Goal: Task Accomplishment & Management: Manage account settings

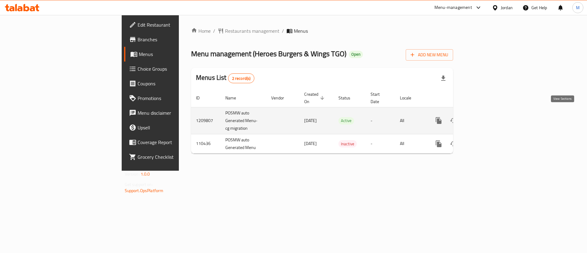
click at [486, 117] on icon "enhanced table" at bounding box center [482, 120] width 7 height 7
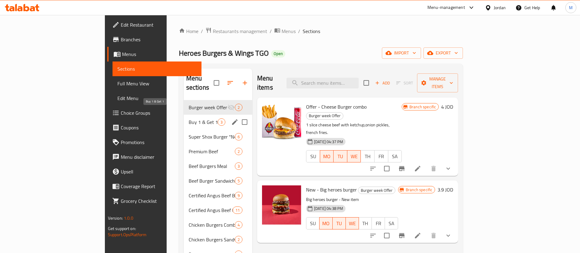
click at [189, 118] on span "Buy 1 & Get 1" at bounding box center [203, 121] width 29 height 7
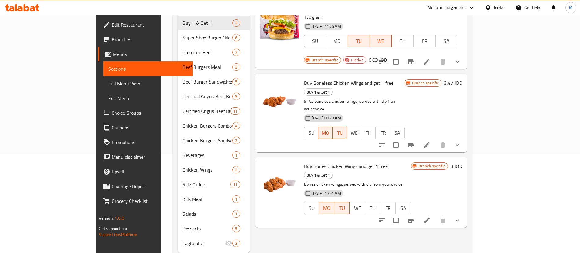
scroll to position [100, 0]
click at [413, 142] on icon "Branch-specific-item" at bounding box center [410, 144] width 5 height 5
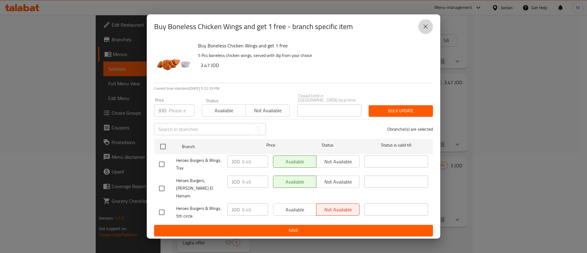
click at [423, 34] on button "close" at bounding box center [425, 26] width 15 height 15
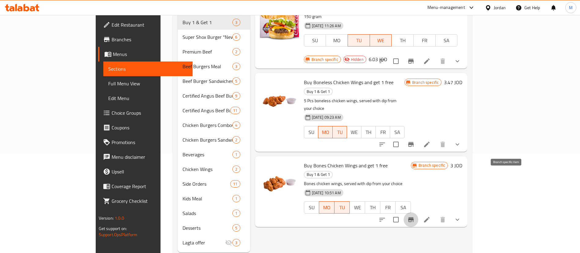
click at [414, 216] on icon "Branch-specific-item" at bounding box center [410, 219] width 7 height 7
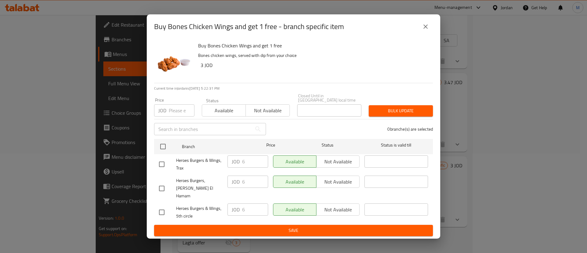
click at [426, 29] on icon "close" at bounding box center [425, 26] width 7 height 7
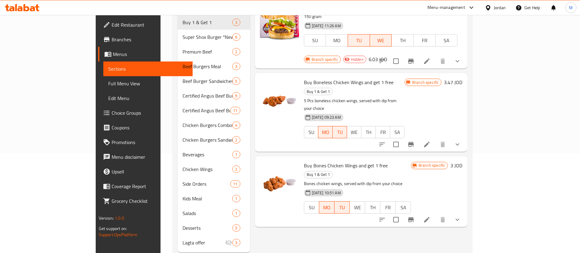
click at [413, 142] on icon "Branch-specific-item" at bounding box center [410, 144] width 5 height 5
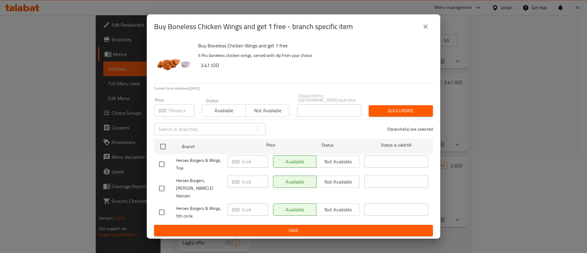
click at [430, 33] on button "close" at bounding box center [425, 26] width 15 height 15
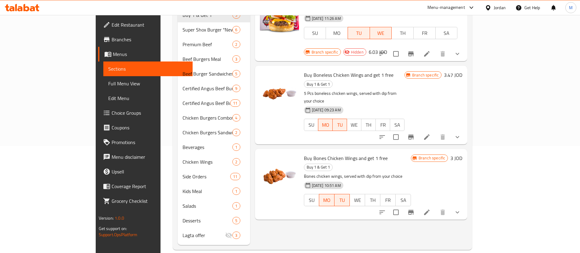
scroll to position [0, 0]
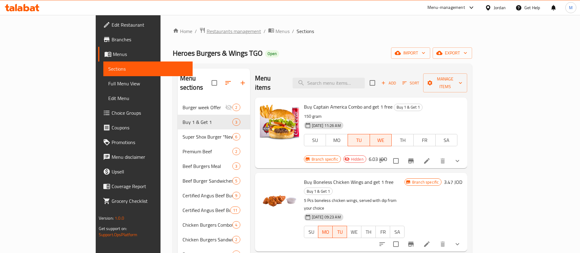
click at [207, 29] on span "Restaurants management" at bounding box center [234, 30] width 54 height 7
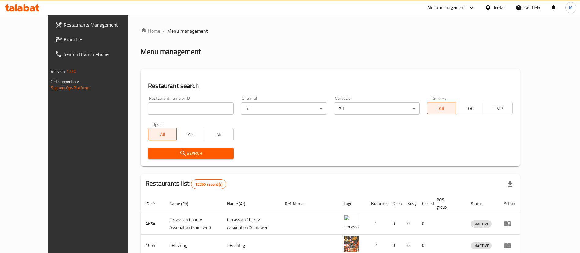
click at [185, 111] on input "search" at bounding box center [191, 108] width 86 height 12
type input "شهية"
click button "Search" at bounding box center [191, 153] width 86 height 11
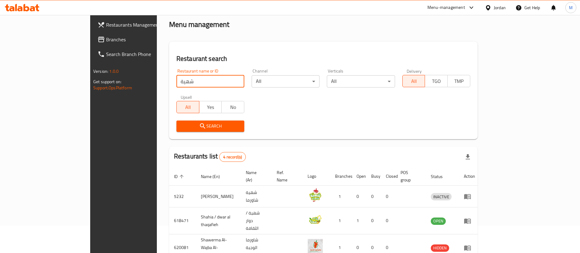
scroll to position [73, 0]
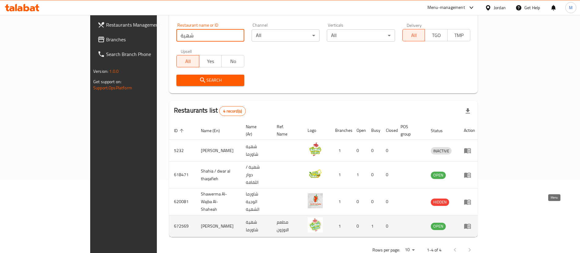
click at [471, 222] on icon "enhanced table" at bounding box center [467, 225] width 7 height 7
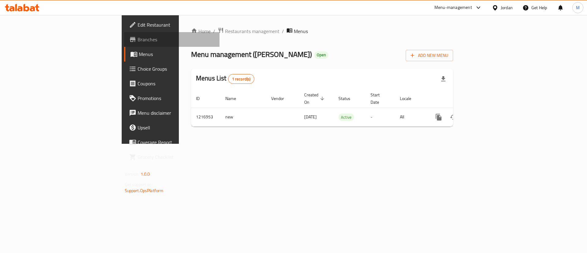
click at [137, 40] on span "Branches" at bounding box center [175, 39] width 77 height 7
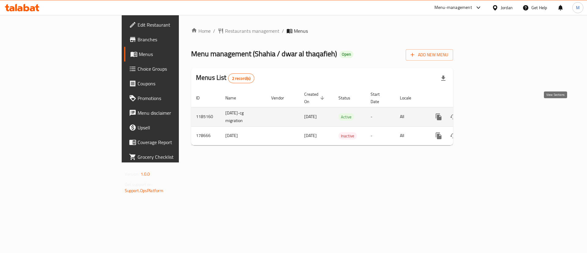
click at [486, 113] on icon "enhanced table" at bounding box center [482, 116] width 7 height 7
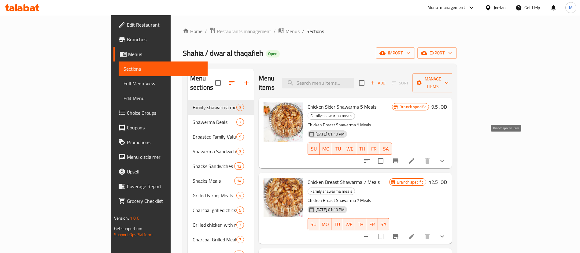
click at [399, 157] on icon "Branch-specific-item" at bounding box center [395, 160] width 7 height 7
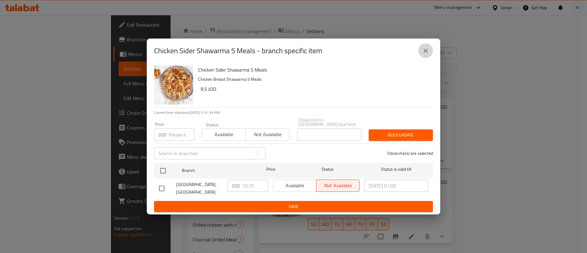
click at [423, 53] on icon "close" at bounding box center [425, 50] width 7 height 7
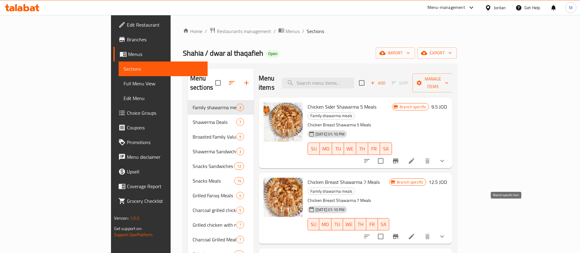
click at [403, 229] on button "Branch-specific-item" at bounding box center [395, 236] width 15 height 15
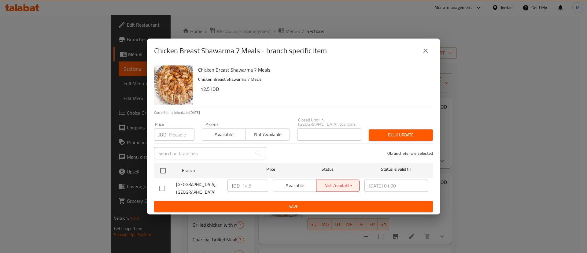
click at [434, 58] on div "Chicken Breast Shawarma 7 Meals - branch specific item" at bounding box center [293, 50] width 293 height 24
click at [431, 54] on button "close" at bounding box center [425, 50] width 15 height 15
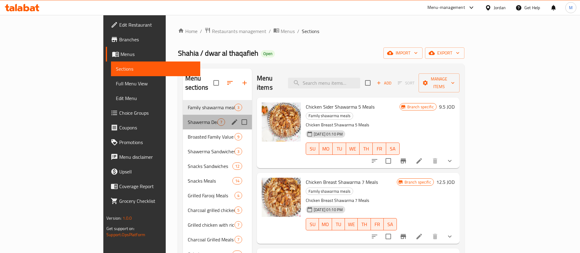
click at [183, 115] on div "Shawerma Deals 7" at bounding box center [217, 122] width 69 height 15
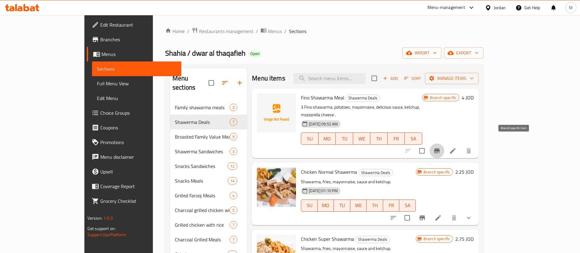
click at [440, 147] on icon "Branch-specific-item" at bounding box center [436, 150] width 7 height 7
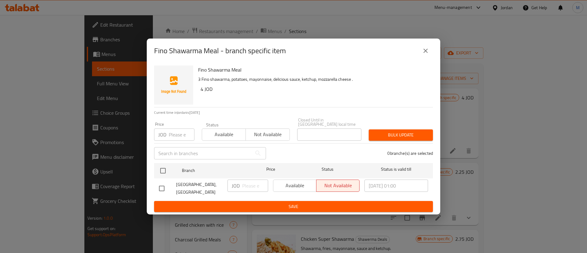
click at [424, 57] on button "close" at bounding box center [425, 50] width 15 height 15
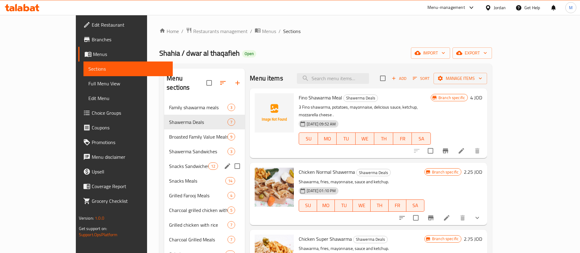
click at [165, 160] on div "Snacks Sandwiches 12" at bounding box center [204, 166] width 81 height 15
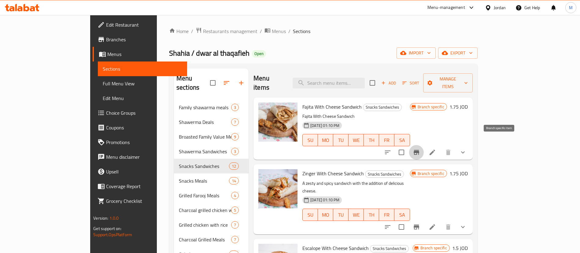
click at [420, 148] on icon "Branch-specific-item" at bounding box center [415, 151] width 7 height 7
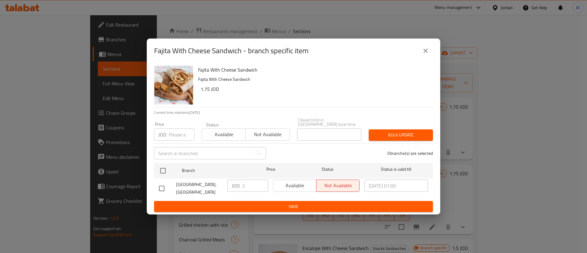
click at [425, 57] on button "close" at bounding box center [425, 50] width 15 height 15
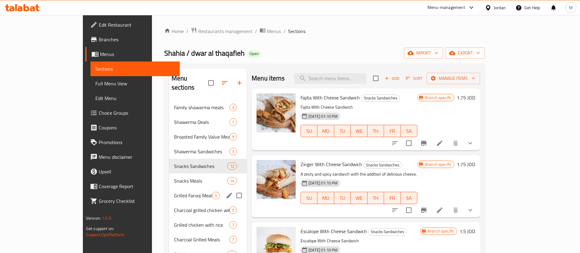
click at [169, 191] on div "Grilled Farooj Meals 4" at bounding box center [208, 195] width 78 height 15
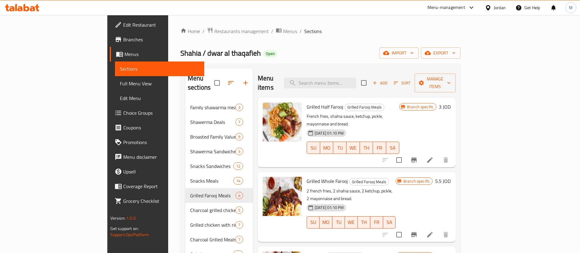
click at [416, 157] on icon "Branch-specific-item" at bounding box center [413, 159] width 5 height 5
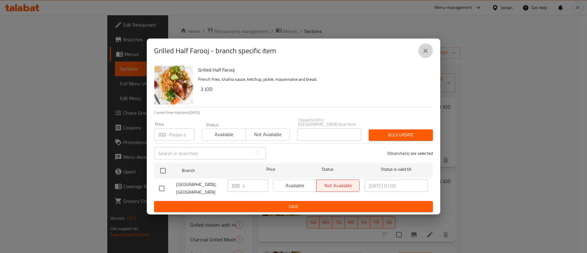
drag, startPoint x: 427, startPoint y: 57, endPoint x: 422, endPoint y: 59, distance: 5.5
click at [427, 57] on button "close" at bounding box center [425, 50] width 15 height 15
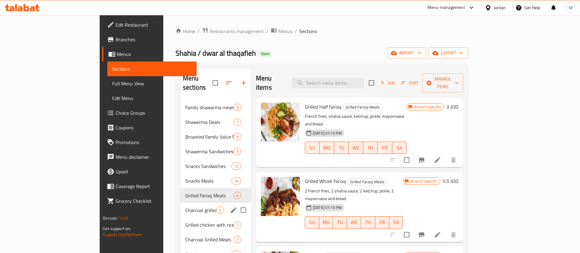
click at [180, 205] on div "Charcoal grilled chicken with rice 5" at bounding box center [215, 210] width 71 height 15
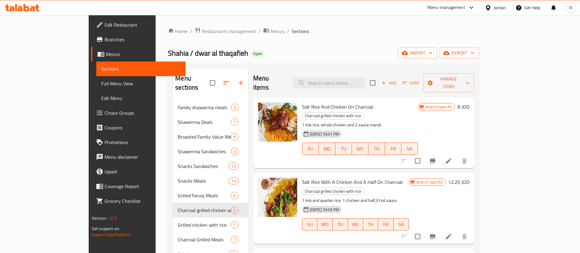
click at [440, 153] on button "Branch-specific-item" at bounding box center [432, 160] width 15 height 15
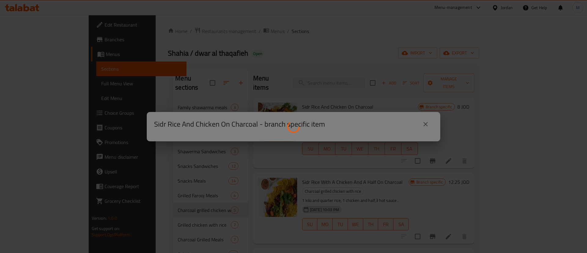
click at [426, 123] on div at bounding box center [293, 126] width 587 height 253
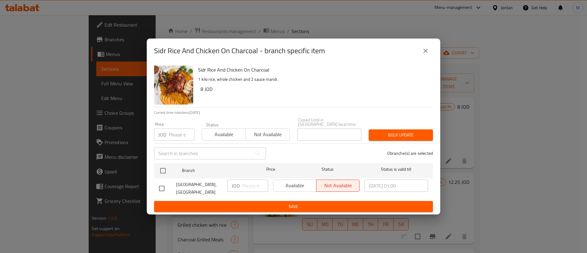
click at [426, 49] on icon "close" at bounding box center [425, 50] width 7 height 7
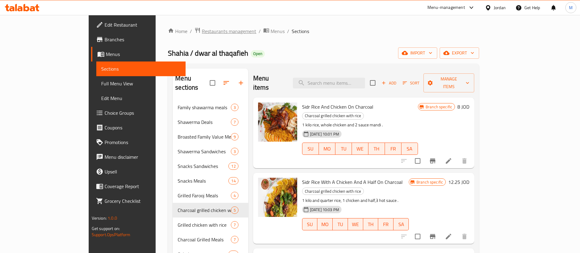
click at [202, 28] on span "Restaurants management" at bounding box center [229, 30] width 54 height 7
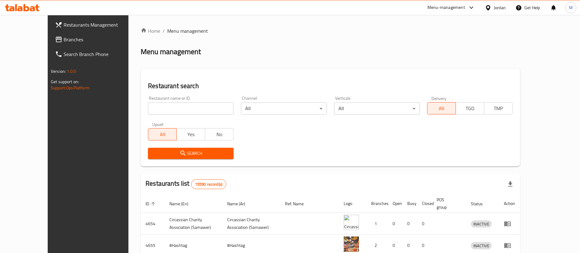
drag, startPoint x: 169, startPoint y: 118, endPoint x: 168, endPoint y: 115, distance: 3.4
click at [169, 117] on div "Restaurant name or ID Restaurant name or ID" at bounding box center [190, 105] width 93 height 26
click at [168, 111] on input "search" at bounding box center [191, 108] width 86 height 12
type input "شهية"
click at [196, 153] on span "Search" at bounding box center [191, 153] width 76 height 8
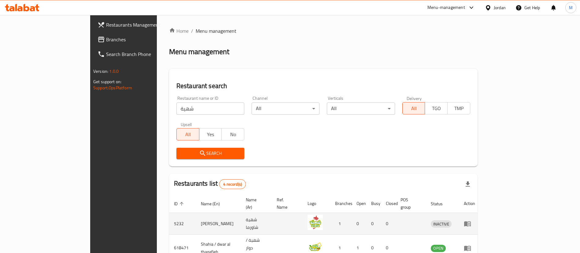
scroll to position [73, 0]
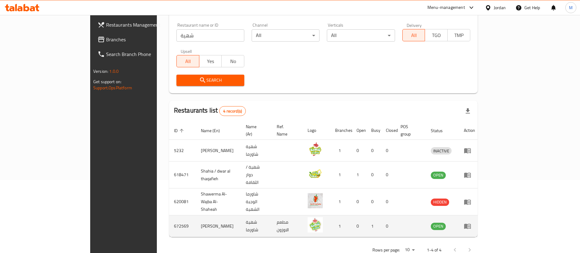
click at [471, 224] on icon "enhanced table" at bounding box center [467, 226] width 7 height 5
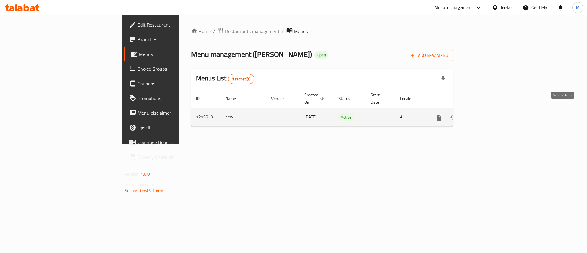
click at [486, 113] on icon "enhanced table" at bounding box center [482, 116] width 7 height 7
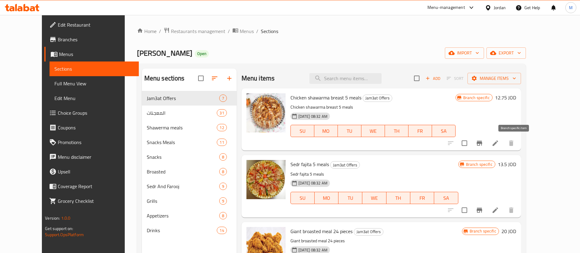
click at [483, 145] on icon "Branch-specific-item" at bounding box center [478, 142] width 7 height 7
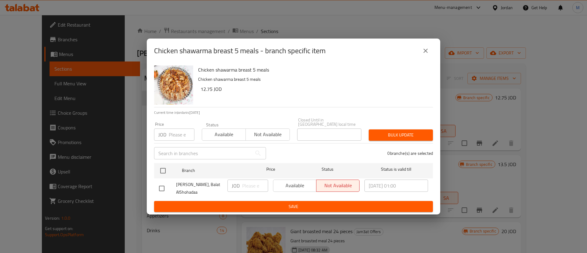
click at [423, 54] on icon "close" at bounding box center [425, 50] width 7 height 7
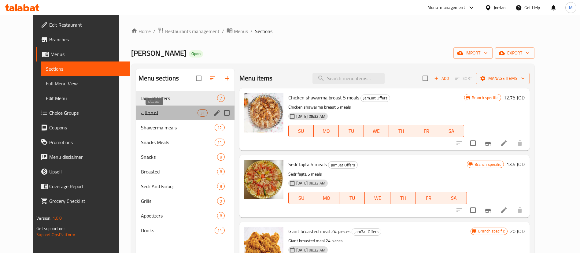
click at [164, 109] on span "المعجنات" at bounding box center [169, 112] width 57 height 7
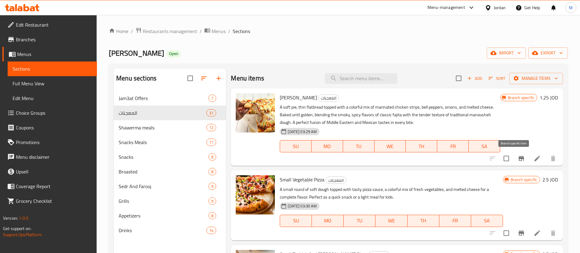
click at [514, 156] on button "Branch-specific-item" at bounding box center [521, 158] width 15 height 15
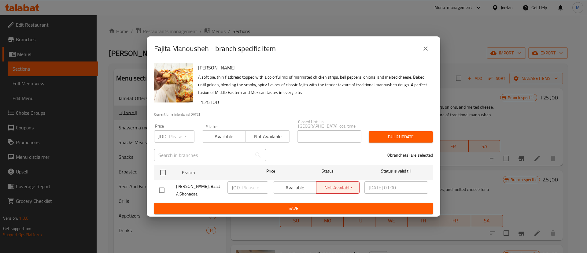
click at [425, 45] on button "close" at bounding box center [425, 48] width 15 height 15
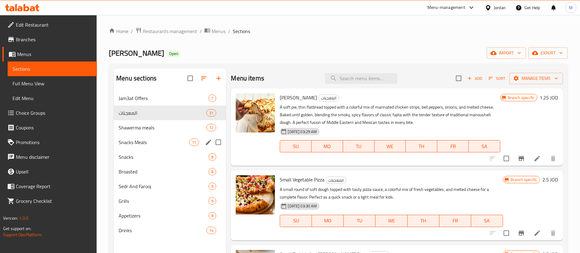
click at [152, 134] on div "Shawerma meals 12" at bounding box center [170, 127] width 112 height 15
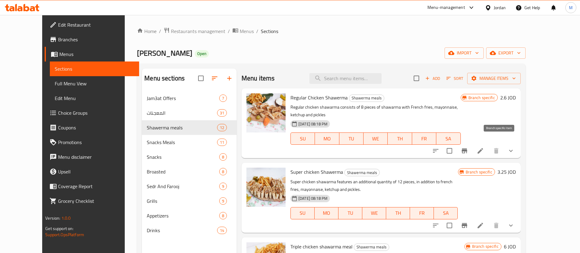
click at [468, 147] on icon "Branch-specific-item" at bounding box center [463, 150] width 7 height 7
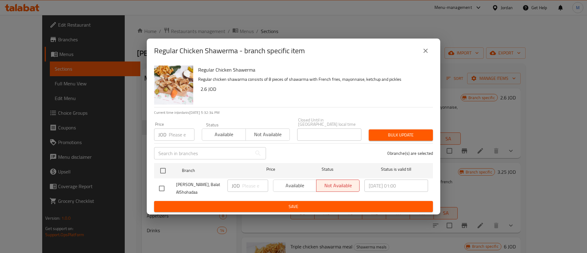
click at [429, 52] on button "close" at bounding box center [425, 50] width 15 height 15
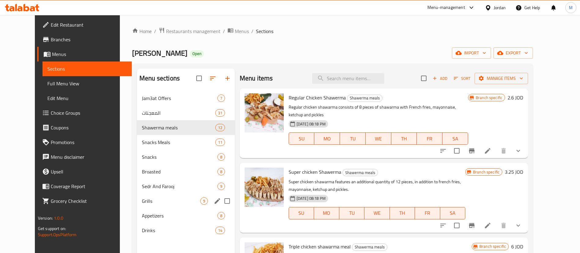
click at [148, 206] on div "Grills 9" at bounding box center [186, 200] width 98 height 15
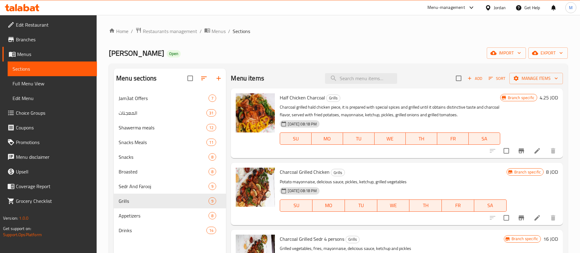
click at [518, 151] on icon "Branch-specific-item" at bounding box center [520, 150] width 5 height 5
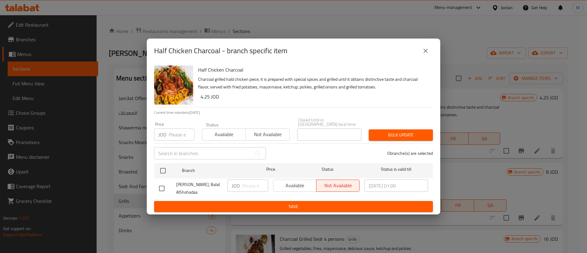
click at [421, 51] on button "close" at bounding box center [425, 50] width 15 height 15
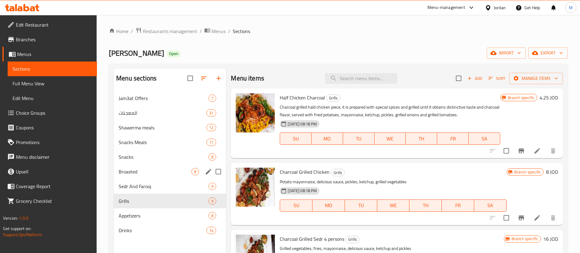
click at [159, 174] on span "Broasted" at bounding box center [155, 171] width 73 height 7
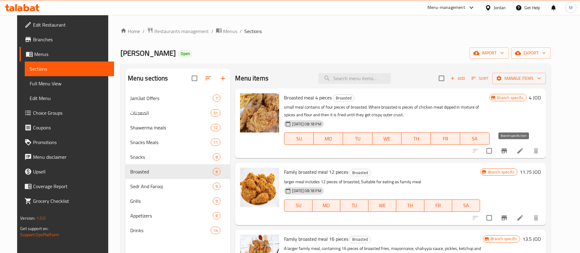
click at [508, 154] on icon "Branch-specific-item" at bounding box center [503, 150] width 7 height 7
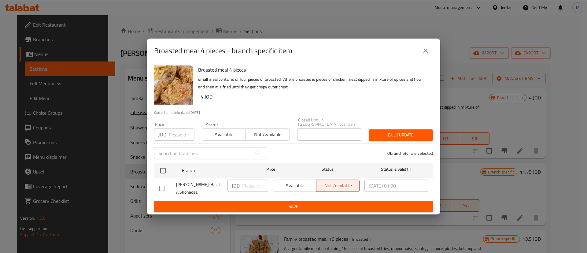
click at [423, 52] on icon "close" at bounding box center [425, 50] width 7 height 7
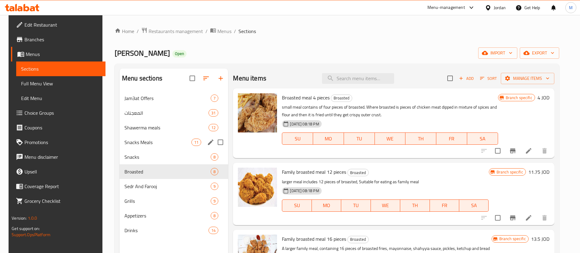
click at [168, 145] on span "Snacks Meals" at bounding box center [157, 141] width 67 height 7
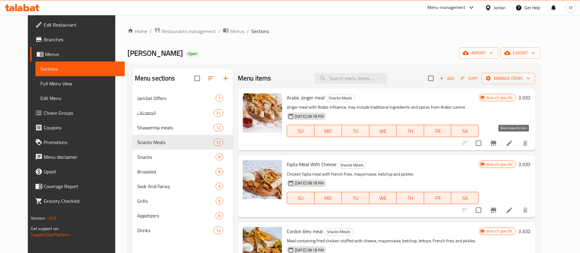
click at [497, 146] on icon "Branch-specific-item" at bounding box center [492, 142] width 7 height 7
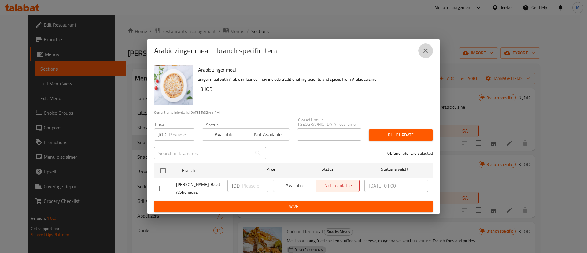
click at [429, 53] on icon "close" at bounding box center [425, 50] width 7 height 7
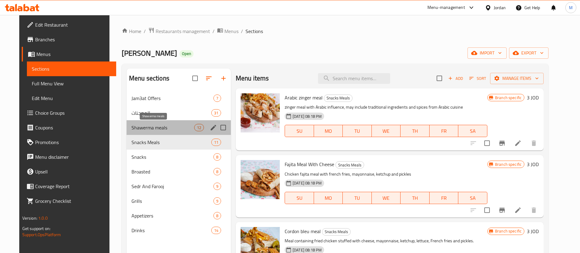
click at [158, 129] on span "Shawerma meals" at bounding box center [162, 127] width 63 height 7
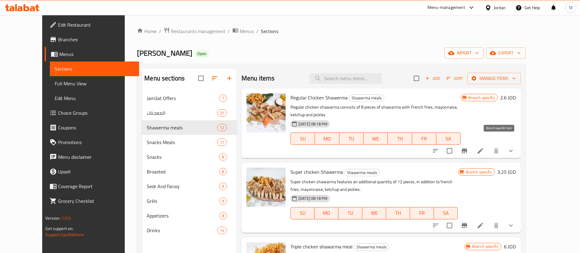
click at [471, 143] on button "Branch-specific-item" at bounding box center [464, 150] width 15 height 15
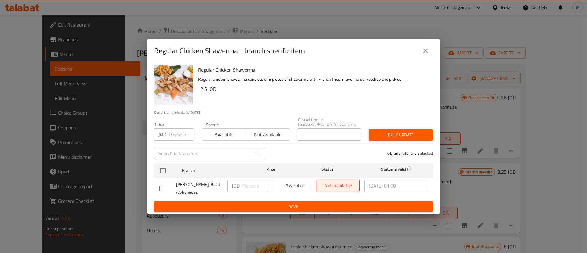
click at [427, 57] on button "close" at bounding box center [425, 50] width 15 height 15
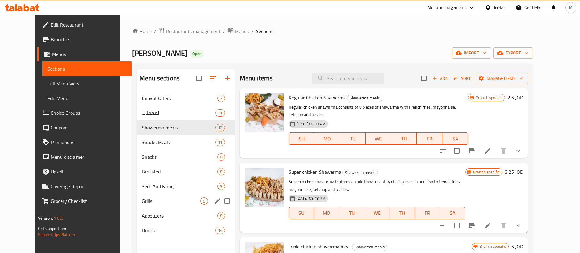
click at [153, 203] on span "Grills" at bounding box center [171, 200] width 58 height 7
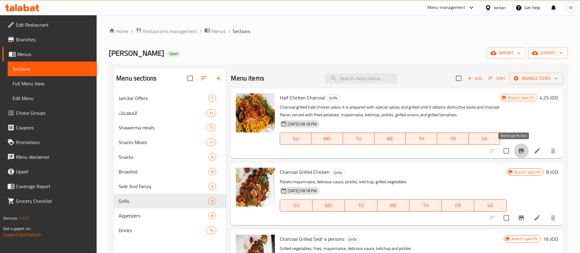
click at [516, 146] on button "Branch-specific-item" at bounding box center [521, 150] width 15 height 15
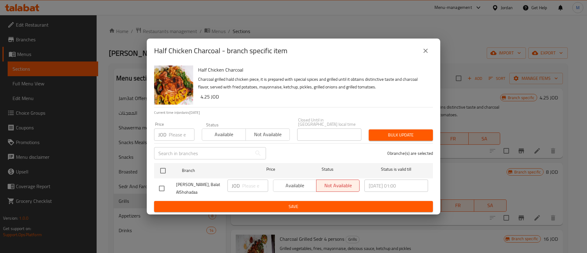
click at [426, 58] on button "close" at bounding box center [425, 50] width 15 height 15
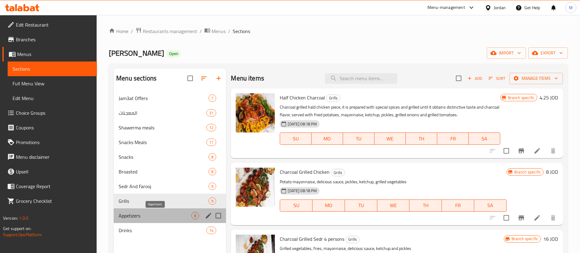
click at [165, 215] on span "Appetizers" at bounding box center [155, 215] width 73 height 7
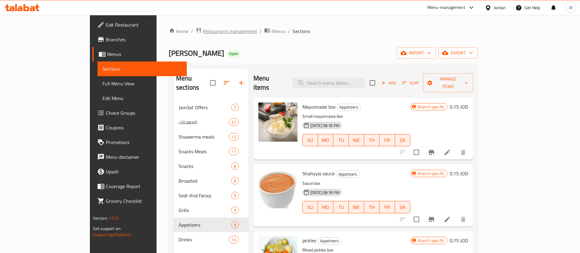
click at [203, 33] on span "Restaurants management" at bounding box center [230, 30] width 54 height 7
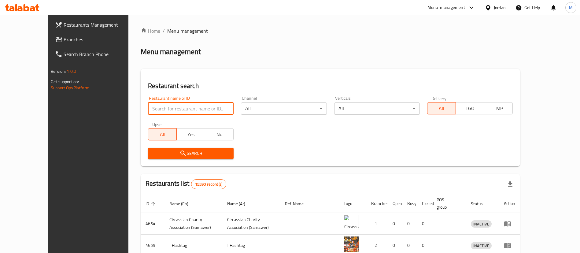
click at [185, 109] on input "search" at bounding box center [191, 108] width 86 height 12
type input "شهية"
click button "Search" at bounding box center [191, 153] width 86 height 11
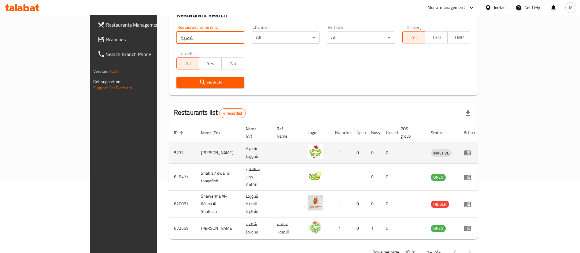
scroll to position [73, 0]
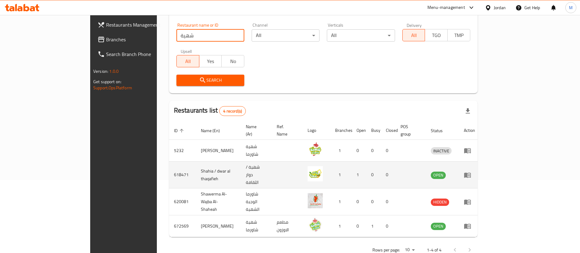
click at [471, 172] on icon "enhanced table" at bounding box center [467, 174] width 7 height 5
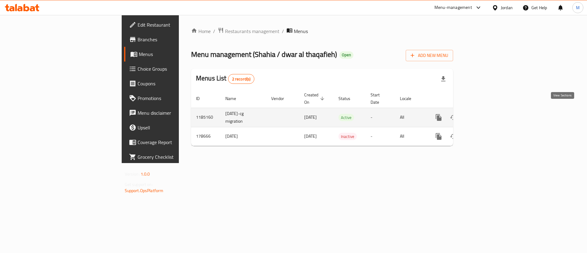
click at [490, 110] on link "enhanced table" at bounding box center [482, 117] width 15 height 15
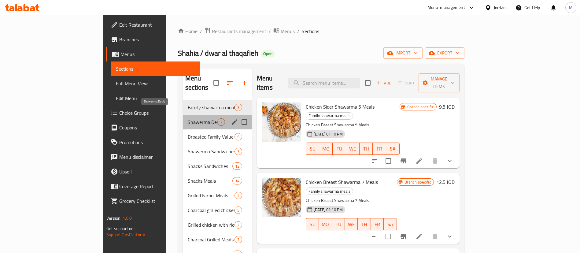
click at [188, 118] on span "Shawerma Deals" at bounding box center [203, 121] width 30 height 7
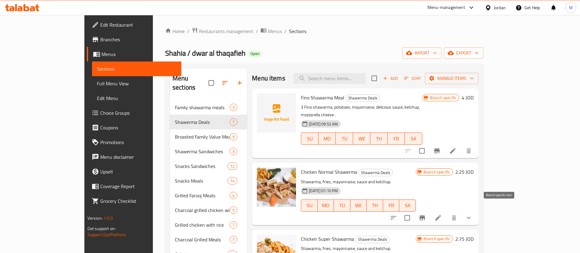
click at [426, 214] on icon "Branch-specific-item" at bounding box center [421, 217] width 7 height 7
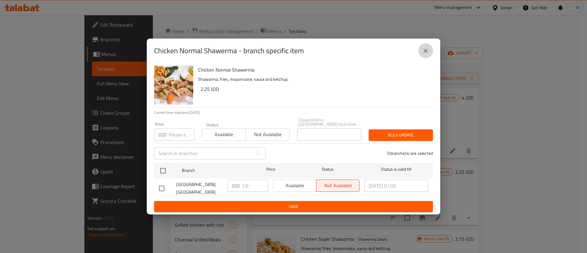
click at [429, 47] on button "close" at bounding box center [425, 50] width 15 height 15
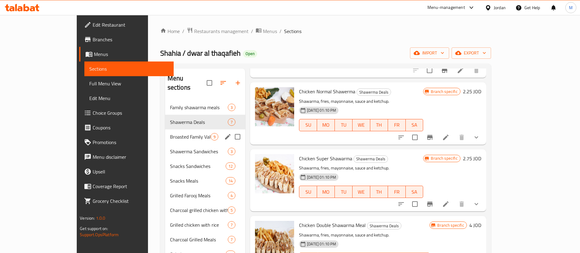
scroll to position [137, 0]
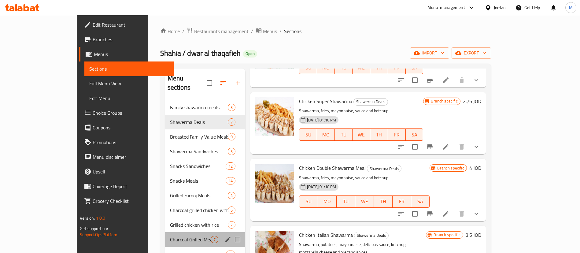
click at [166, 232] on div "Charcoal Grilled Meals 7" at bounding box center [205, 239] width 80 height 15
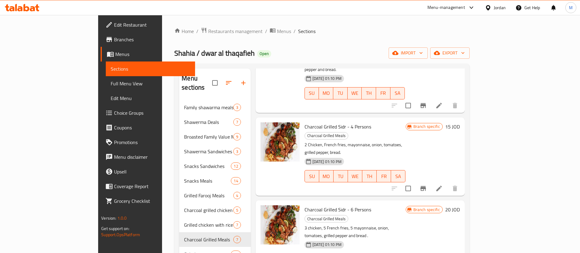
click at [426, 186] on icon "Branch-specific-item" at bounding box center [422, 188] width 5 height 5
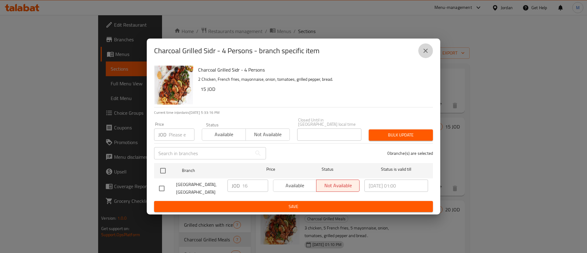
click at [431, 51] on button "close" at bounding box center [425, 50] width 15 height 15
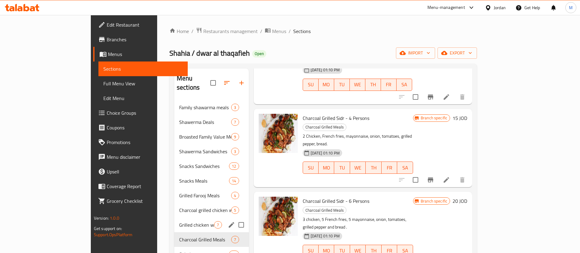
click at [174, 217] on div "Grilled chicken with rice 7" at bounding box center [211, 224] width 75 height 15
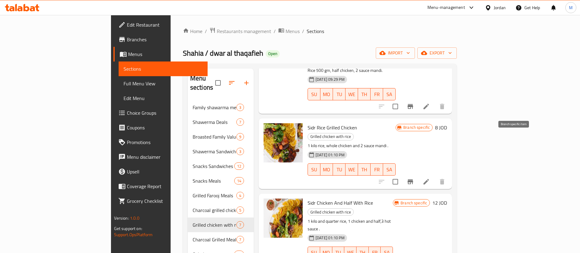
click at [413, 179] on icon "Branch-specific-item" at bounding box center [409, 181] width 5 height 5
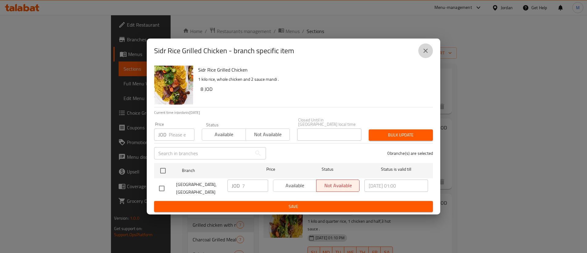
click at [430, 50] on button "close" at bounding box center [425, 50] width 15 height 15
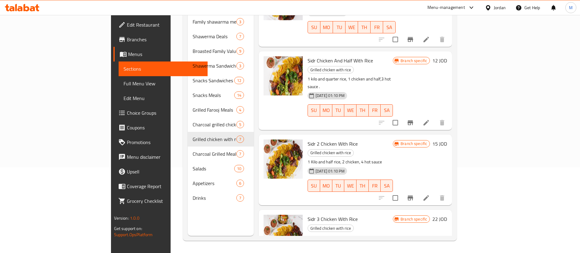
scroll to position [195, 0]
click at [413, 195] on icon "Branch-specific-item" at bounding box center [409, 197] width 5 height 5
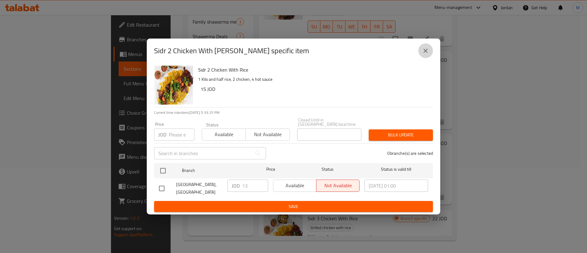
click at [428, 52] on icon "close" at bounding box center [425, 50] width 7 height 7
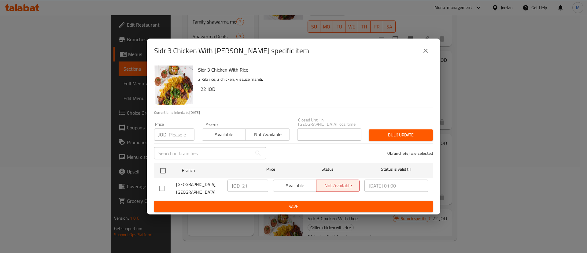
click at [427, 53] on icon "close" at bounding box center [425, 50] width 7 height 7
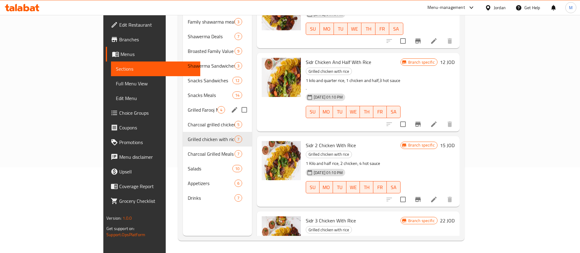
click at [183, 105] on div "Grilled Farooj Meals 4" at bounding box center [217, 109] width 69 height 15
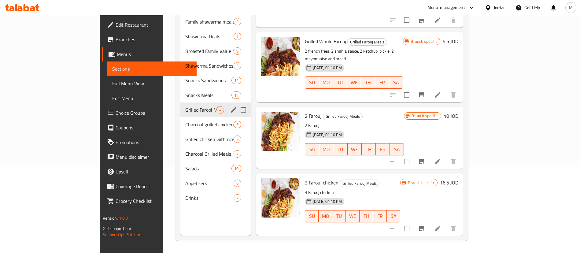
scroll to position [30, 0]
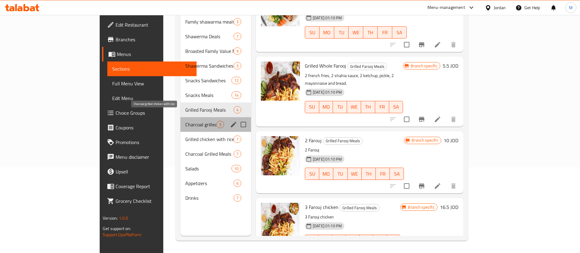
click at [185, 121] on span "Charcoal grilled chicken with rice" at bounding box center [200, 124] width 31 height 7
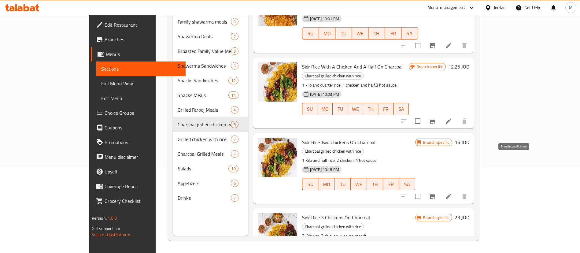
click at [435, 194] on icon "Branch-specific-item" at bounding box center [432, 196] width 5 height 5
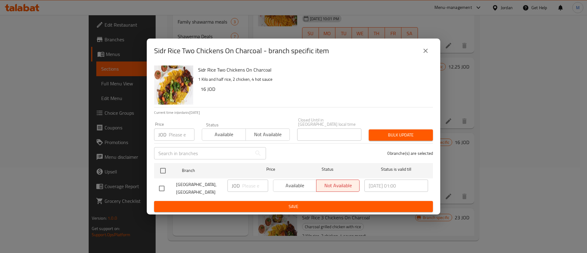
click at [422, 50] on icon "close" at bounding box center [425, 50] width 7 height 7
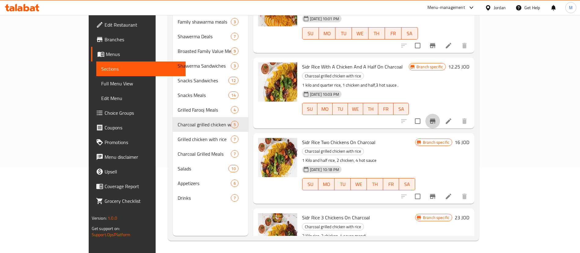
click at [436, 117] on icon "Branch-specific-item" at bounding box center [432, 120] width 7 height 7
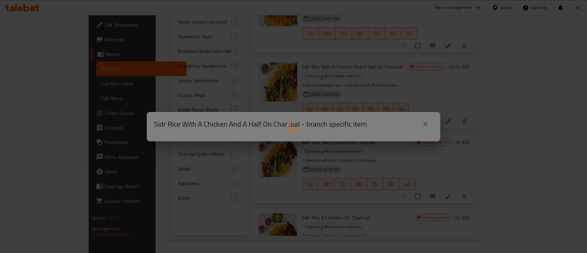
click at [427, 122] on div at bounding box center [293, 126] width 587 height 253
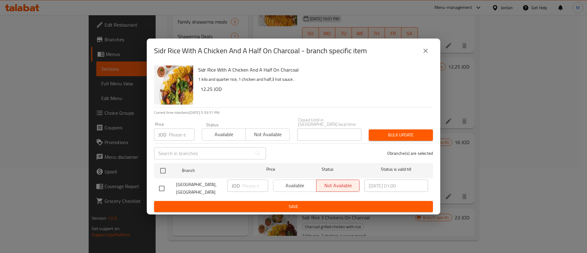
drag, startPoint x: 422, startPoint y: 53, endPoint x: 425, endPoint y: 56, distance: 4.3
click at [425, 54] on icon "close" at bounding box center [425, 50] width 7 height 7
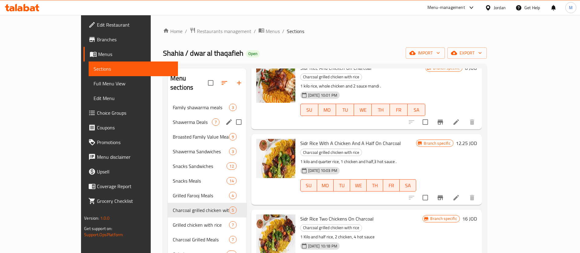
click at [168, 118] on div "Shawerma Deals 7" at bounding box center [207, 122] width 79 height 15
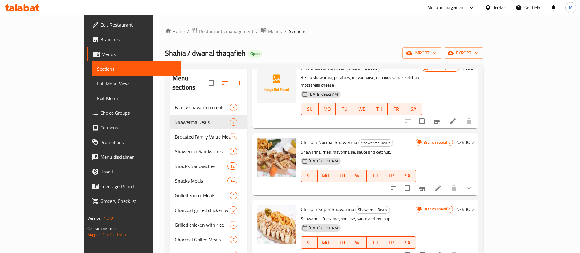
click at [425, 185] on icon "Branch-specific-item" at bounding box center [421, 187] width 5 height 5
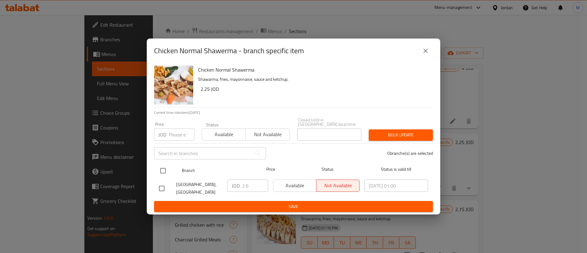
drag, startPoint x: 159, startPoint y: 169, endPoint x: 239, endPoint y: 171, distance: 80.1
click at [159, 169] on input "checkbox" at bounding box center [162, 170] width 13 height 13
checkbox input "true"
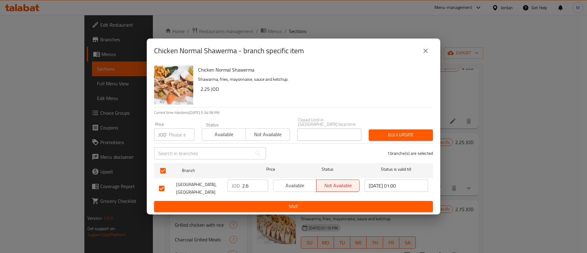
click at [291, 181] on span "Available" at bounding box center [295, 185] width 38 height 9
click at [304, 198] on ul "Branch Price Status Status is valid till Shahia Restaurant, Al Worod JOD 2.6 ​ …" at bounding box center [293, 180] width 279 height 40
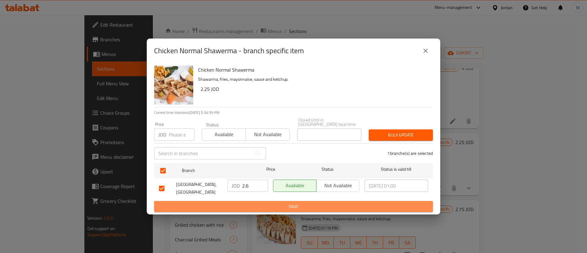
click at [319, 208] on button "Save" at bounding box center [293, 206] width 279 height 11
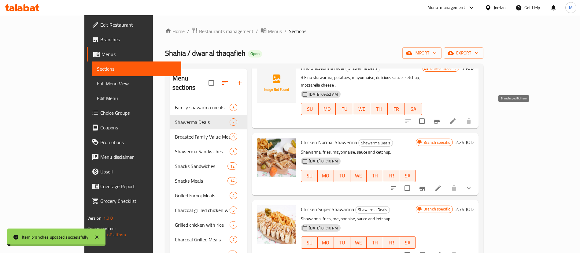
click at [440, 117] on icon "Branch-specific-item" at bounding box center [436, 120] width 7 height 7
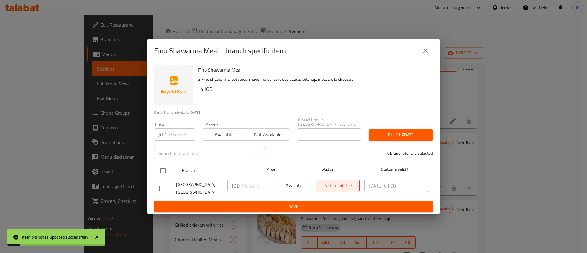
drag, startPoint x: 165, startPoint y: 167, endPoint x: 197, endPoint y: 174, distance: 32.4
click at [166, 167] on input "checkbox" at bounding box center [162, 170] width 13 height 13
checkbox input "true"
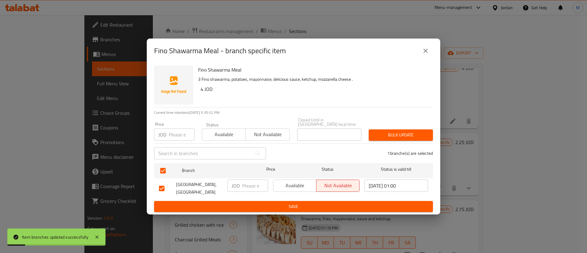
click at [295, 181] on span "Available" at bounding box center [295, 185] width 38 height 9
click at [307, 203] on span "Save" at bounding box center [293, 207] width 269 height 8
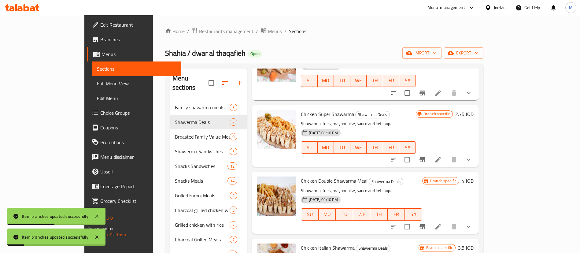
scroll to position [125, 0]
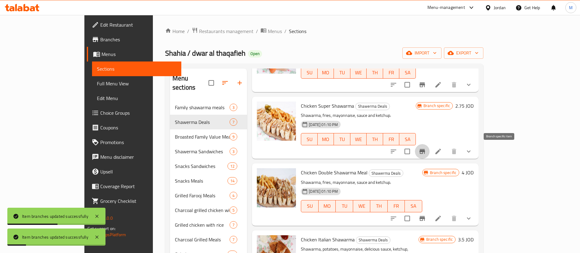
click at [429, 149] on button "Branch-specific-item" at bounding box center [422, 151] width 15 height 15
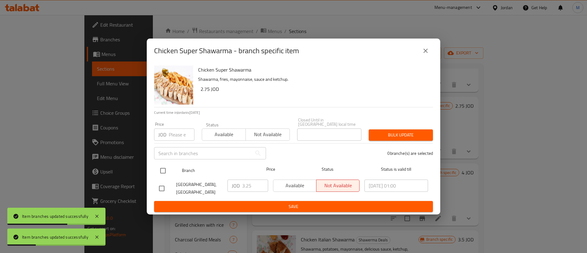
click at [159, 165] on input "checkbox" at bounding box center [162, 170] width 13 height 13
checkbox input "true"
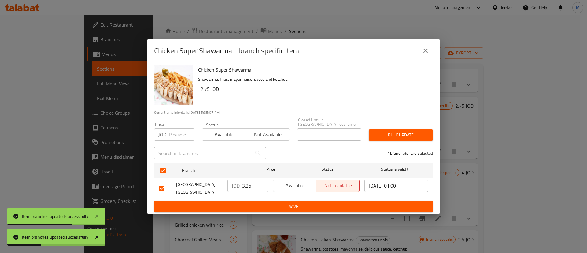
click at [289, 186] on span "Available" at bounding box center [295, 185] width 38 height 9
click at [302, 206] on span "Save" at bounding box center [293, 207] width 269 height 8
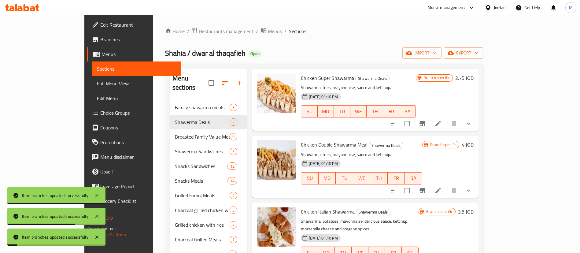
scroll to position [154, 0]
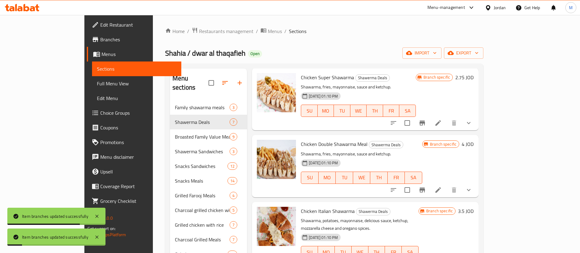
click at [425, 189] on icon "Branch-specific-item" at bounding box center [421, 189] width 5 height 5
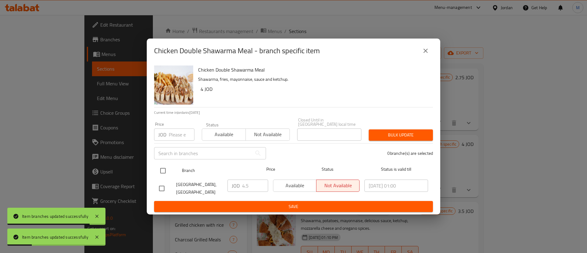
click at [163, 167] on input "checkbox" at bounding box center [162, 170] width 13 height 13
checkbox input "true"
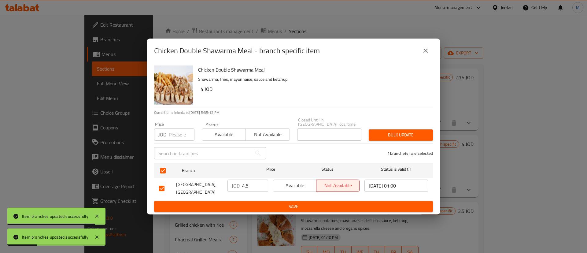
click at [284, 185] on span "Available" at bounding box center [295, 185] width 38 height 9
click at [288, 203] on span "Save" at bounding box center [293, 207] width 269 height 8
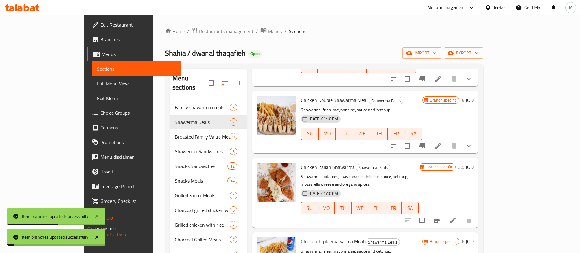
scroll to position [199, 0]
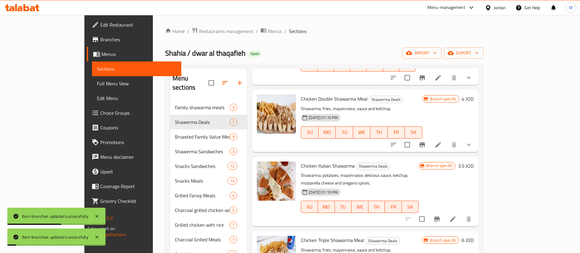
click at [440, 215] on icon "Branch-specific-item" at bounding box center [436, 218] width 7 height 7
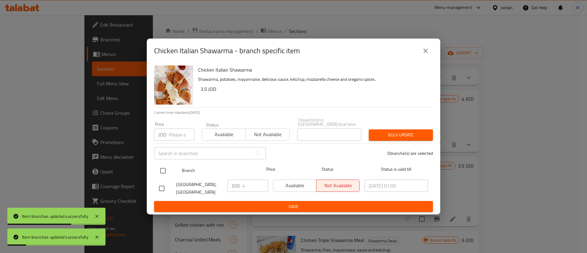
click at [166, 165] on input "checkbox" at bounding box center [162, 170] width 13 height 13
checkbox input "true"
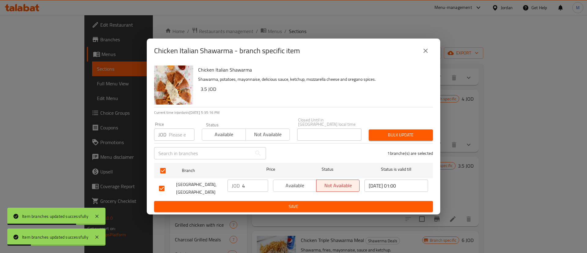
click at [288, 181] on span "Available" at bounding box center [295, 185] width 38 height 9
click at [303, 203] on span "Save" at bounding box center [293, 207] width 269 height 8
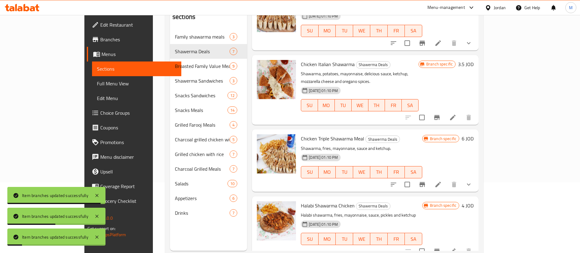
scroll to position [73, 0]
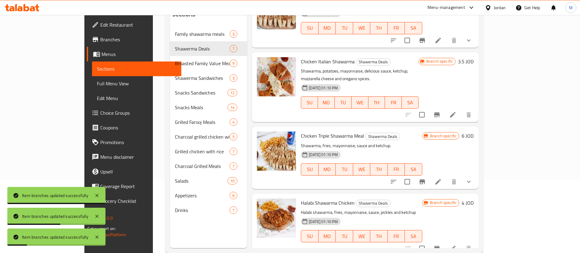
click at [426, 178] on icon "Branch-specific-item" at bounding box center [421, 181] width 7 height 7
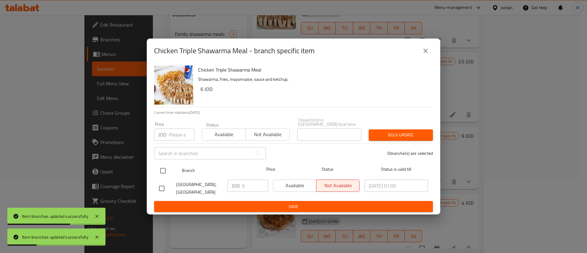
click at [160, 169] on input "checkbox" at bounding box center [162, 170] width 13 height 13
checkbox input "true"
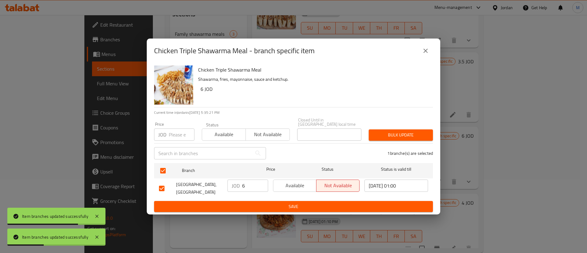
click at [291, 183] on span "Available" at bounding box center [295, 185] width 38 height 9
click at [300, 204] on span "Save" at bounding box center [293, 207] width 269 height 8
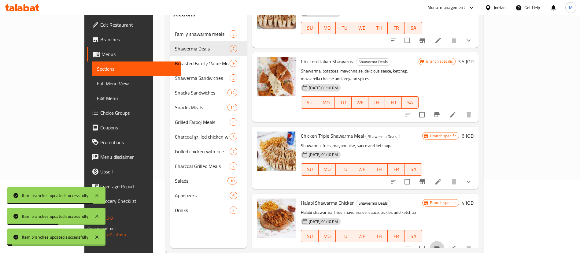
click at [444, 241] on button "Branch-specific-item" at bounding box center [436, 248] width 15 height 15
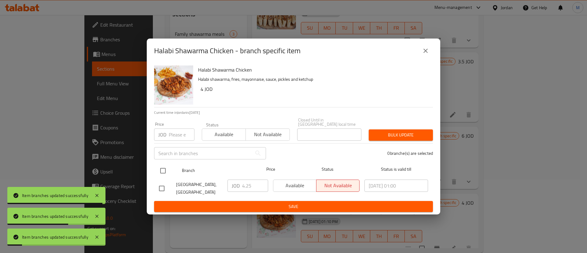
click at [165, 167] on input "checkbox" at bounding box center [162, 170] width 13 height 13
checkbox input "true"
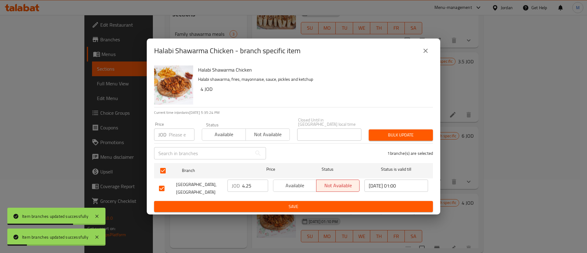
click at [287, 185] on span "Available" at bounding box center [295, 185] width 38 height 9
click at [290, 201] on button "Save" at bounding box center [293, 206] width 279 height 11
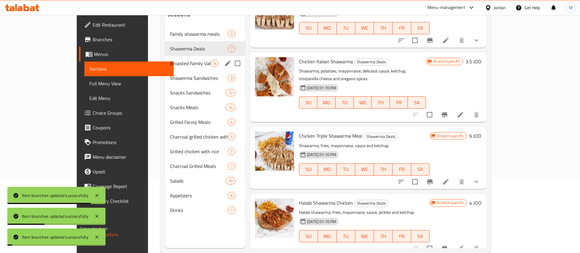
click at [165, 58] on div "Broasted Family Value Meals 9" at bounding box center [205, 63] width 80 height 15
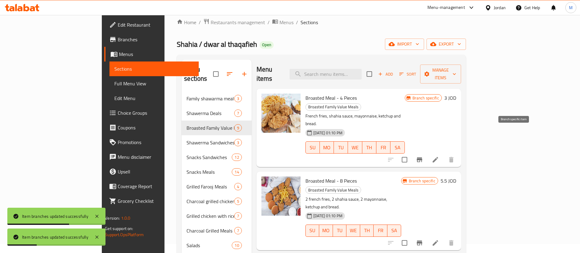
scroll to position [8, 0]
click at [423, 156] on icon "Branch-specific-item" at bounding box center [419, 159] width 7 height 7
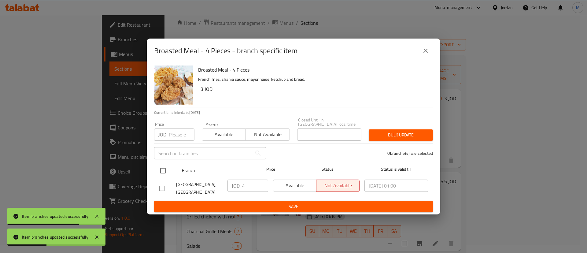
click at [161, 167] on input "checkbox" at bounding box center [162, 170] width 13 height 13
checkbox input "true"
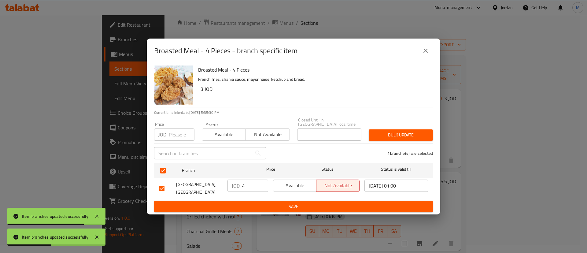
click at [296, 187] on span "Available" at bounding box center [295, 185] width 38 height 9
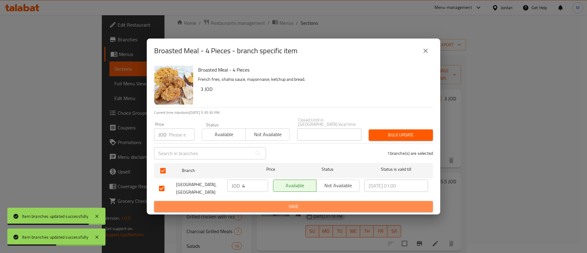
click at [309, 205] on span "Save" at bounding box center [293, 207] width 269 height 8
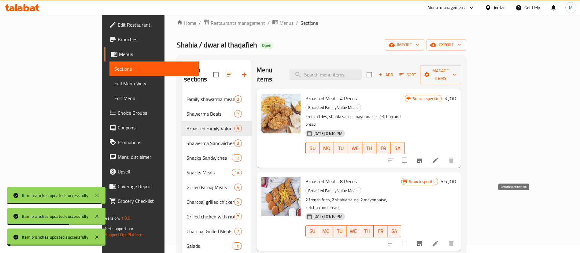
click at [422, 241] on icon "Branch-specific-item" at bounding box center [418, 243] width 5 height 5
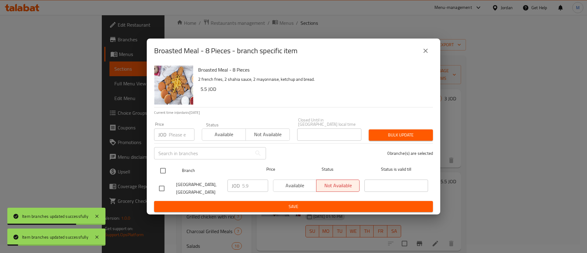
click at [165, 165] on input "checkbox" at bounding box center [162, 170] width 13 height 13
checkbox input "true"
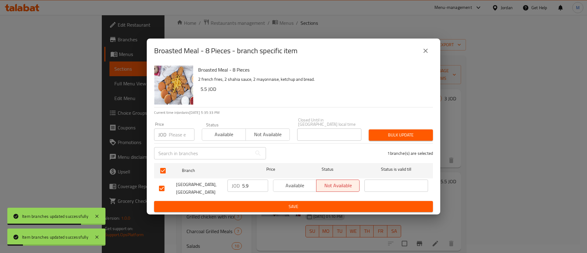
click at [296, 186] on span "Available" at bounding box center [295, 185] width 38 height 9
click at [299, 201] on button "Save" at bounding box center [293, 206] width 279 height 11
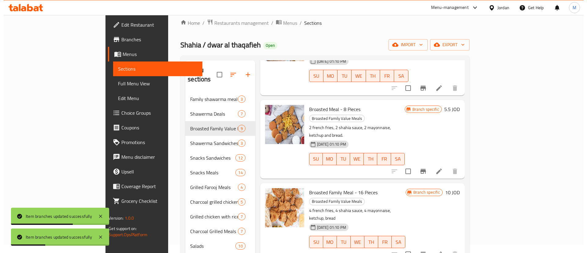
scroll to position [73, 0]
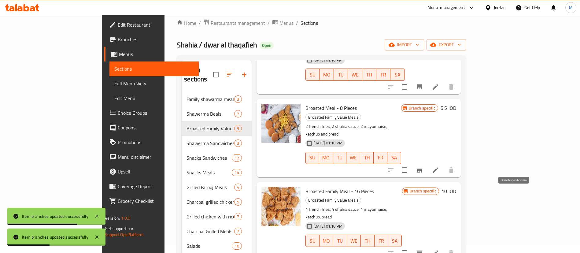
click at [423, 249] on icon "Branch-specific-item" at bounding box center [419, 252] width 7 height 7
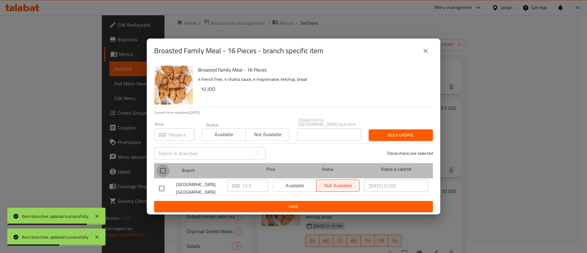
drag, startPoint x: 160, startPoint y: 170, endPoint x: 169, endPoint y: 168, distance: 9.0
click at [160, 169] on input "checkbox" at bounding box center [162, 170] width 13 height 13
checkbox input "true"
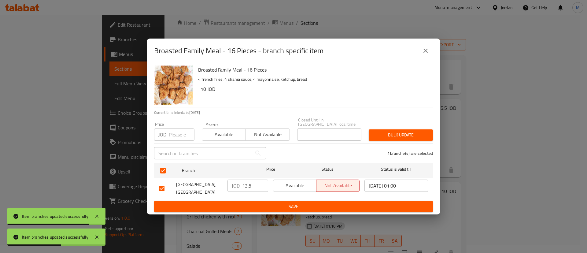
click at [297, 185] on span "Available" at bounding box center [295, 185] width 38 height 9
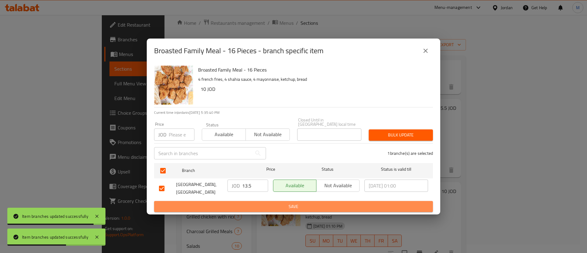
click at [310, 203] on span "Save" at bounding box center [293, 207] width 269 height 8
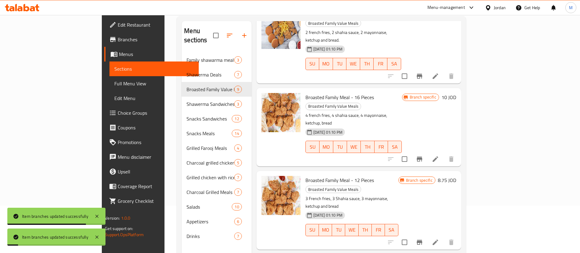
scroll to position [128, 0]
click at [423, 238] on icon "Branch-specific-item" at bounding box center [419, 241] width 7 height 7
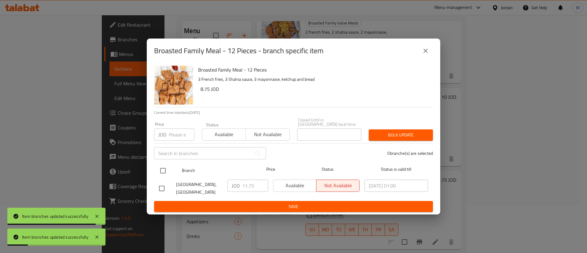
click at [160, 167] on input "checkbox" at bounding box center [162, 170] width 13 height 13
checkbox input "true"
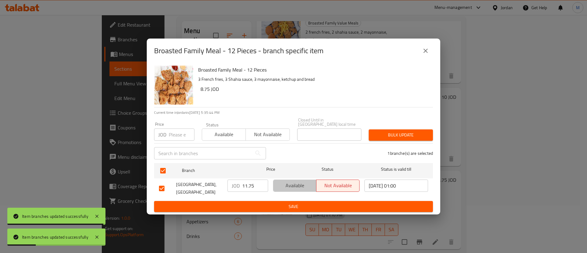
click at [288, 183] on span "Available" at bounding box center [295, 185] width 38 height 9
click at [295, 201] on button "Save" at bounding box center [293, 206] width 279 height 11
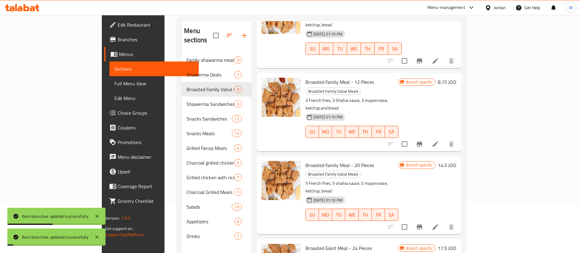
scroll to position [226, 0]
click at [423, 223] on icon "Branch-specific-item" at bounding box center [419, 226] width 7 height 7
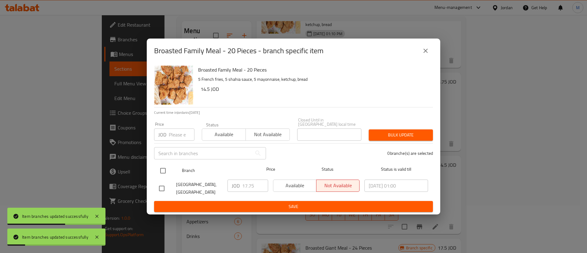
click at [163, 170] on input "checkbox" at bounding box center [162, 170] width 13 height 13
checkbox input "true"
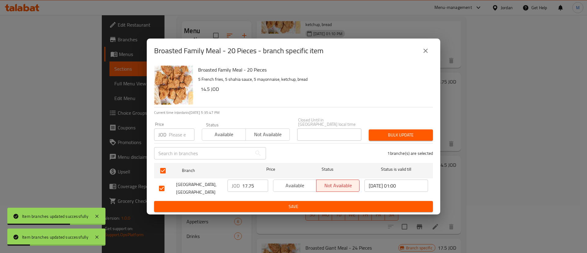
click at [299, 181] on span "Available" at bounding box center [295, 185] width 38 height 9
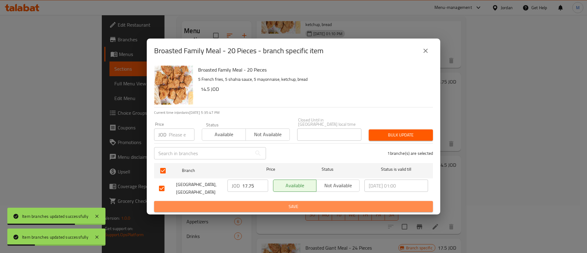
click at [302, 203] on span "Save" at bounding box center [293, 207] width 269 height 8
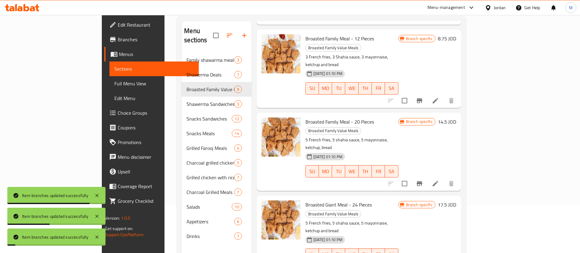
scroll to position [270, 0]
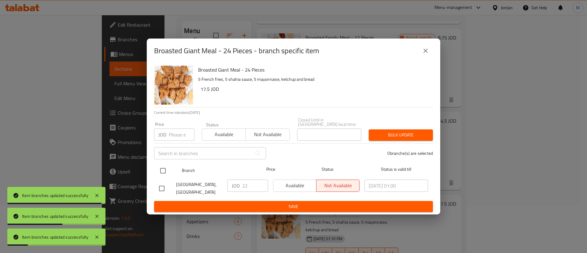
click at [169, 167] on input "checkbox" at bounding box center [162, 170] width 13 height 13
checkbox input "true"
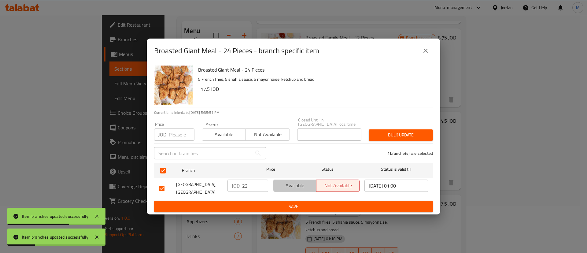
drag, startPoint x: 289, startPoint y: 185, endPoint x: 289, endPoint y: 197, distance: 11.9
click at [290, 185] on span "Available" at bounding box center [295, 185] width 38 height 9
click at [288, 203] on span "Save" at bounding box center [293, 207] width 269 height 8
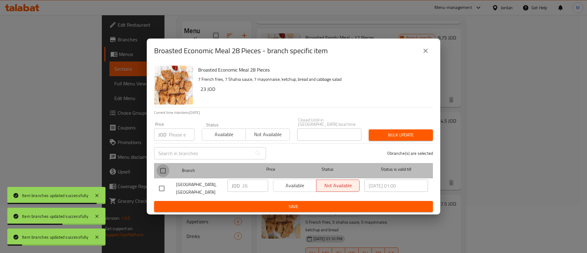
click at [164, 164] on input "checkbox" at bounding box center [162, 170] width 13 height 13
checkbox input "true"
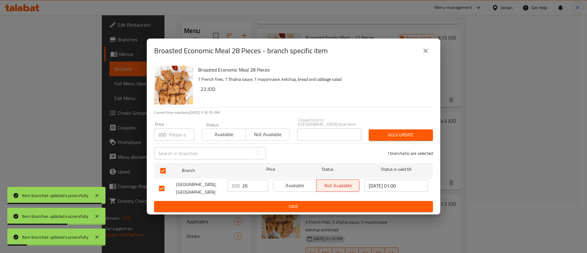
click at [294, 183] on span "Available" at bounding box center [295, 185] width 38 height 9
click at [299, 203] on span "Save" at bounding box center [293, 207] width 269 height 8
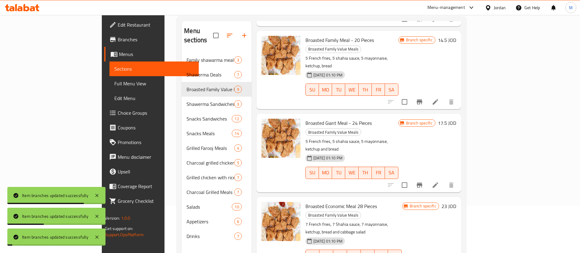
scroll to position [363, 0]
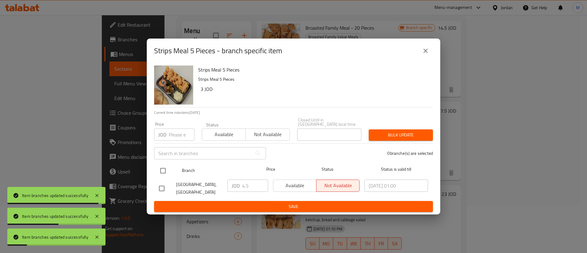
drag, startPoint x: 165, startPoint y: 166, endPoint x: 173, endPoint y: 167, distance: 8.4
click at [165, 166] on input "checkbox" at bounding box center [162, 170] width 13 height 13
checkbox input "true"
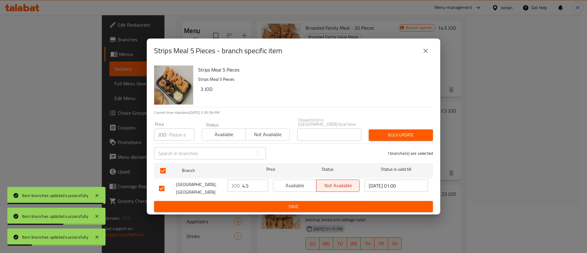
drag, startPoint x: 284, startPoint y: 183, endPoint x: 288, endPoint y: 186, distance: 4.8
click at [284, 182] on span "Available" at bounding box center [295, 185] width 38 height 9
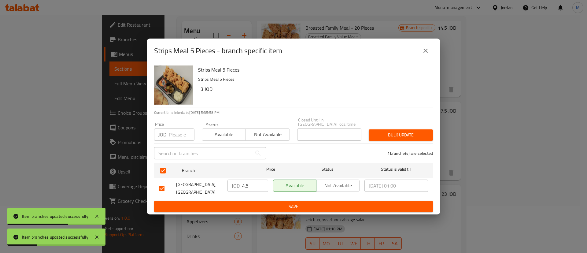
click at [295, 208] on button "Save" at bounding box center [293, 206] width 279 height 11
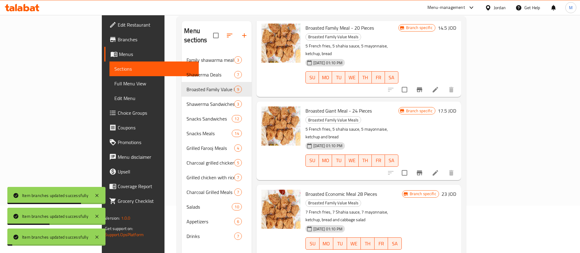
scroll to position [86, 0]
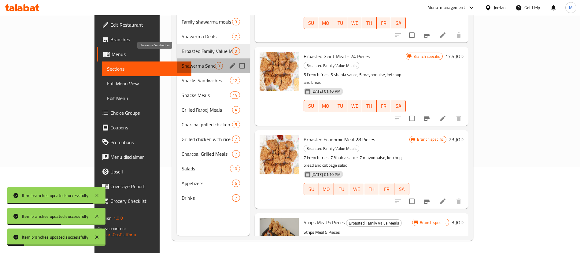
click at [181, 62] on span "Shawerma Sandwiches" at bounding box center [197, 65] width 33 height 7
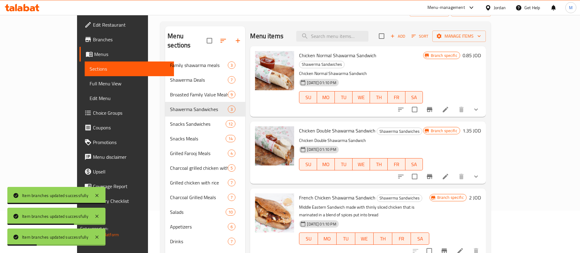
scroll to position [42, 0]
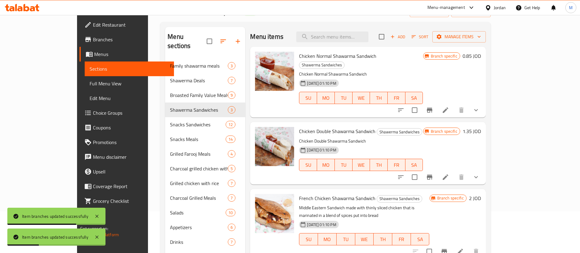
click at [437, 107] on button "Branch-specific-item" at bounding box center [429, 110] width 15 height 15
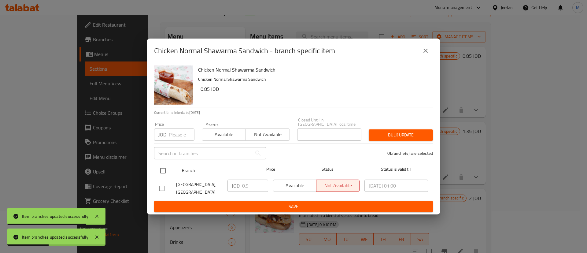
drag, startPoint x: 163, startPoint y: 170, endPoint x: 269, endPoint y: 184, distance: 107.8
click at [163, 169] on input "checkbox" at bounding box center [162, 170] width 13 height 13
checkbox input "true"
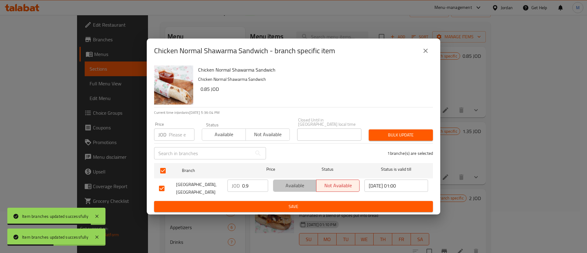
click at [293, 182] on span "Available" at bounding box center [295, 185] width 38 height 9
click at [294, 203] on span "Save" at bounding box center [293, 207] width 269 height 8
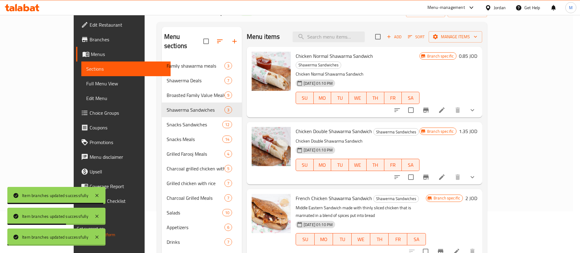
click at [429, 173] on icon "Branch-specific-item" at bounding box center [425, 176] width 7 height 7
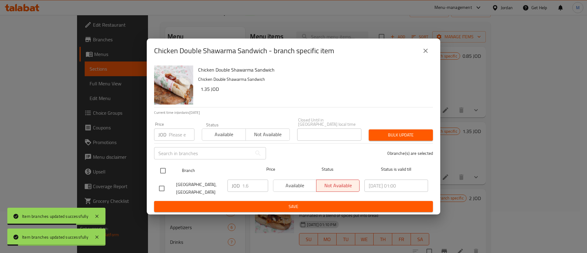
click at [163, 171] on input "checkbox" at bounding box center [162, 170] width 13 height 13
checkbox input "true"
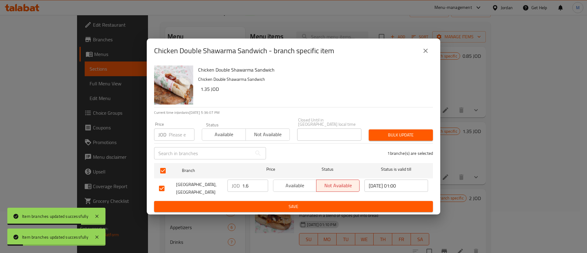
click at [287, 186] on span "Available" at bounding box center [295, 185] width 38 height 9
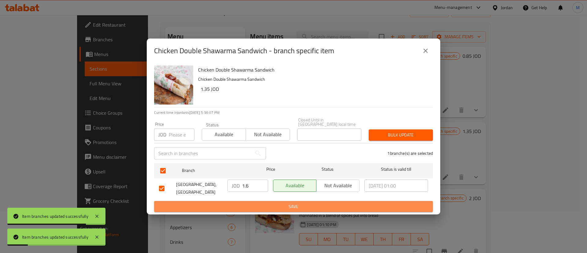
click at [295, 205] on span "Save" at bounding box center [293, 207] width 269 height 8
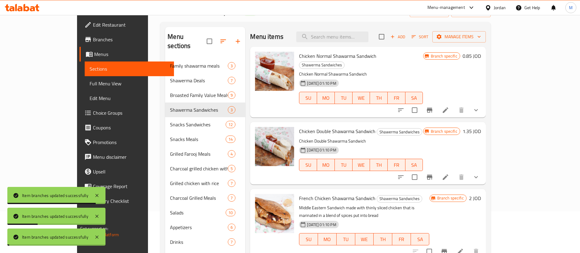
click at [447, 249] on icon "Branch-specific-item" at bounding box center [443, 251] width 5 height 5
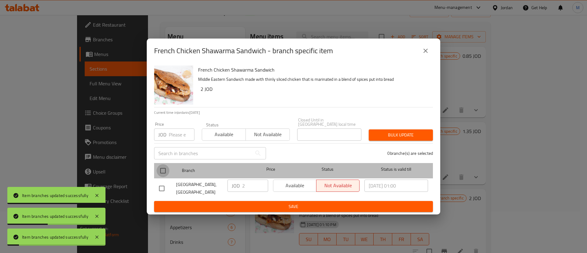
click at [160, 168] on input "checkbox" at bounding box center [162, 170] width 13 height 13
checkbox input "true"
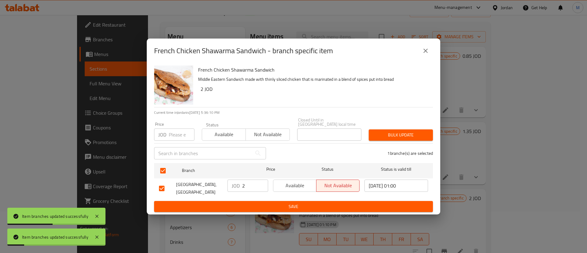
click at [288, 187] on button "Available" at bounding box center [294, 185] width 43 height 12
click at [291, 203] on span "Save" at bounding box center [293, 207] width 269 height 8
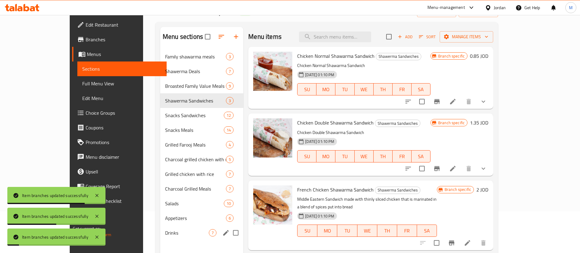
click at [160, 226] on div "Drinks 7" at bounding box center [201, 232] width 83 height 15
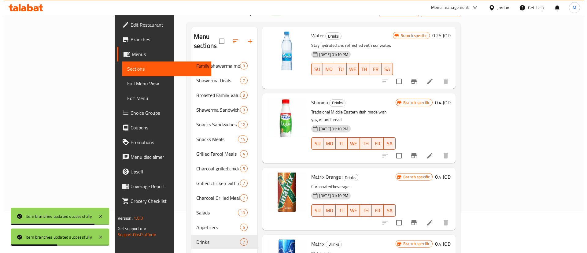
scroll to position [86, 0]
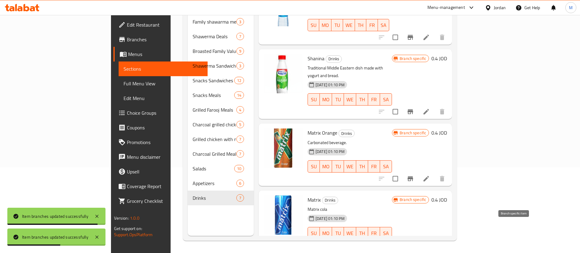
click at [413, 243] on icon "Branch-specific-item" at bounding box center [409, 245] width 5 height 5
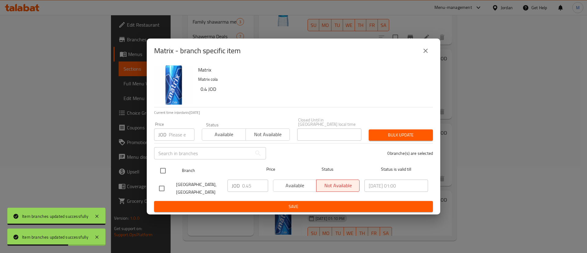
click at [159, 165] on input "checkbox" at bounding box center [162, 170] width 13 height 13
checkbox input "true"
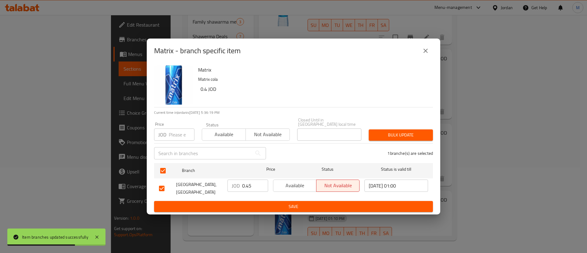
click at [292, 179] on button "Available" at bounding box center [294, 185] width 43 height 12
click at [307, 203] on span "Save" at bounding box center [293, 207] width 269 height 8
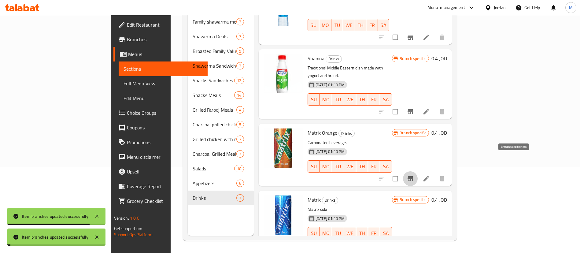
click at [414, 175] on icon "Branch-specific-item" at bounding box center [409, 178] width 7 height 7
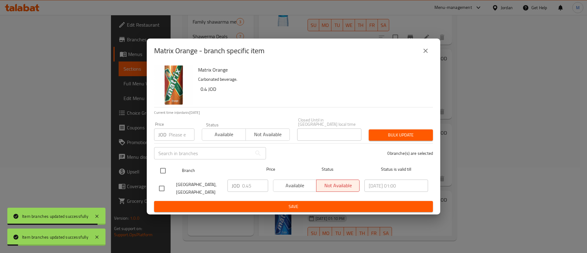
click at [165, 169] on input "checkbox" at bounding box center [162, 170] width 13 height 13
checkbox input "true"
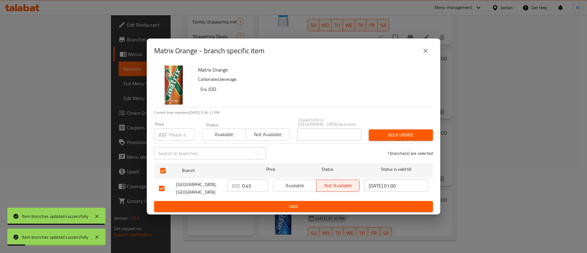
click at [295, 184] on span "Available" at bounding box center [295, 185] width 38 height 9
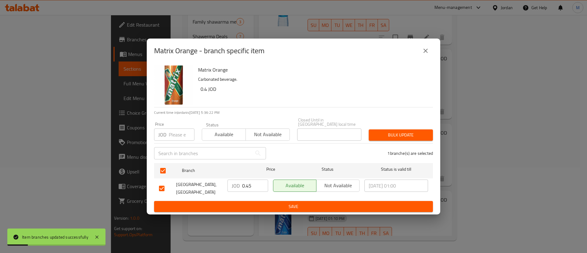
click at [299, 203] on span "Save" at bounding box center [293, 207] width 269 height 8
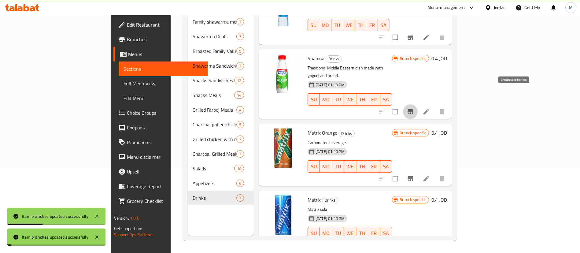
click at [414, 108] on icon "Branch-specific-item" at bounding box center [409, 111] width 7 height 7
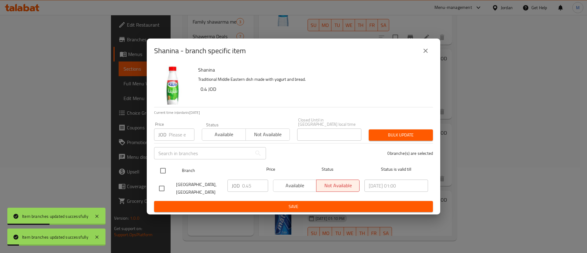
drag, startPoint x: 163, startPoint y: 169, endPoint x: 181, endPoint y: 168, distance: 18.7
click at [162, 168] on input "checkbox" at bounding box center [162, 170] width 13 height 13
checkbox input "true"
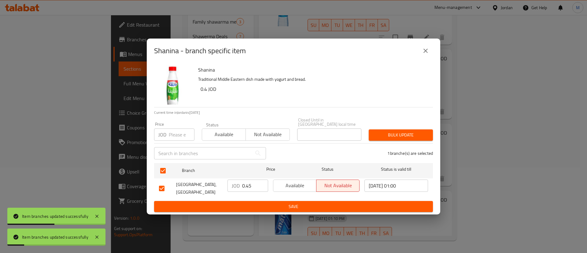
click at [292, 182] on span "Available" at bounding box center [295, 185] width 38 height 9
click at [289, 206] on span "Save" at bounding box center [293, 207] width 269 height 8
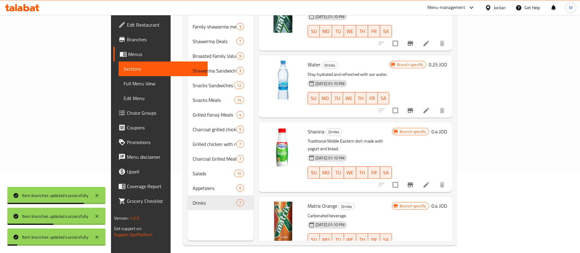
scroll to position [114, 0]
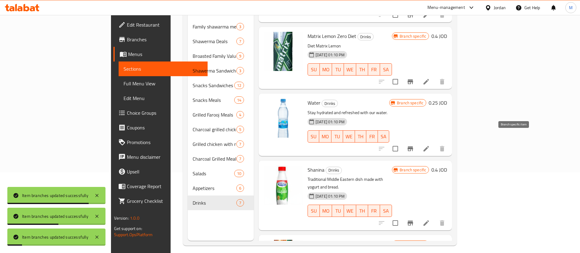
click at [414, 145] on icon "Branch-specific-item" at bounding box center [409, 148] width 7 height 7
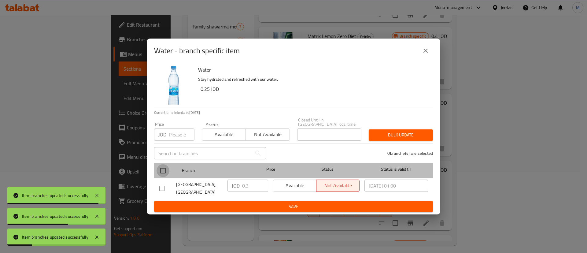
click at [157, 167] on input "checkbox" at bounding box center [162, 170] width 13 height 13
checkbox input "true"
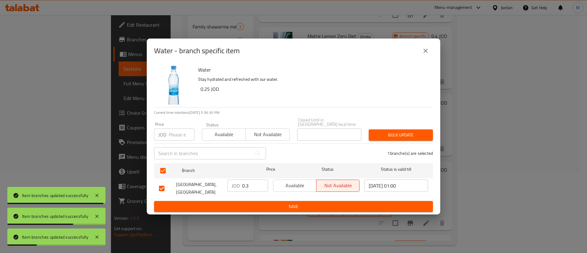
click at [289, 186] on span "Available" at bounding box center [295, 185] width 38 height 9
click at [286, 207] on span "Save" at bounding box center [293, 207] width 269 height 8
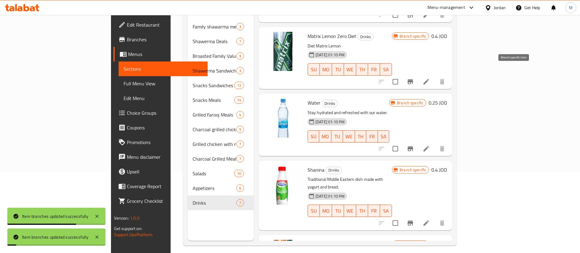
click at [414, 78] on icon "Branch-specific-item" at bounding box center [409, 81] width 7 height 7
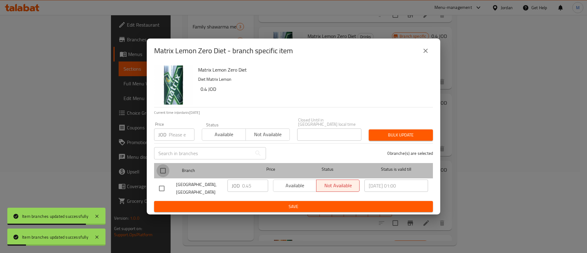
click at [166, 168] on input "checkbox" at bounding box center [162, 170] width 13 height 13
checkbox input "true"
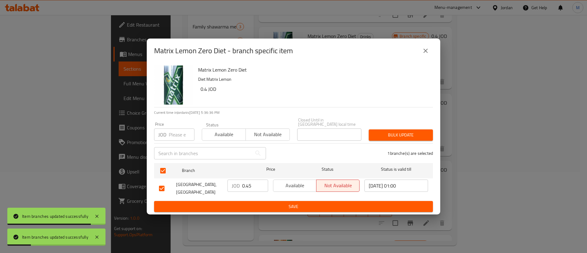
click at [280, 185] on span "Available" at bounding box center [295, 185] width 38 height 9
click at [283, 203] on span "Save" at bounding box center [293, 207] width 269 height 8
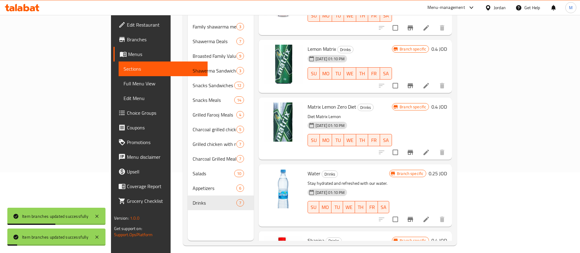
scroll to position [0, 0]
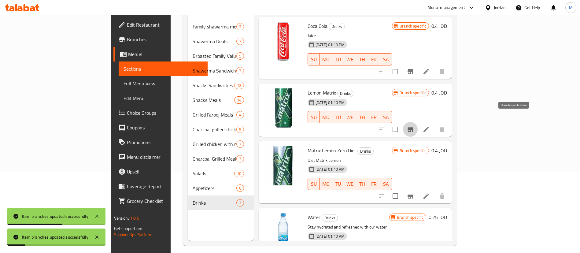
click at [417, 122] on button "Branch-specific-item" at bounding box center [410, 129] width 15 height 15
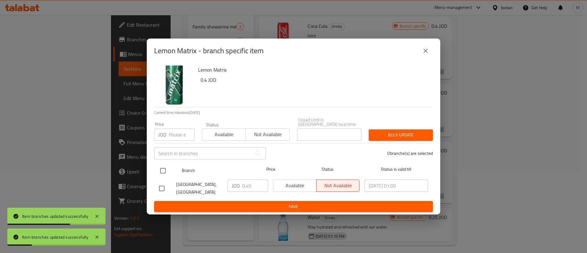
drag, startPoint x: 164, startPoint y: 169, endPoint x: 225, endPoint y: 177, distance: 61.3
click at [164, 169] on input "checkbox" at bounding box center [162, 170] width 13 height 13
checkbox input "true"
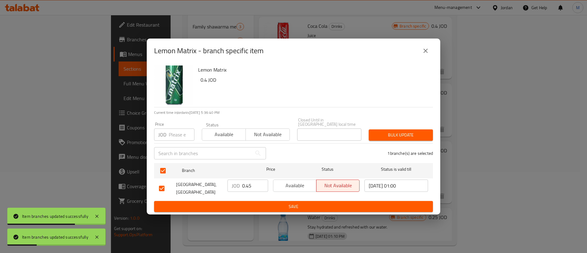
click at [292, 187] on span "Available" at bounding box center [295, 185] width 38 height 9
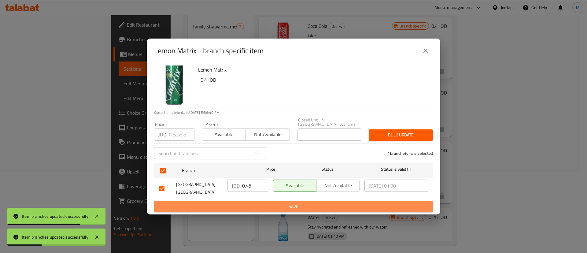
click at [289, 208] on button "Save" at bounding box center [293, 206] width 279 height 11
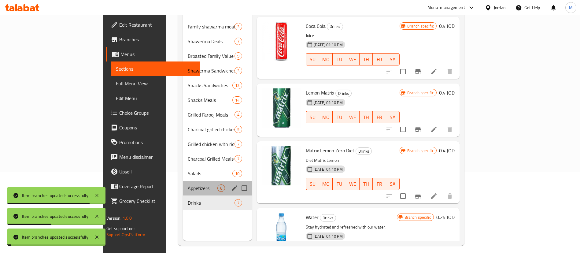
click at [183, 184] on div "Appetizers 6" at bounding box center [217, 188] width 69 height 15
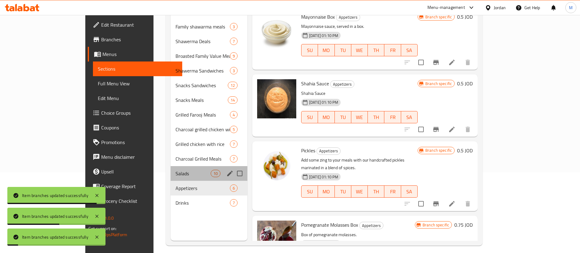
click at [170, 169] on div "Salads 10" at bounding box center [208, 173] width 77 height 15
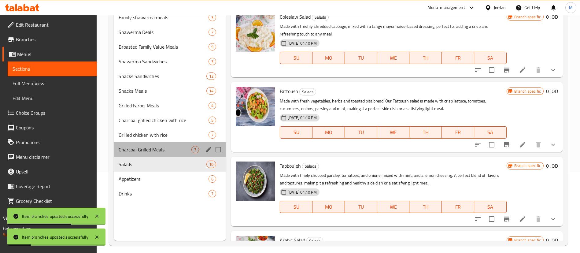
click at [160, 153] on div "Charcoal Grilled Meals 7" at bounding box center [170, 149] width 112 height 15
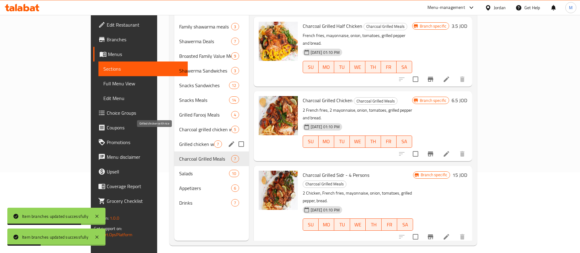
click at [176, 137] on div "Grilled chicken with rice 7" at bounding box center [211, 144] width 75 height 15
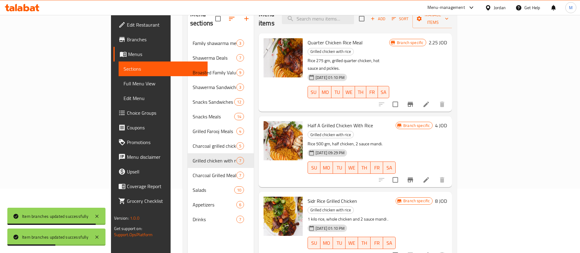
scroll to position [24, 0]
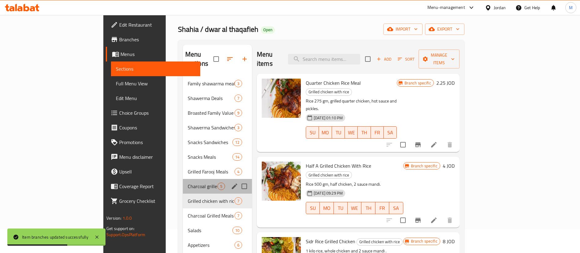
click at [188, 182] on span "Charcoal grilled chicken with rice" at bounding box center [203, 185] width 30 height 7
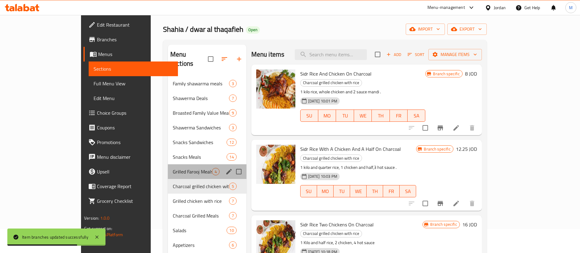
click at [171, 166] on div "Grilled Farooj Meals 4" at bounding box center [207, 171] width 79 height 15
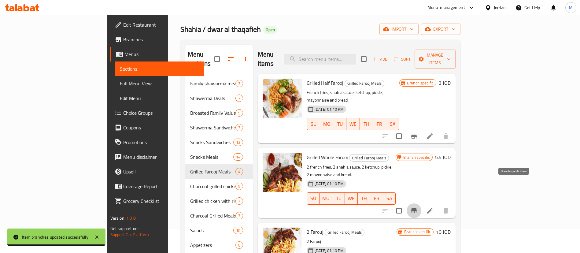
click at [417, 207] on icon "Branch-specific-item" at bounding box center [413, 210] width 7 height 7
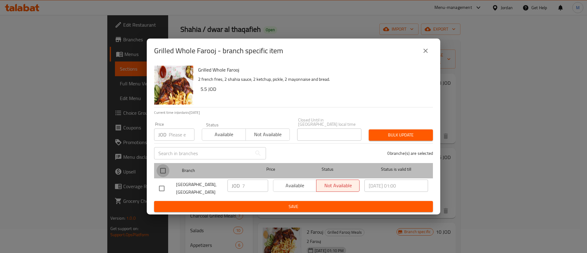
click at [165, 169] on input "checkbox" at bounding box center [162, 170] width 13 height 13
checkbox input "true"
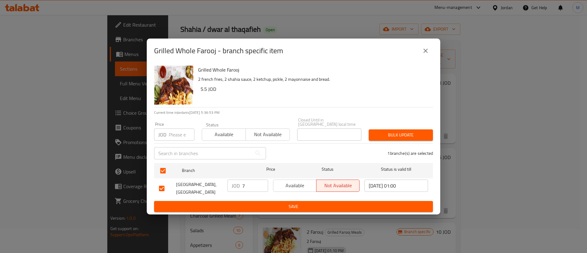
click at [292, 181] on span "Available" at bounding box center [295, 185] width 38 height 9
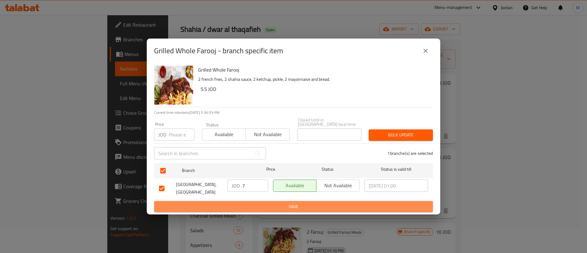
click at [299, 203] on span "Save" at bounding box center [293, 207] width 269 height 8
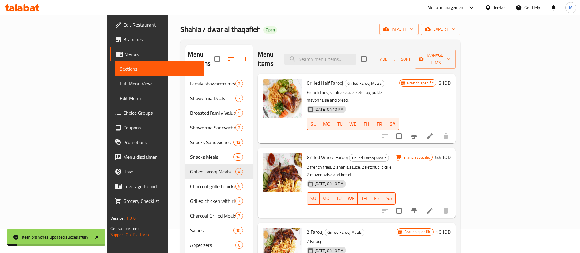
click at [417, 132] on icon "Branch-specific-item" at bounding box center [413, 135] width 7 height 7
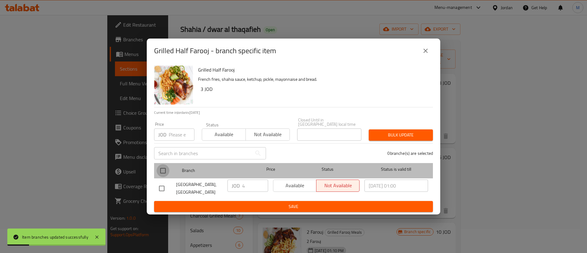
click at [165, 166] on input "checkbox" at bounding box center [162, 170] width 13 height 13
checkbox input "true"
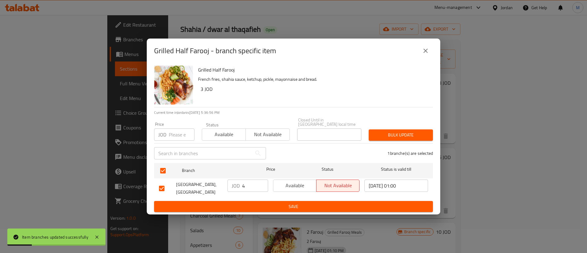
click at [301, 181] on span "Available" at bounding box center [295, 185] width 38 height 9
click at [300, 204] on span "Save" at bounding box center [293, 207] width 269 height 8
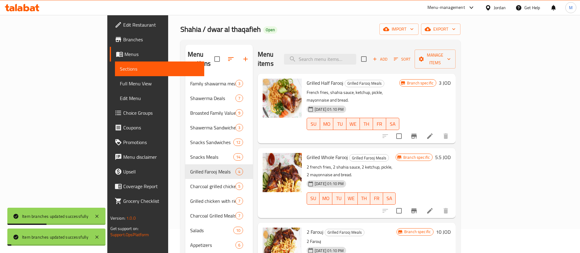
scroll to position [30, 0]
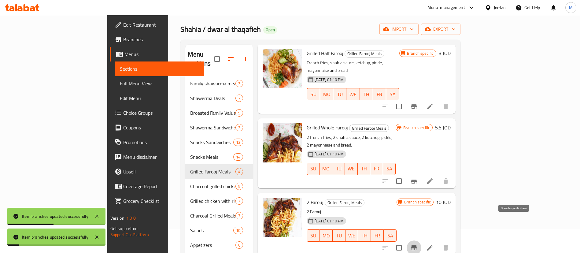
click at [416, 245] on icon "Branch-specific-item" at bounding box center [413, 247] width 5 height 5
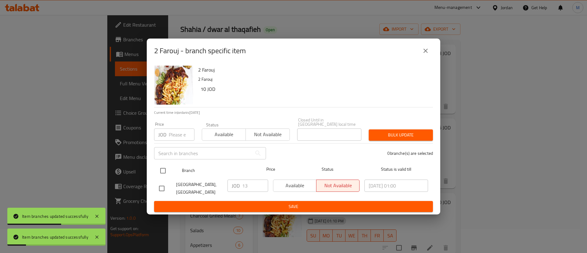
drag, startPoint x: 164, startPoint y: 169, endPoint x: 271, endPoint y: 174, distance: 107.3
click at [164, 168] on input "checkbox" at bounding box center [162, 170] width 13 height 13
checkbox input "true"
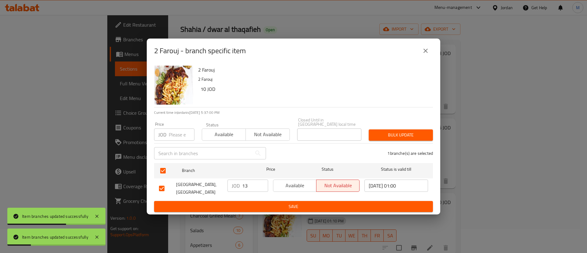
click at [292, 181] on span "Available" at bounding box center [295, 185] width 38 height 9
click at [293, 198] on ul "Branch Price Status Status is valid till Shahia Restaurant, Al Worod JOD 13 ​ A…" at bounding box center [293, 180] width 279 height 40
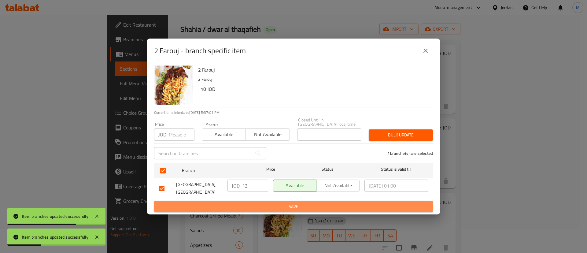
click at [293, 201] on button "Save" at bounding box center [293, 206] width 279 height 11
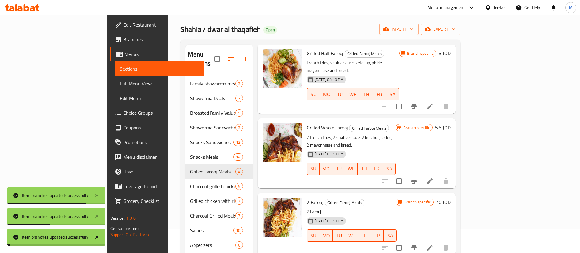
click at [190, 153] on span "Snacks Meals" at bounding box center [211, 156] width 43 height 7
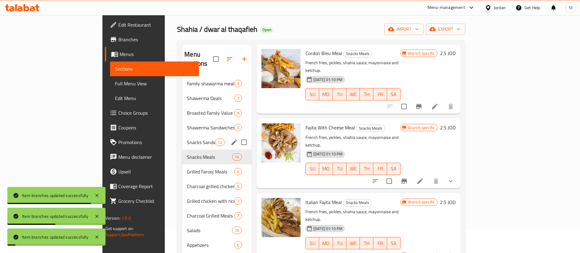
click at [182, 135] on div "Snacks Sandwiches 12" at bounding box center [217, 142] width 70 height 15
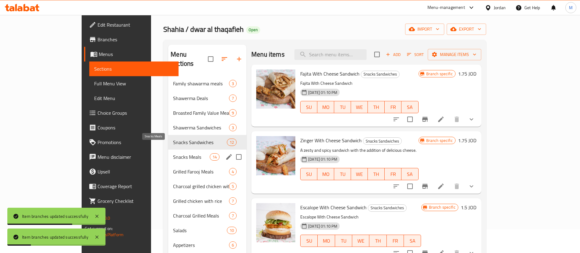
click at [173, 153] on span "Snacks Meals" at bounding box center [191, 156] width 37 height 7
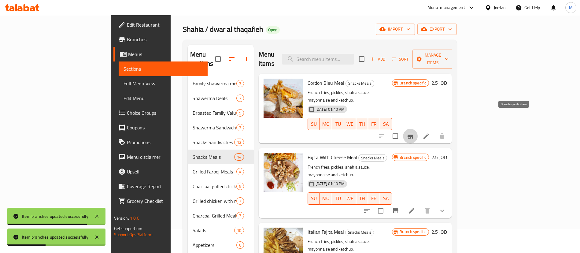
click at [414, 132] on icon "Branch-specific-item" at bounding box center [409, 135] width 7 height 7
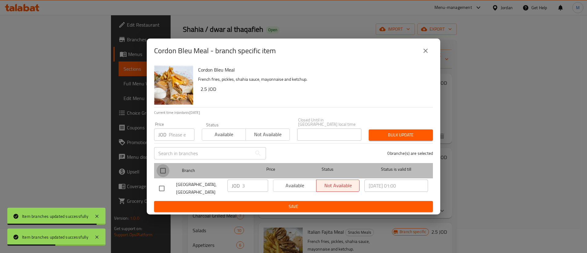
click at [166, 166] on input "checkbox" at bounding box center [162, 170] width 13 height 13
checkbox input "true"
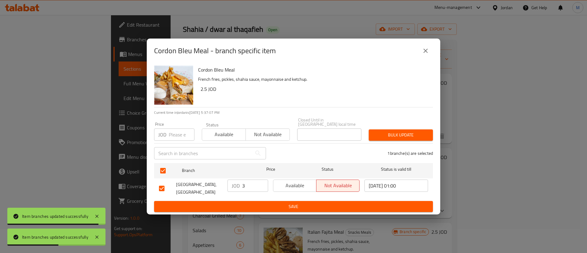
click at [299, 185] on span "Available" at bounding box center [295, 185] width 38 height 9
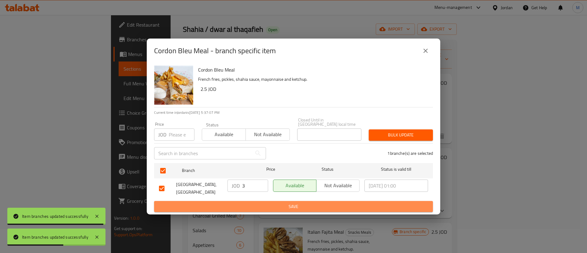
click at [298, 203] on span "Save" at bounding box center [293, 207] width 269 height 8
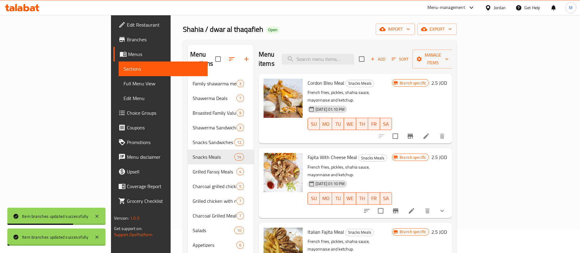
click at [398, 208] on icon "Branch-specific-item" at bounding box center [395, 210] width 5 height 5
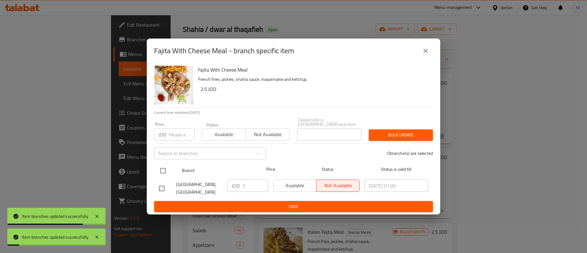
click at [166, 165] on input "checkbox" at bounding box center [162, 170] width 13 height 13
checkbox input "true"
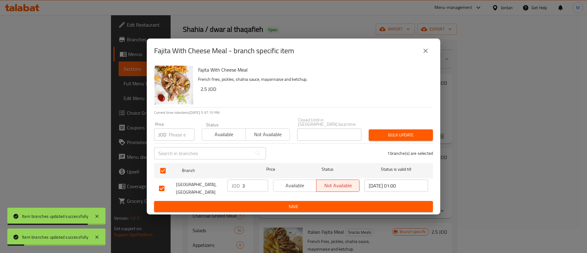
drag, startPoint x: 283, startPoint y: 185, endPoint x: 284, endPoint y: 191, distance: 6.1
click at [283, 184] on span "Available" at bounding box center [295, 185] width 38 height 9
click at [284, 201] on button "Save" at bounding box center [293, 206] width 279 height 11
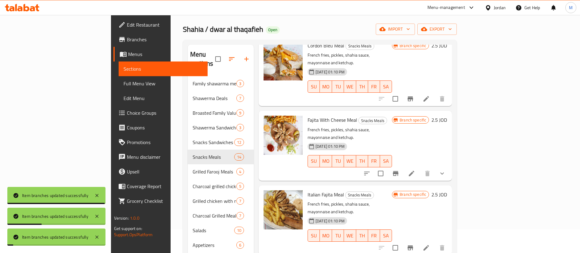
scroll to position [39, 0]
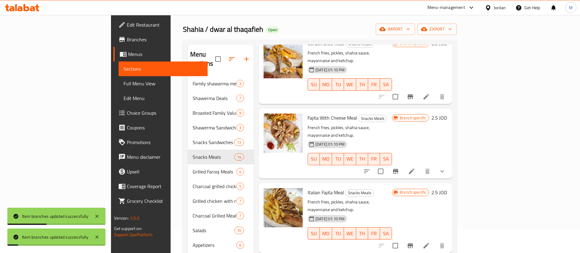
click at [452, 221] on div "Menu items Add Sort Manage items Cordon Bleu Meal Snacks Meals French fries, pi…" at bounding box center [353, 171] width 198 height 253
click at [414, 242] on icon "Branch-specific-item" at bounding box center [409, 245] width 7 height 7
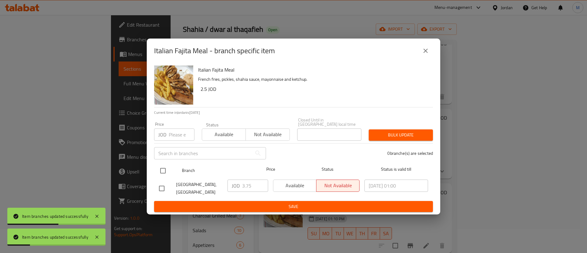
click at [172, 168] on div at bounding box center [167, 171] width 23 height 18
click at [163, 167] on input "checkbox" at bounding box center [162, 170] width 13 height 13
checkbox input "true"
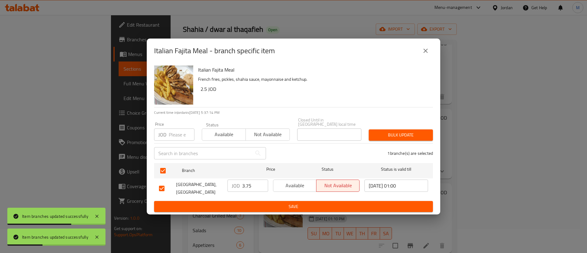
click at [279, 183] on span "Available" at bounding box center [295, 185] width 38 height 9
click at [286, 203] on span "Save" at bounding box center [293, 207] width 269 height 8
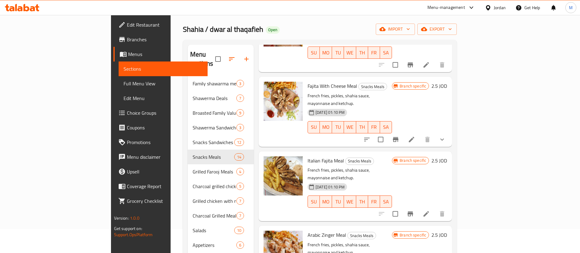
scroll to position [89, 0]
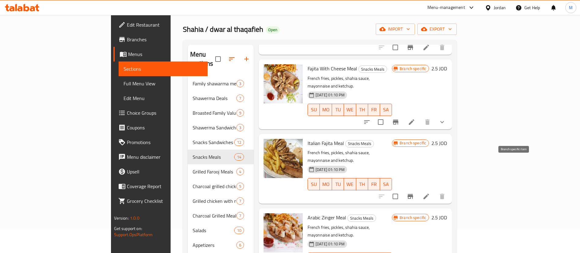
click at [414, 192] on icon "Branch-specific-item" at bounding box center [409, 195] width 7 height 7
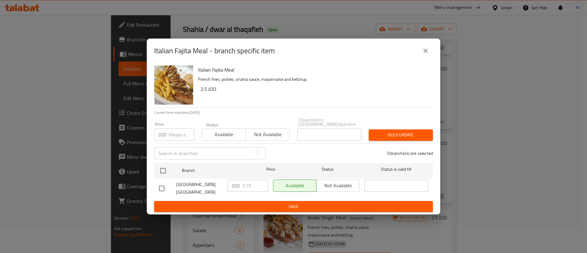
click at [497, 171] on div "Italian Fajita Meal - branch specific item Italian Fajita Meal French fries, pi…" at bounding box center [293, 126] width 587 height 253
click at [516, 231] on div "Italian Fajita Meal - branch specific item Italian Fajita Meal French fries, pi…" at bounding box center [293, 126] width 587 height 253
click at [424, 57] on button "close" at bounding box center [425, 50] width 15 height 15
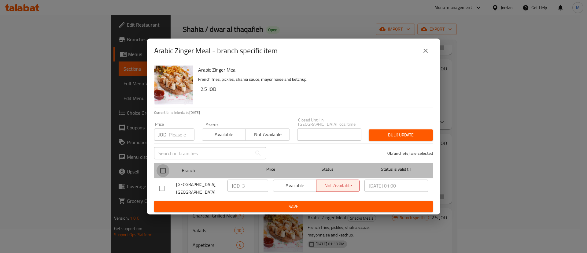
click at [165, 166] on input "checkbox" at bounding box center [162, 170] width 13 height 13
checkbox input "true"
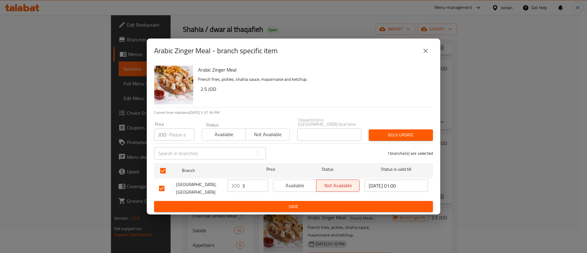
click at [301, 186] on span "Available" at bounding box center [295, 185] width 38 height 9
click at [304, 203] on span "Save" at bounding box center [293, 207] width 269 height 8
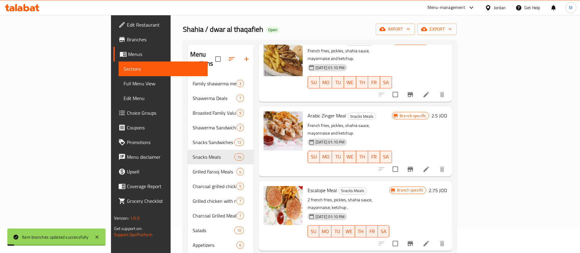
scroll to position [192, 0]
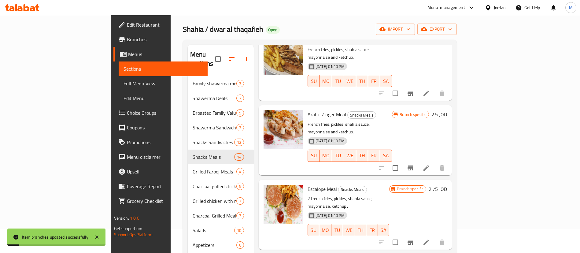
click at [413, 240] on icon "Branch-specific-item" at bounding box center [409, 242] width 5 height 5
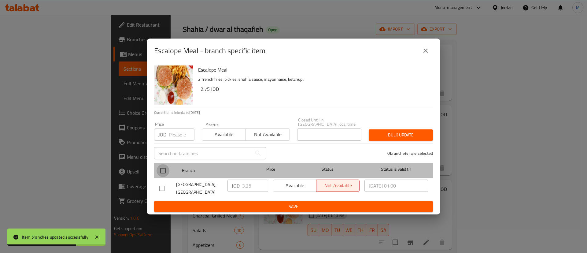
click at [163, 167] on input "checkbox" at bounding box center [162, 170] width 13 height 13
checkbox input "true"
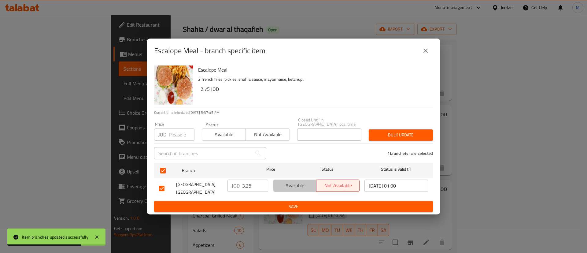
click at [302, 186] on span "Available" at bounding box center [295, 185] width 38 height 9
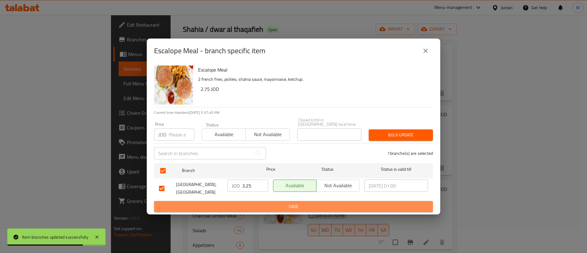
click at [307, 203] on span "Save" at bounding box center [293, 207] width 269 height 8
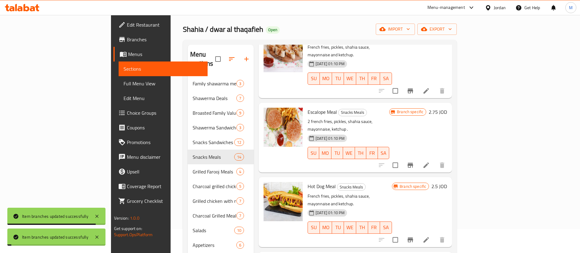
scroll to position [275, 0]
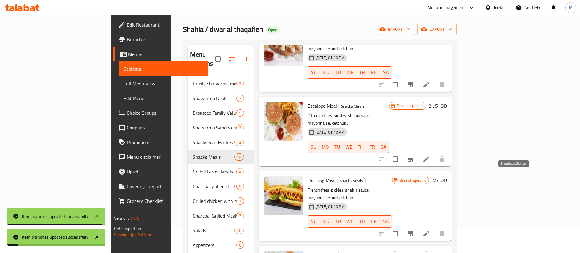
click at [414, 230] on icon "Branch-specific-item" at bounding box center [409, 233] width 7 height 7
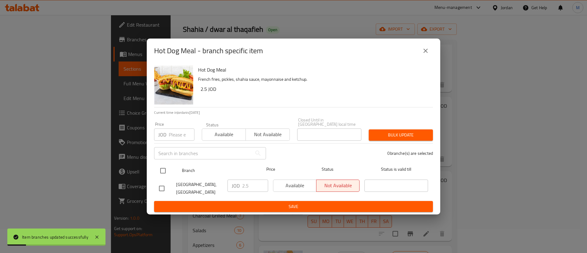
click at [166, 167] on input "checkbox" at bounding box center [162, 170] width 13 height 13
checkbox input "true"
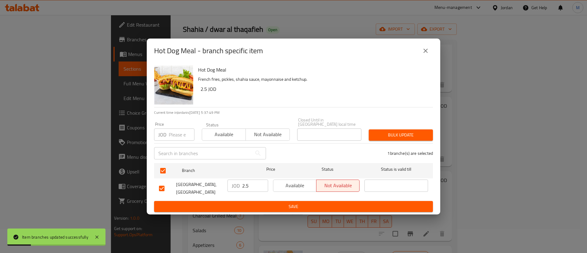
click at [290, 188] on button "Available" at bounding box center [294, 185] width 43 height 12
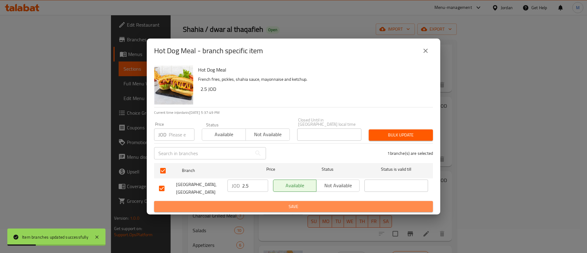
click at [294, 203] on span "Save" at bounding box center [293, 207] width 269 height 8
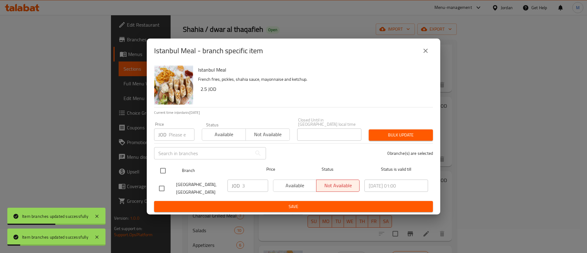
drag, startPoint x: 166, startPoint y: 167, endPoint x: 248, endPoint y: 184, distance: 84.1
click at [166, 166] on input "checkbox" at bounding box center [162, 170] width 13 height 13
checkbox input "true"
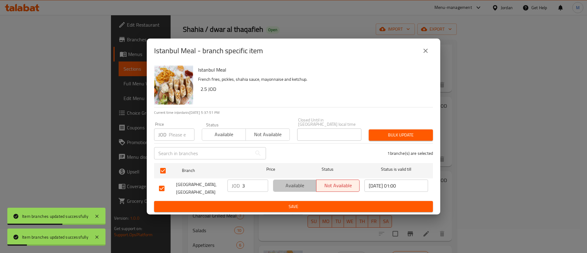
click at [286, 189] on button "Available" at bounding box center [294, 185] width 43 height 12
click at [292, 198] on ul "Branch Price Status Status is valid till Shahia Restaurant, Al Worod JOD 3 ​ Av…" at bounding box center [293, 180] width 279 height 40
click at [294, 201] on button "Save" at bounding box center [293, 206] width 279 height 11
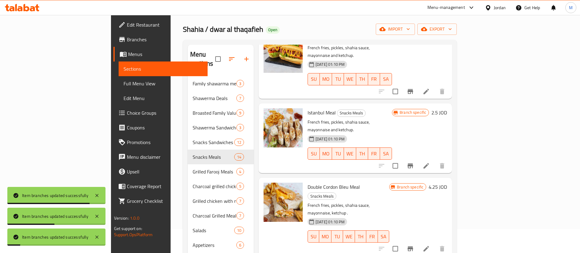
scroll to position [419, 0]
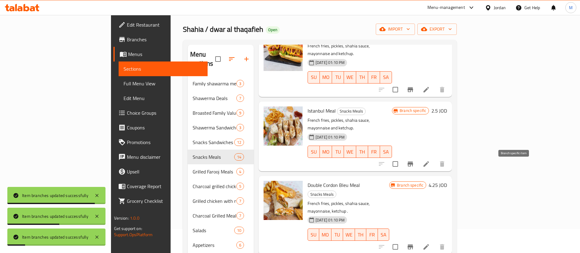
click at [413, 244] on icon "Branch-specific-item" at bounding box center [409, 246] width 5 height 5
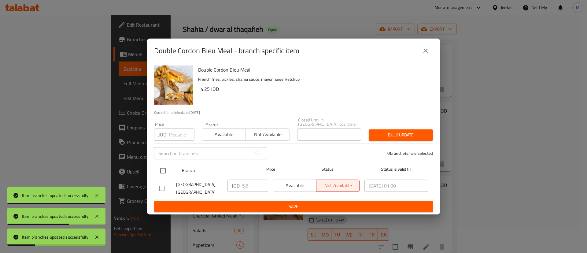
click at [168, 165] on input "checkbox" at bounding box center [162, 170] width 13 height 13
checkbox input "true"
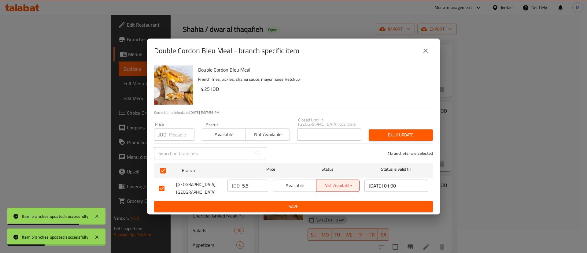
click at [293, 181] on span "Available" at bounding box center [295, 185] width 38 height 9
click at [299, 201] on button "Save" at bounding box center [293, 206] width 279 height 11
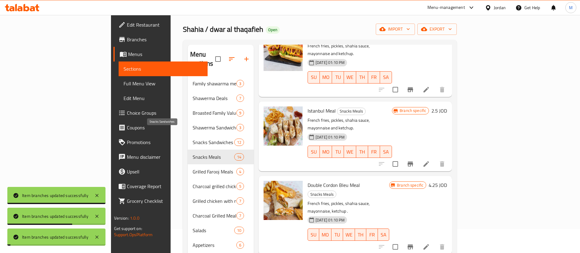
click at [192, 138] on span "Snacks Sandwiches" at bounding box center [213, 141] width 42 height 7
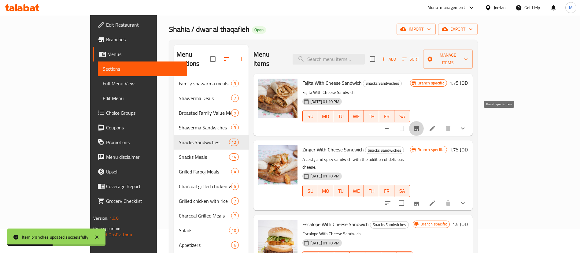
click at [419, 126] on icon "Branch-specific-item" at bounding box center [415, 128] width 5 height 5
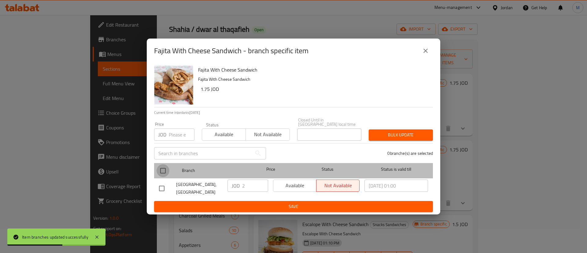
click at [167, 166] on input "checkbox" at bounding box center [162, 170] width 13 height 13
checkbox input "true"
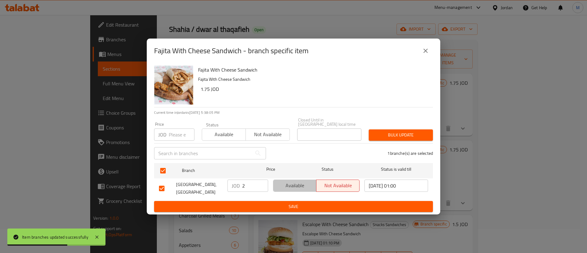
click at [306, 181] on span "Available" at bounding box center [295, 185] width 38 height 9
click at [304, 201] on button "Save" at bounding box center [293, 206] width 279 height 11
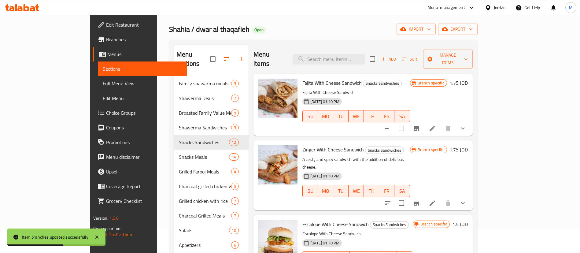
click at [420, 199] on icon "Branch-specific-item" at bounding box center [415, 202] width 7 height 7
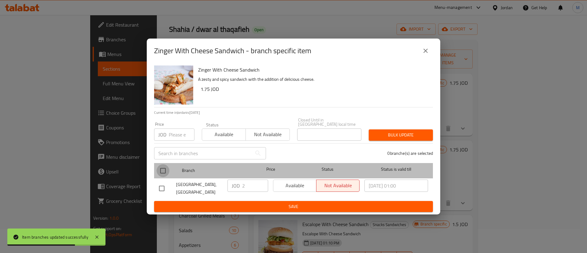
click at [165, 167] on input "checkbox" at bounding box center [162, 170] width 13 height 13
checkbox input "true"
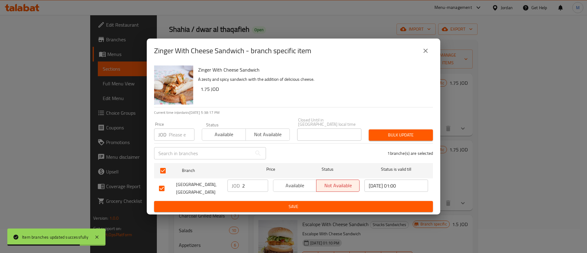
click at [305, 183] on span "Available" at bounding box center [295, 185] width 38 height 9
click at [308, 205] on span "Save" at bounding box center [293, 207] width 269 height 8
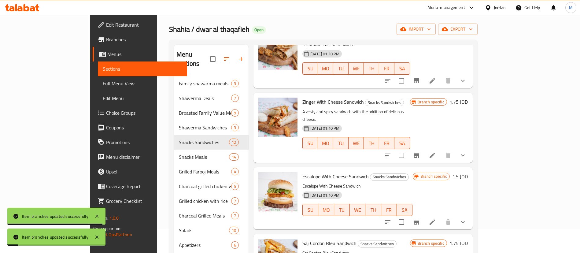
scroll to position [50, 0]
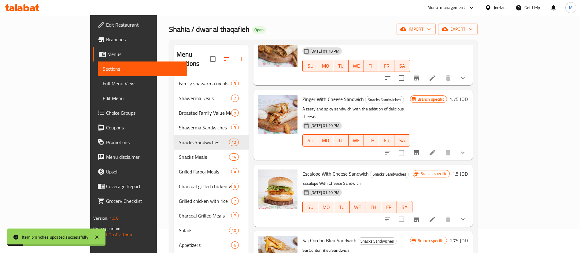
click at [419, 217] on icon "Branch-specific-item" at bounding box center [415, 219] width 5 height 5
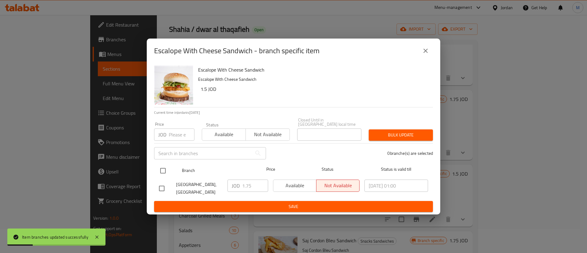
click at [161, 165] on input "checkbox" at bounding box center [162, 170] width 13 height 13
checkbox input "true"
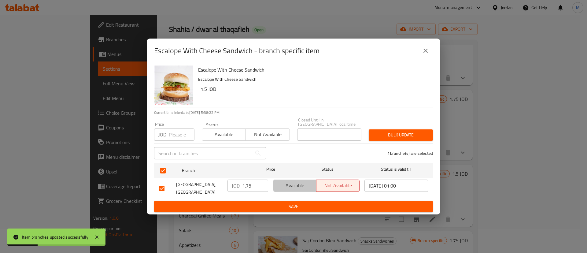
click at [293, 181] on span "Available" at bounding box center [295, 185] width 38 height 9
click at [305, 203] on span "Save" at bounding box center [293, 207] width 269 height 8
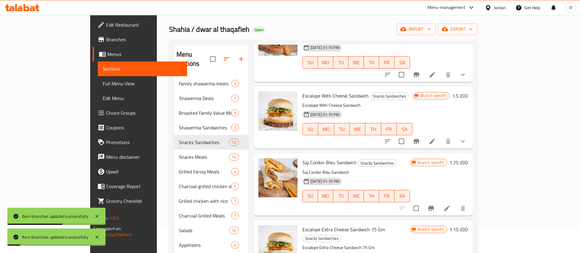
scroll to position [129, 0]
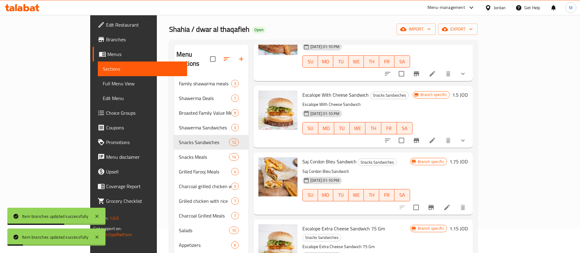
click at [434, 203] on icon "Branch-specific-item" at bounding box center [430, 206] width 7 height 7
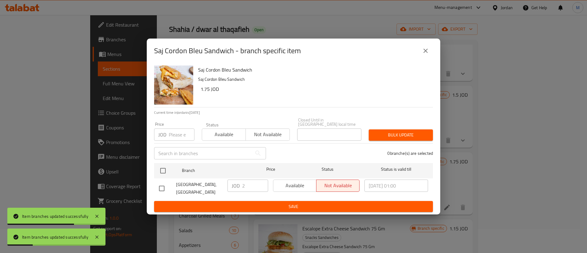
drag, startPoint x: 164, startPoint y: 167, endPoint x: 253, endPoint y: 188, distance: 91.9
click at [167, 167] on input "checkbox" at bounding box center [162, 170] width 13 height 13
checkbox input "true"
click at [294, 179] on button "Available" at bounding box center [294, 185] width 43 height 12
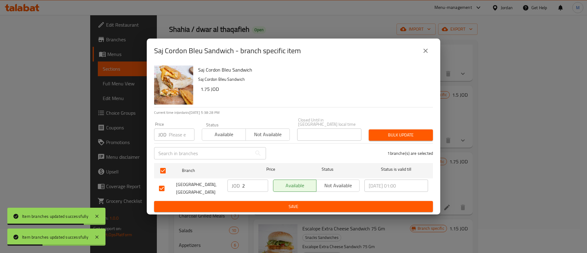
click at [313, 203] on span "Save" at bounding box center [293, 207] width 269 height 8
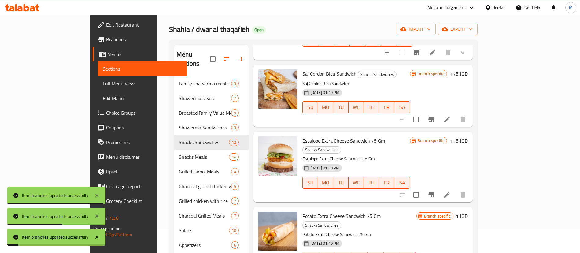
scroll to position [217, 0]
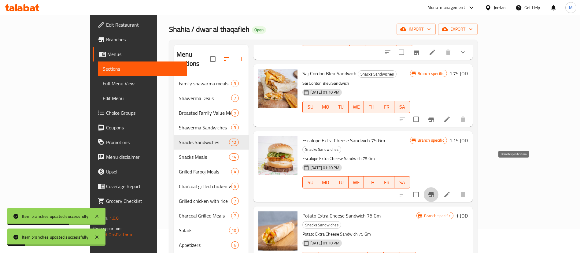
click at [434, 192] on icon "Branch-specific-item" at bounding box center [430, 194] width 5 height 5
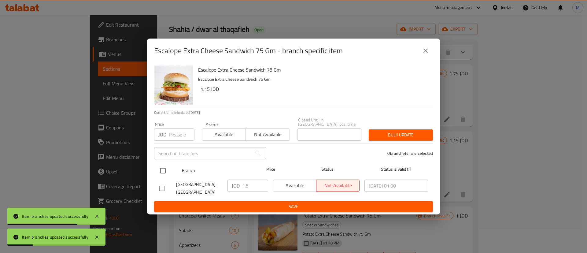
click at [163, 168] on input "checkbox" at bounding box center [162, 170] width 13 height 13
checkbox input "true"
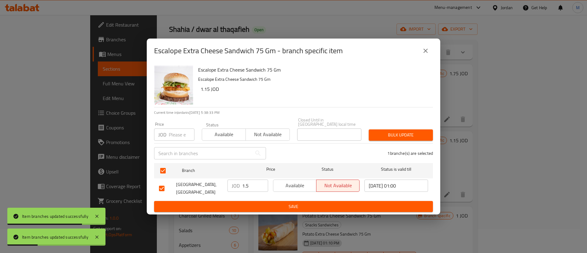
click at [297, 184] on span "Available" at bounding box center [295, 185] width 38 height 9
click at [305, 204] on span "Save" at bounding box center [293, 207] width 269 height 8
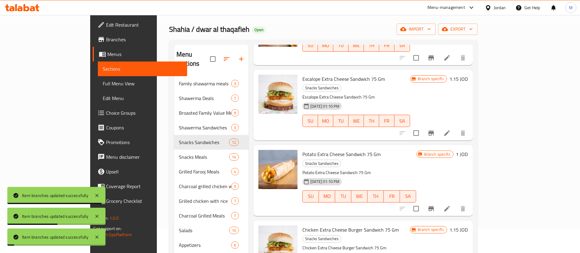
scroll to position [289, 0]
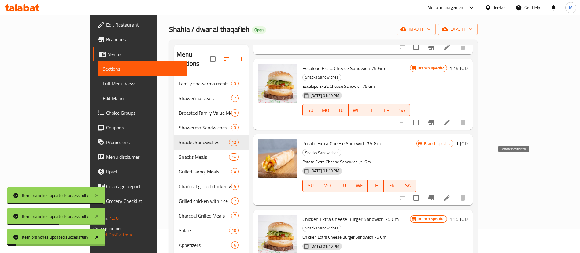
click at [438, 190] on button "Branch-specific-item" at bounding box center [430, 197] width 15 height 15
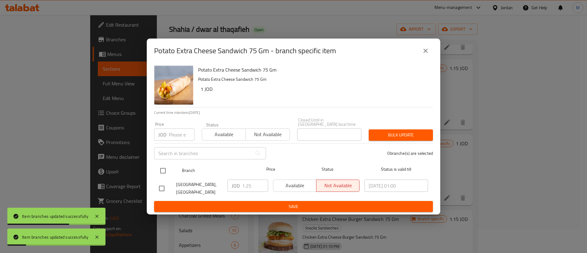
click at [160, 164] on input "checkbox" at bounding box center [162, 170] width 13 height 13
checkbox input "true"
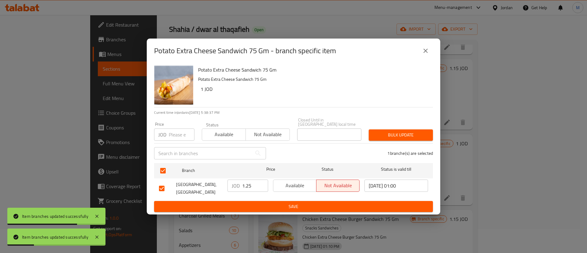
click at [287, 184] on span "Available" at bounding box center [295, 185] width 38 height 9
click at [295, 203] on span "Save" at bounding box center [293, 207] width 269 height 8
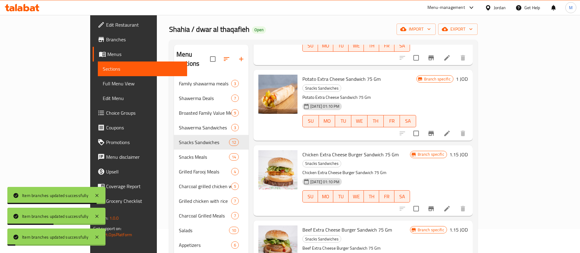
scroll to position [354, 0]
click at [434, 205] on icon "Branch-specific-item" at bounding box center [430, 207] width 5 height 5
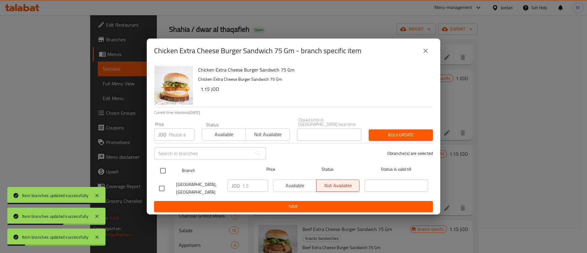
drag, startPoint x: 162, startPoint y: 166, endPoint x: 220, endPoint y: 173, distance: 58.5
click at [163, 165] on input "checkbox" at bounding box center [162, 170] width 13 height 13
checkbox input "true"
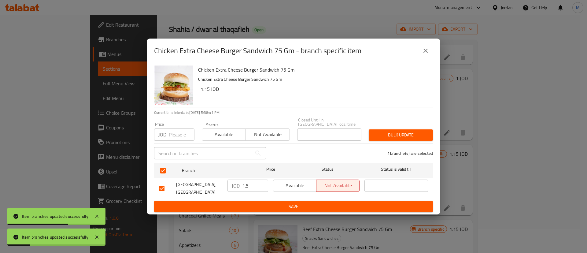
click at [288, 181] on span "Available" at bounding box center [295, 185] width 38 height 9
click at [287, 204] on span "Save" at bounding box center [293, 207] width 269 height 8
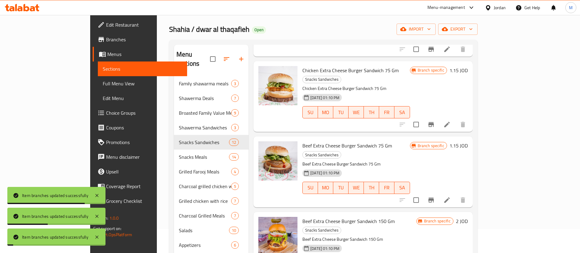
scroll to position [441, 0]
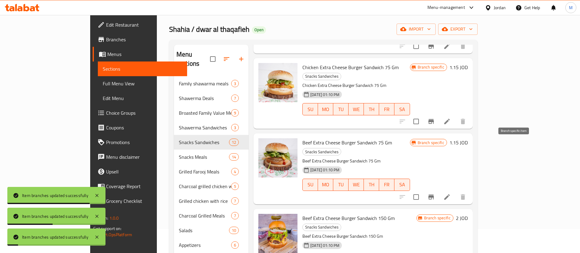
click at [434, 193] on icon "Branch-specific-item" at bounding box center [430, 196] width 7 height 7
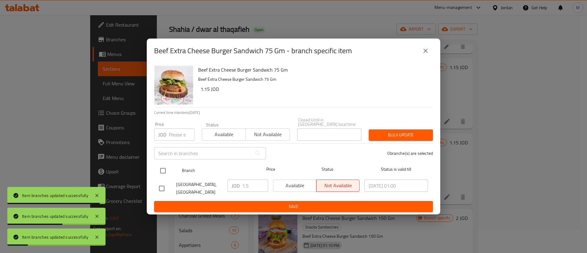
click at [162, 166] on input "checkbox" at bounding box center [162, 170] width 13 height 13
checkbox input "true"
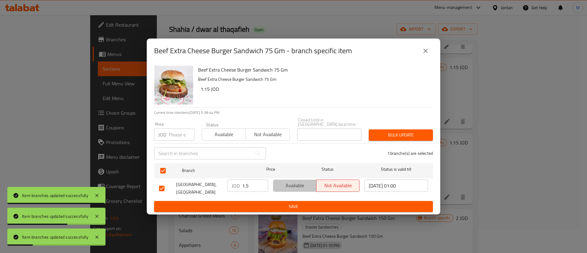
click at [290, 183] on span "Available" at bounding box center [295, 185] width 38 height 9
click at [295, 206] on span "Save" at bounding box center [293, 207] width 269 height 8
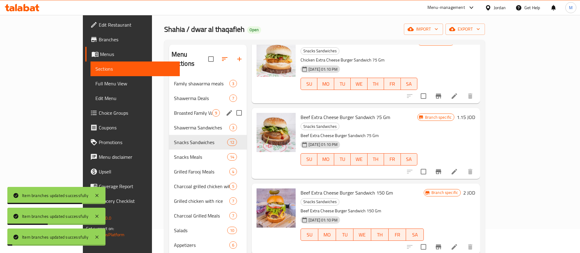
click at [174, 109] on span "Broasted Family Value Meals" at bounding box center [193, 112] width 38 height 7
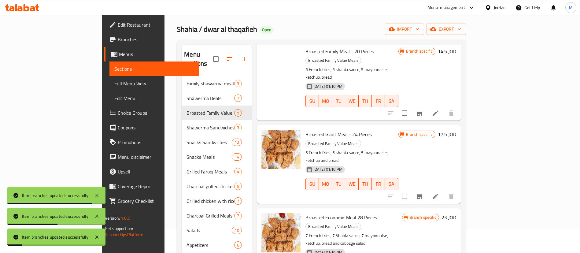
scroll to position [86, 0]
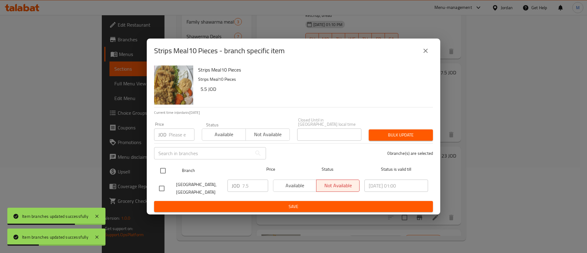
drag, startPoint x: 156, startPoint y: 164, endPoint x: 159, endPoint y: 164, distance: 4.0
click at [156, 164] on div "Branch Price Status Status is valid till" at bounding box center [293, 170] width 279 height 15
click at [155, 165] on div "Branch Price Status Status is valid till" at bounding box center [293, 170] width 279 height 15
click at [162, 166] on input "checkbox" at bounding box center [162, 170] width 13 height 13
checkbox input "true"
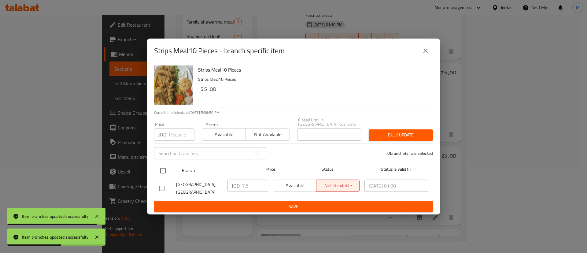
checkbox input "true"
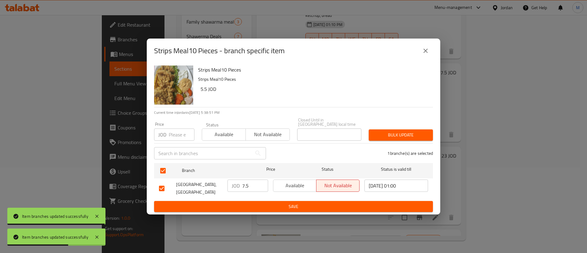
click at [288, 183] on span "Available" at bounding box center [295, 185] width 38 height 9
click at [298, 208] on button "Save" at bounding box center [293, 206] width 279 height 11
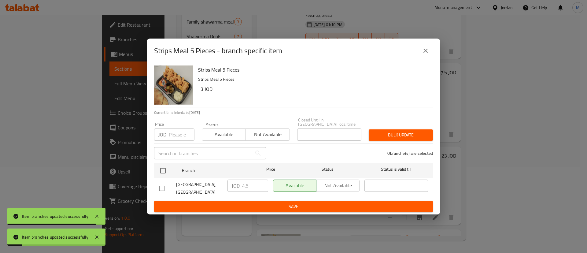
click at [432, 53] on button "close" at bounding box center [425, 50] width 15 height 15
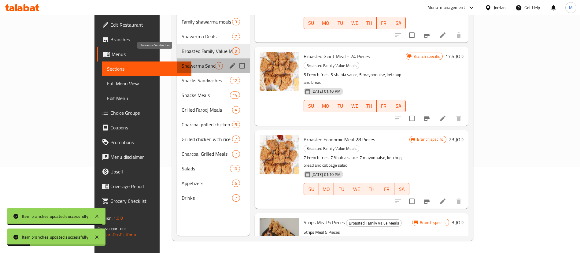
click at [181, 62] on span "Shawerma Sandwiches" at bounding box center [197, 65] width 33 height 7
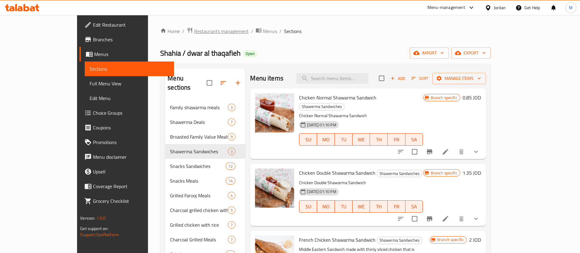
click at [194, 35] on span "Restaurants management" at bounding box center [221, 30] width 54 height 7
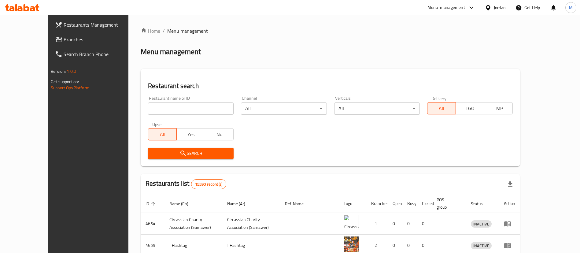
click at [150, 104] on input "search" at bounding box center [191, 108] width 86 height 12
paste input "Pizza Vero"
type input "Pizza Vero"
click button "Search" at bounding box center [191, 153] width 86 height 11
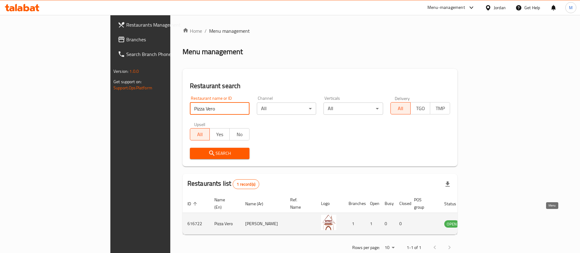
click at [483, 220] on icon "enhanced table" at bounding box center [479, 223] width 7 height 7
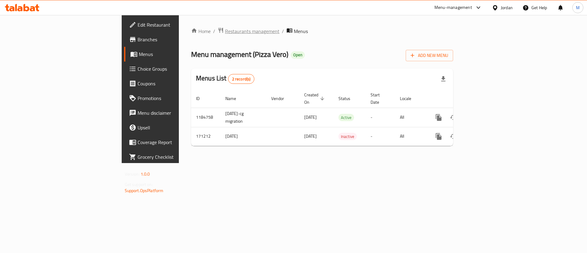
click at [225, 34] on span "Restaurants management" at bounding box center [252, 30] width 54 height 7
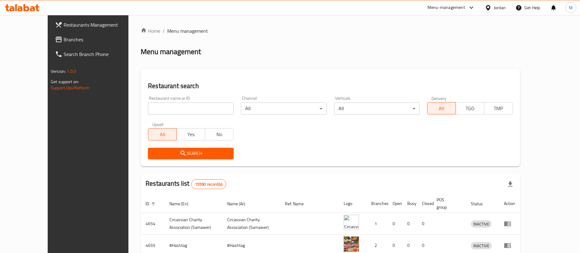
click at [193, 107] on input "search" at bounding box center [191, 108] width 86 height 12
type input "a"
type input "شهية"
click at [190, 151] on span "Search" at bounding box center [191, 153] width 76 height 8
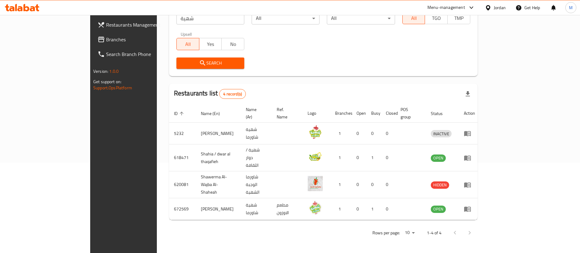
scroll to position [73, 0]
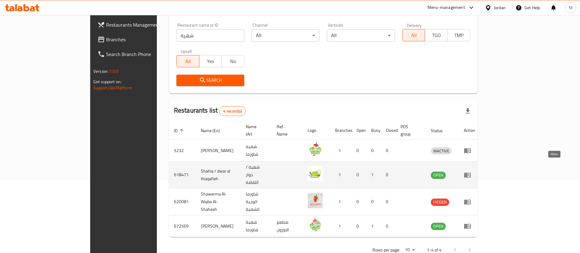
click at [471, 171] on icon "enhanced table" at bounding box center [467, 174] width 7 height 7
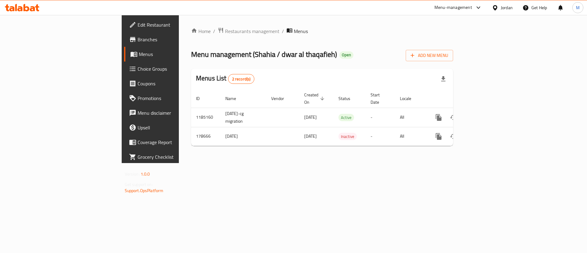
click at [137, 40] on span "Branches" at bounding box center [175, 39] width 77 height 7
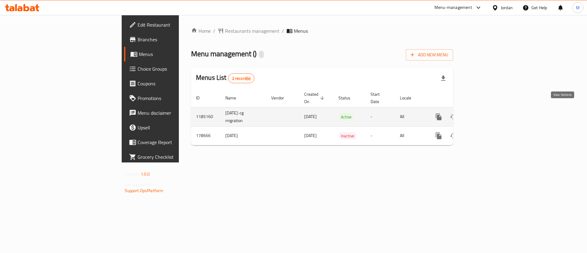
click at [486, 113] on icon "enhanced table" at bounding box center [482, 116] width 7 height 7
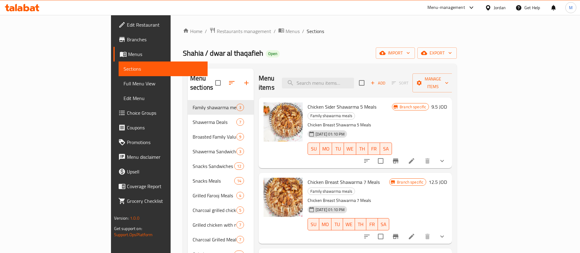
click at [183, 54] on span "Shahia / dwar al thaqafieh" at bounding box center [223, 53] width 80 height 14
copy span "Shahia / dwar al thaqafieh"
click at [398, 158] on icon "Branch-specific-item" at bounding box center [395, 160] width 5 height 5
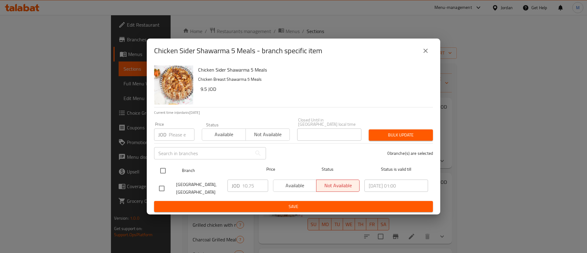
click at [161, 164] on input "checkbox" at bounding box center [162, 170] width 13 height 13
checkbox input "true"
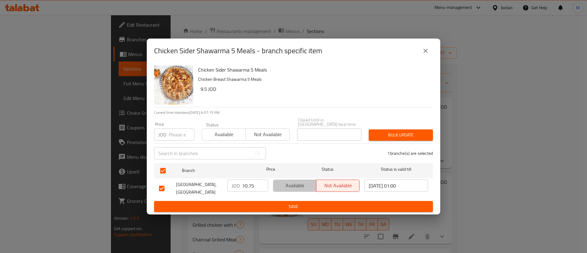
click at [299, 181] on span "Available" at bounding box center [295, 185] width 38 height 9
click at [312, 203] on span "Save" at bounding box center [293, 207] width 269 height 8
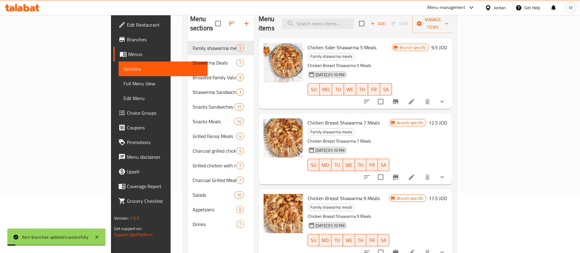
scroll to position [60, 0]
click at [399, 173] on icon "Branch-specific-item" at bounding box center [395, 176] width 7 height 7
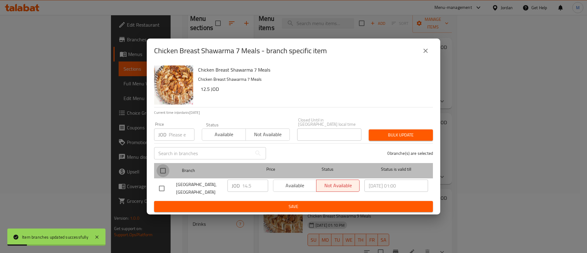
click at [161, 165] on input "checkbox" at bounding box center [162, 170] width 13 height 13
checkbox input "true"
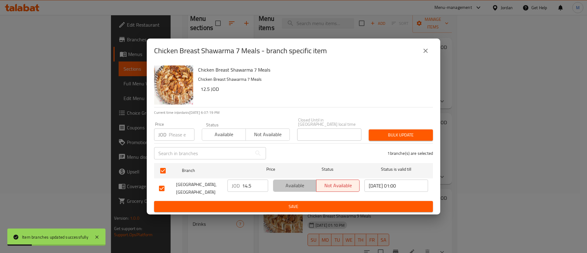
click at [292, 183] on span "Available" at bounding box center [295, 185] width 38 height 9
click at [292, 201] on button "Save" at bounding box center [293, 206] width 279 height 11
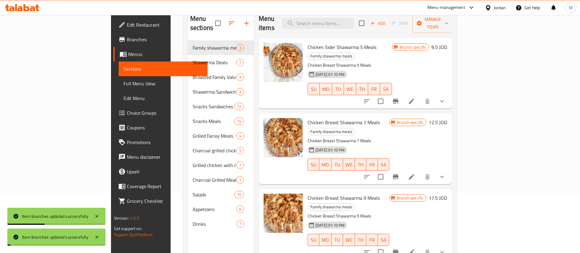
click at [403, 244] on button "Branch-specific-item" at bounding box center [395, 251] width 15 height 15
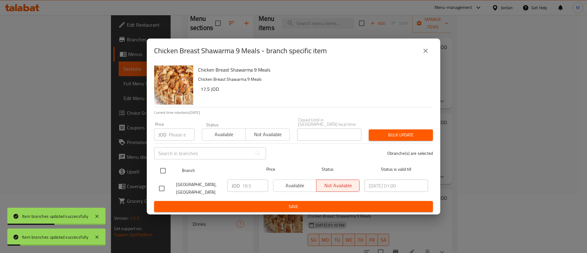
click at [163, 168] on input "checkbox" at bounding box center [162, 170] width 13 height 13
checkbox input "true"
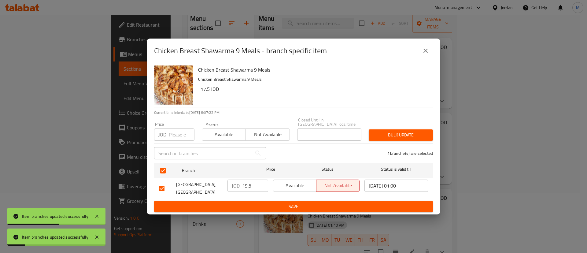
click at [288, 181] on span "Available" at bounding box center [295, 185] width 38 height 9
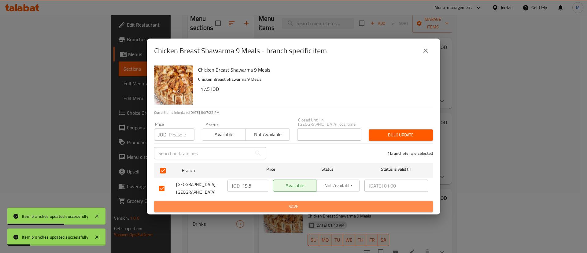
click at [297, 203] on span "Save" at bounding box center [293, 207] width 269 height 8
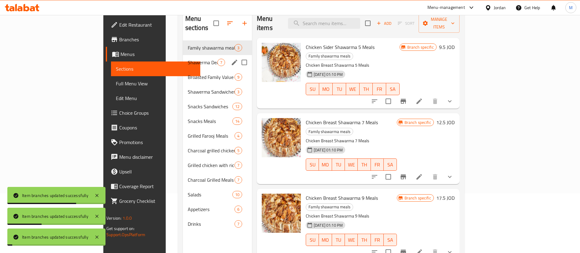
click at [188, 59] on span "Shawerma Deals" at bounding box center [203, 62] width 30 height 7
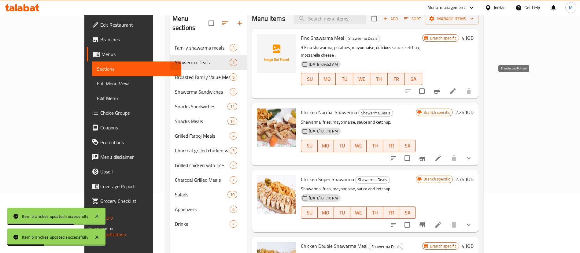
click at [444, 85] on button "Branch-specific-item" at bounding box center [436, 91] width 15 height 15
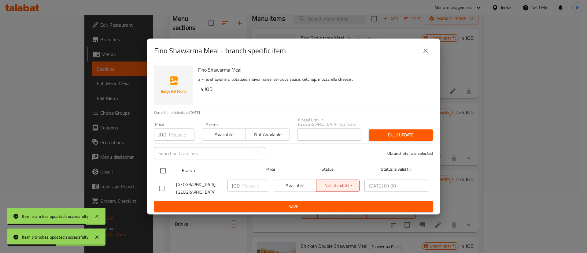
click at [167, 167] on input "checkbox" at bounding box center [162, 170] width 13 height 13
checkbox input "true"
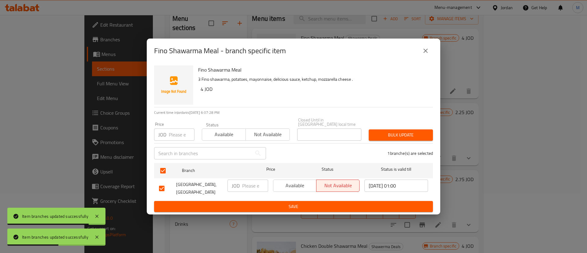
click at [299, 181] on span "Available" at bounding box center [295, 185] width 38 height 9
click at [299, 201] on button "Save" at bounding box center [293, 206] width 279 height 11
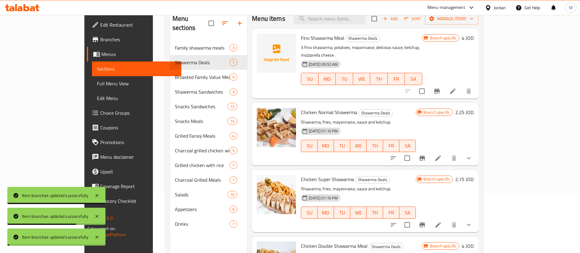
click at [425, 156] on icon "Branch-specific-item" at bounding box center [421, 158] width 5 height 5
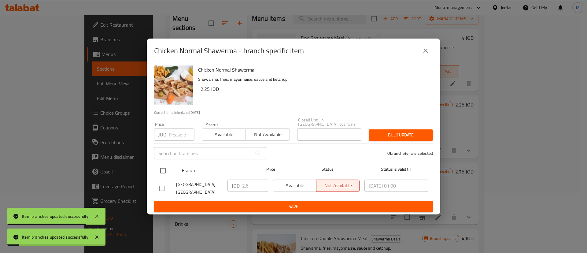
drag, startPoint x: 163, startPoint y: 170, endPoint x: 190, endPoint y: 168, distance: 27.0
click at [163, 170] on input "checkbox" at bounding box center [162, 170] width 13 height 13
checkbox input "true"
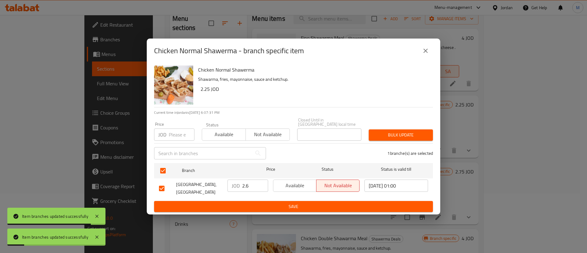
click at [293, 184] on span "Available" at bounding box center [295, 185] width 38 height 9
click at [303, 210] on div "Chicken Normal Shawerma Shawarma, fries, mayonnaise, sauce and ketchup. 2.25 JO…" at bounding box center [293, 139] width 293 height 152
click at [305, 208] on button "Save" at bounding box center [293, 206] width 279 height 11
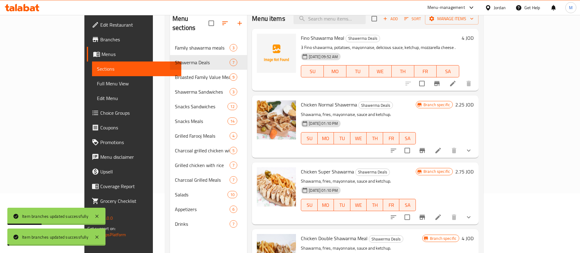
click at [425, 216] on icon "Branch-specific-item" at bounding box center [421, 216] width 5 height 5
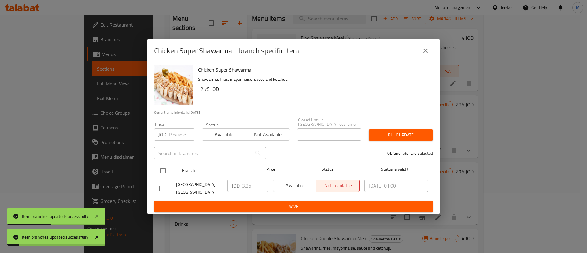
click at [161, 166] on input "checkbox" at bounding box center [162, 170] width 13 height 13
checkbox input "true"
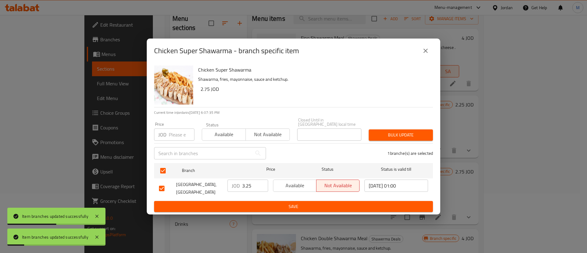
drag, startPoint x: 272, startPoint y: 182, endPoint x: 282, endPoint y: 183, distance: 10.1
click at [273, 182] on div "Available Not available" at bounding box center [315, 188] width 91 height 23
click at [284, 183] on span "Available" at bounding box center [295, 185] width 38 height 9
drag, startPoint x: 294, startPoint y: 202, endPoint x: 298, endPoint y: 204, distance: 4.6
click at [295, 203] on span "Save" at bounding box center [293, 207] width 269 height 8
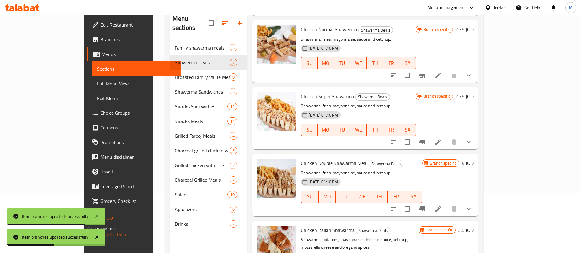
scroll to position [105, 0]
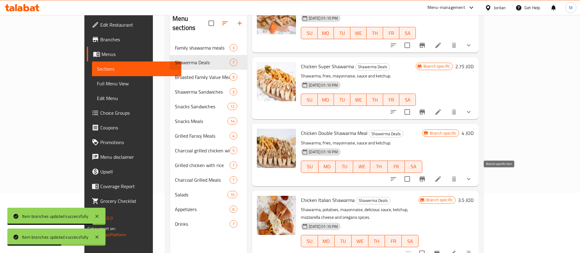
click at [426, 178] on icon "Branch-specific-item" at bounding box center [421, 178] width 7 height 7
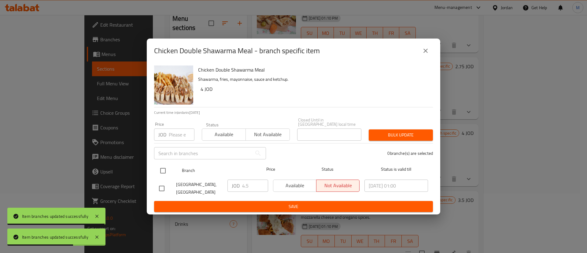
click at [165, 170] on input "checkbox" at bounding box center [162, 170] width 13 height 13
checkbox input "true"
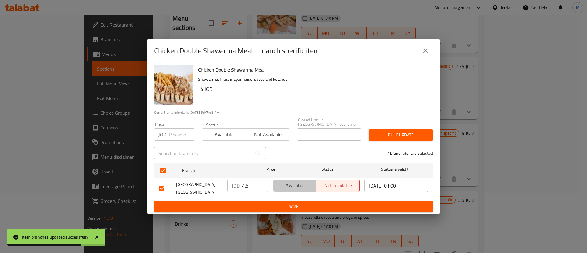
click at [291, 181] on span "Available" at bounding box center [295, 185] width 38 height 9
click at [297, 205] on span "Save" at bounding box center [293, 207] width 269 height 8
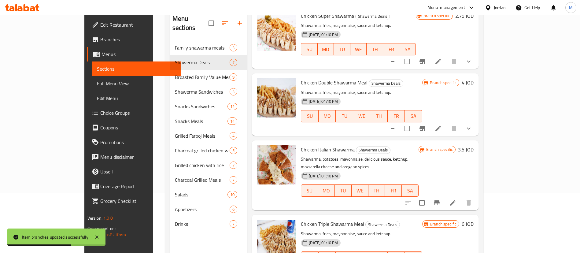
scroll to position [156, 0]
click at [426, 131] on icon "Branch-specific-item" at bounding box center [421, 127] width 7 height 7
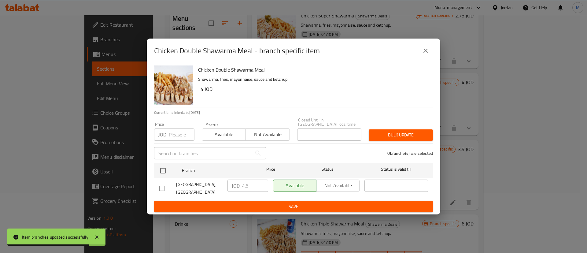
click at [423, 48] on button "close" at bounding box center [425, 50] width 15 height 15
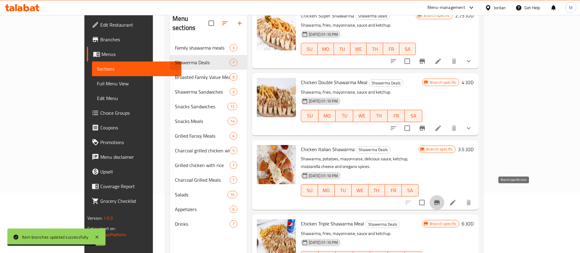
click at [444, 195] on button "Branch-specific-item" at bounding box center [436, 202] width 15 height 15
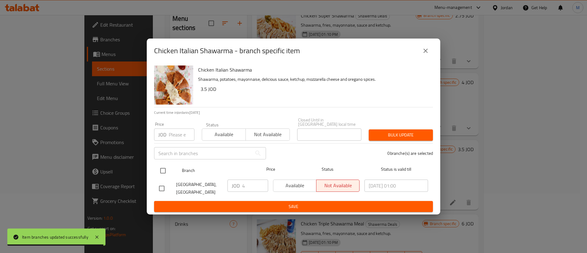
click at [164, 164] on input "checkbox" at bounding box center [162, 170] width 13 height 13
checkbox input "true"
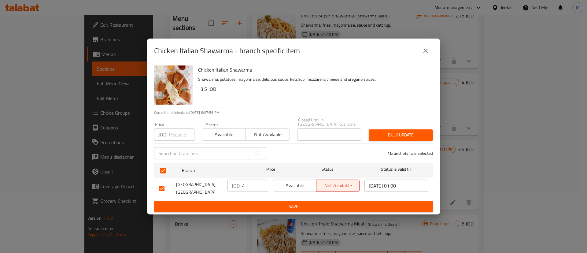
click at [282, 185] on span "Available" at bounding box center [295, 185] width 38 height 9
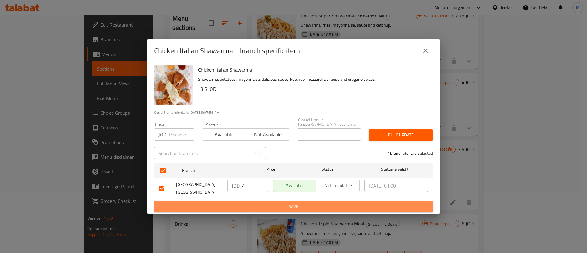
click at [295, 203] on span "Save" at bounding box center [293, 207] width 269 height 8
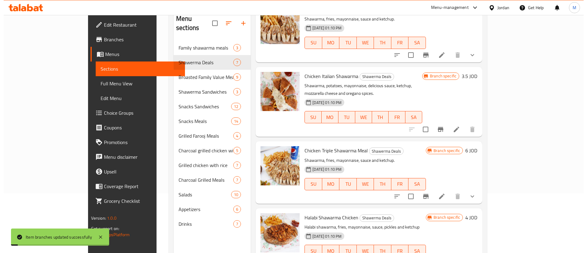
scroll to position [230, 0]
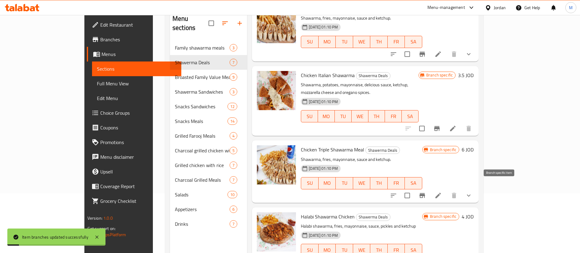
click at [426, 192] on icon "Branch-specific-item" at bounding box center [421, 195] width 7 height 7
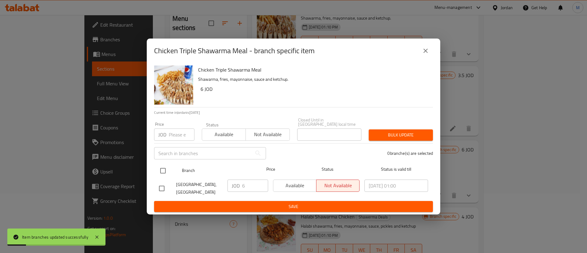
click at [166, 167] on input "checkbox" at bounding box center [162, 170] width 13 height 13
checkbox input "true"
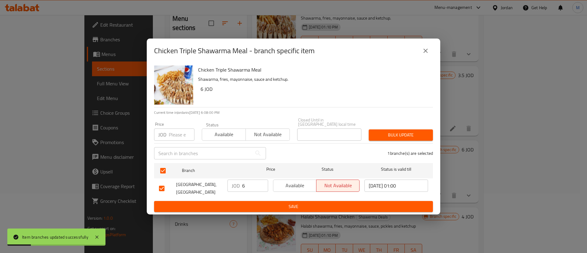
click at [297, 187] on span "Available" at bounding box center [295, 185] width 38 height 9
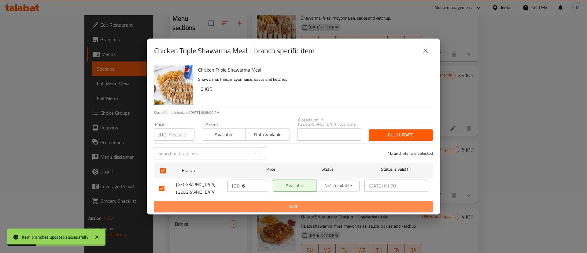
click at [305, 204] on span "Save" at bounding box center [293, 207] width 269 height 8
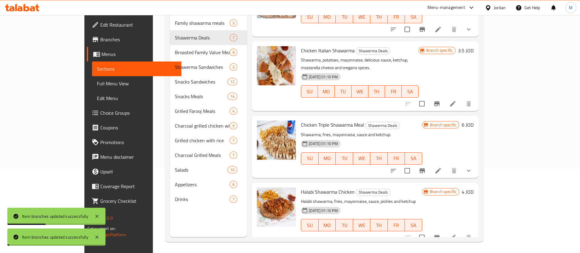
scroll to position [86, 0]
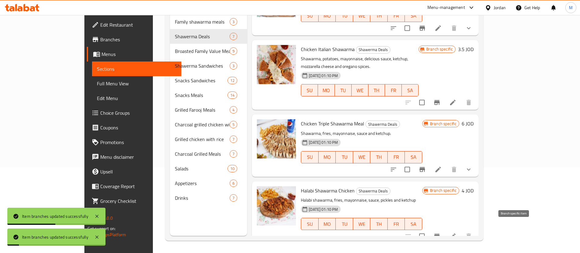
click at [439, 233] on icon "Branch-specific-item" at bounding box center [436, 235] width 5 height 5
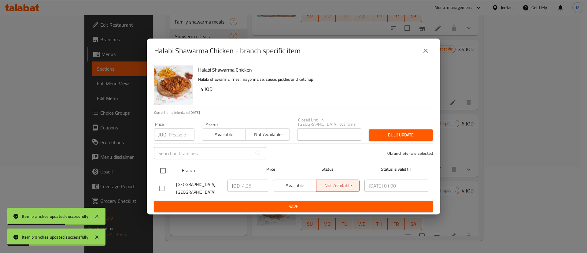
click at [161, 167] on input "checkbox" at bounding box center [162, 170] width 13 height 13
checkbox input "true"
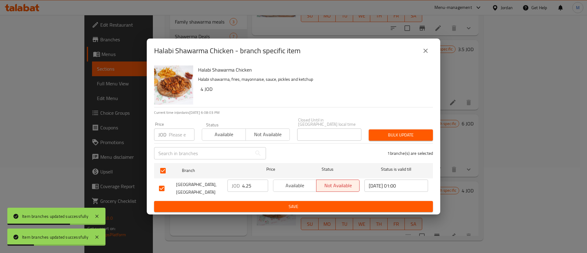
click at [287, 184] on span "Available" at bounding box center [295, 185] width 38 height 9
click at [291, 203] on span "Save" at bounding box center [293, 207] width 269 height 8
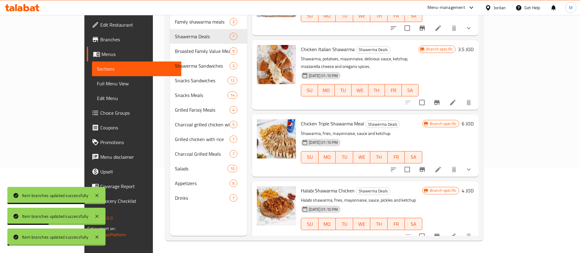
click at [175, 47] on span "Broasted Family Value Meals" at bounding box center [202, 50] width 55 height 7
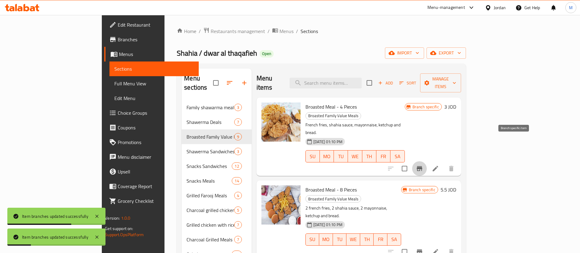
click at [423, 165] on icon "Branch-specific-item" at bounding box center [419, 168] width 7 height 7
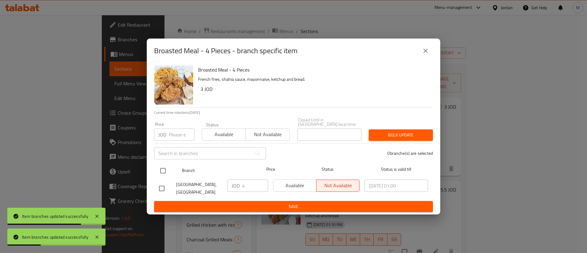
click at [162, 169] on input "checkbox" at bounding box center [162, 170] width 13 height 13
checkbox input "true"
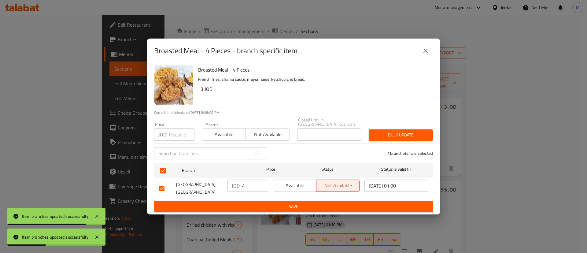
click at [294, 181] on span "Available" at bounding box center [295, 185] width 38 height 9
click at [298, 203] on span "Save" at bounding box center [293, 207] width 269 height 8
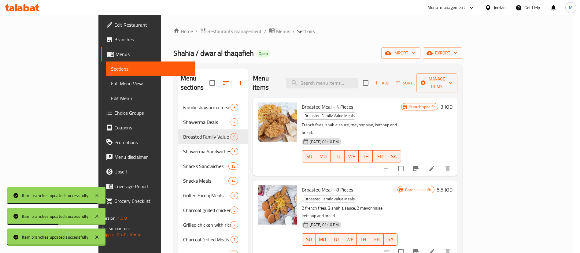
click at [418, 249] on icon "Branch-specific-item" at bounding box center [415, 251] width 5 height 5
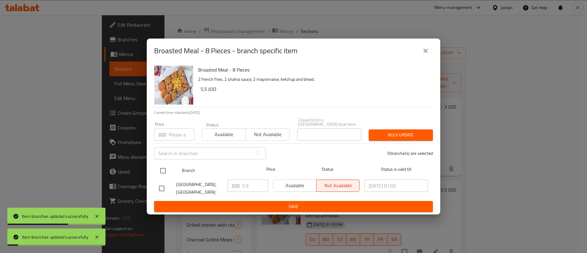
click at [167, 164] on input "checkbox" at bounding box center [162, 170] width 13 height 13
checkbox input "true"
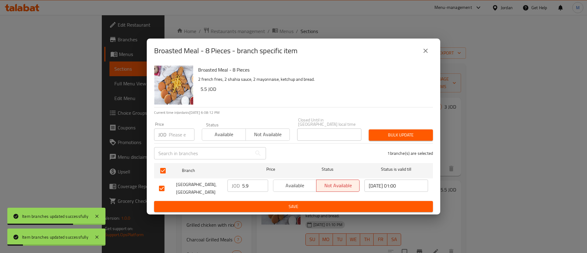
click at [278, 181] on span "Available" at bounding box center [295, 185] width 38 height 9
click at [293, 201] on button "Save" at bounding box center [293, 206] width 279 height 11
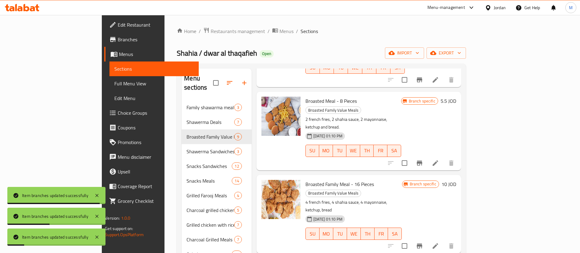
scroll to position [90, 0]
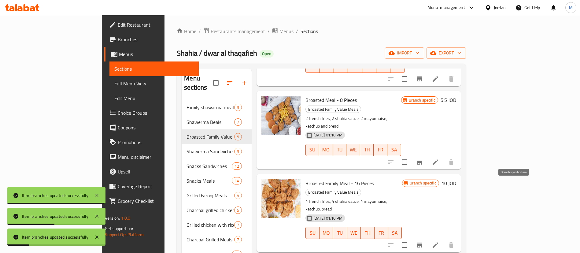
click at [423, 241] on icon "Branch-specific-item" at bounding box center [419, 244] width 7 height 7
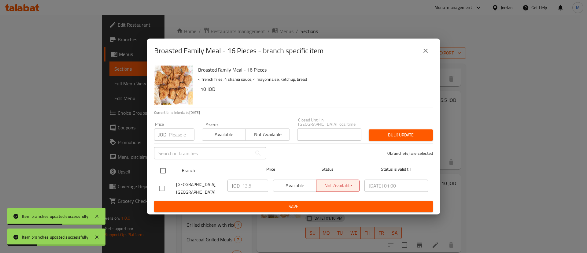
click at [162, 168] on input "checkbox" at bounding box center [162, 170] width 13 height 13
checkbox input "true"
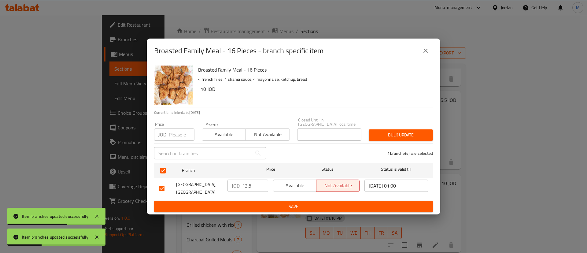
click at [279, 183] on span "Available" at bounding box center [295, 185] width 38 height 9
click at [299, 204] on span "Save" at bounding box center [293, 207] width 269 height 8
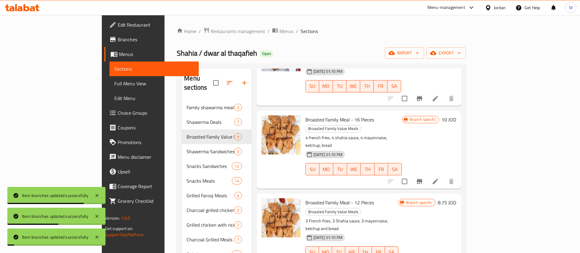
scroll to position [155, 0]
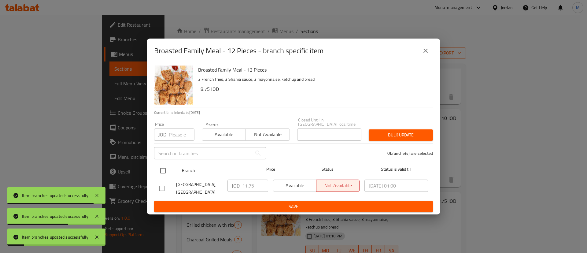
click at [163, 166] on input "checkbox" at bounding box center [162, 170] width 13 height 13
checkbox input "true"
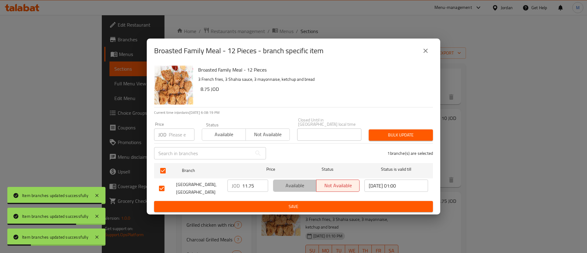
click at [296, 181] on span "Available" at bounding box center [295, 185] width 38 height 9
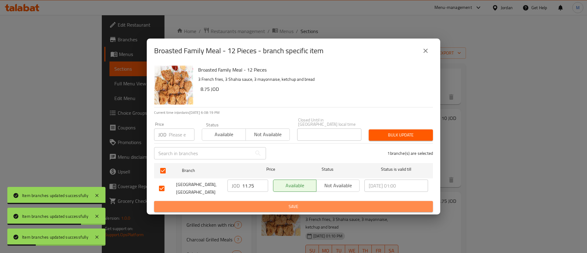
click at [306, 203] on span "Save" at bounding box center [293, 207] width 269 height 8
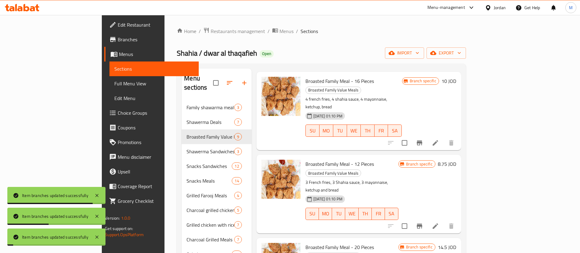
scroll to position [192, 0]
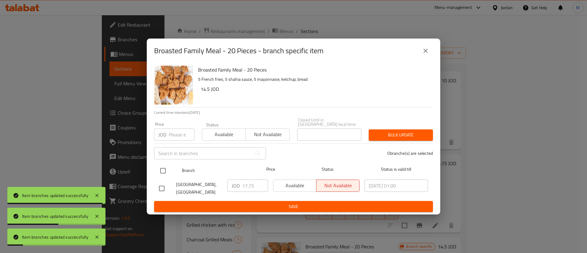
click at [166, 165] on input "checkbox" at bounding box center [162, 170] width 13 height 13
checkbox input "true"
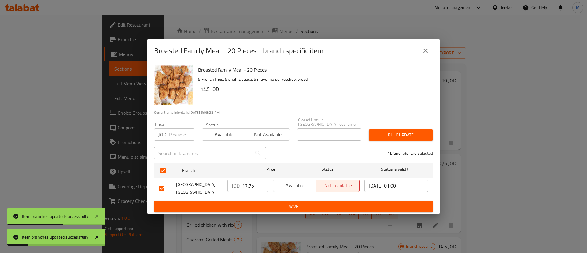
click at [311, 185] on span "Available" at bounding box center [295, 185] width 38 height 9
click at [302, 203] on span "Save" at bounding box center [293, 207] width 269 height 8
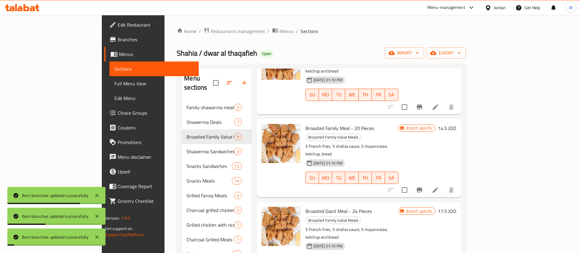
scroll to position [312, 0]
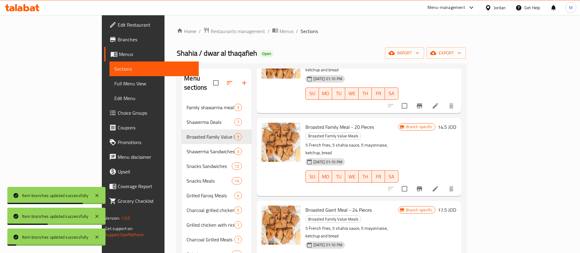
drag, startPoint x: 499, startPoint y: 152, endPoint x: 502, endPoint y: 154, distance: 3.8
drag, startPoint x: 502, startPoint y: 154, endPoint x: 511, endPoint y: 164, distance: 13.2
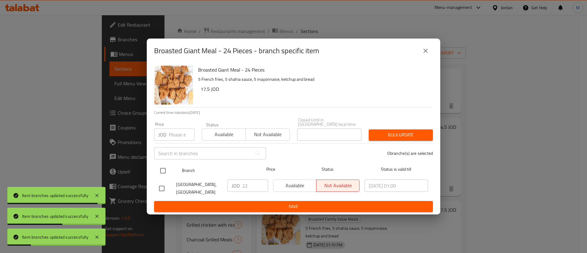
click at [168, 166] on input "checkbox" at bounding box center [162, 170] width 13 height 13
checkbox input "true"
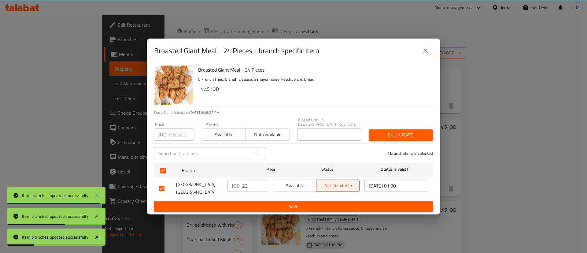
click at [287, 181] on span "Available" at bounding box center [295, 185] width 38 height 9
click at [297, 197] on ul "Branch Price Status Status is valid till Shahia Restaurant, [GEOGRAPHIC_DATA] J…" at bounding box center [293, 180] width 279 height 40
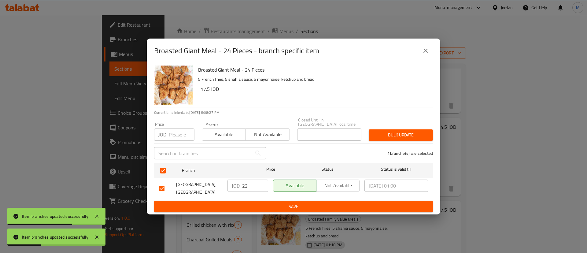
click at [299, 198] on ul "Branch Price Status Status is valid till Shahia Restaurant, [GEOGRAPHIC_DATA] J…" at bounding box center [293, 180] width 279 height 40
click at [302, 201] on button "Save" at bounding box center [293, 206] width 279 height 11
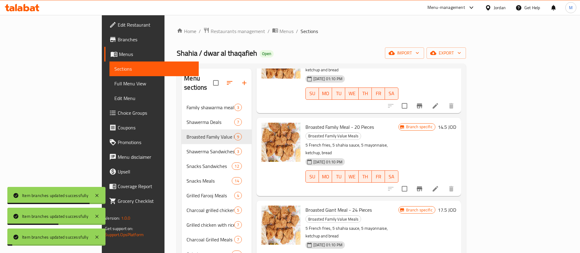
click at [422, 186] on icon "Branch-specific-item" at bounding box center [418, 188] width 5 height 5
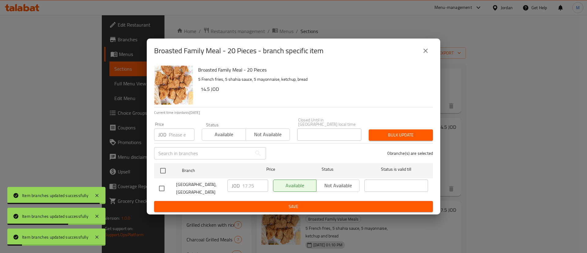
click at [428, 47] on button "close" at bounding box center [425, 50] width 15 height 15
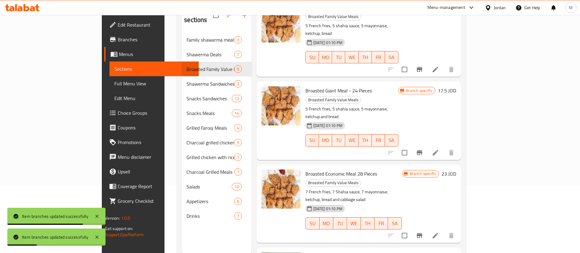
scroll to position [70, 0]
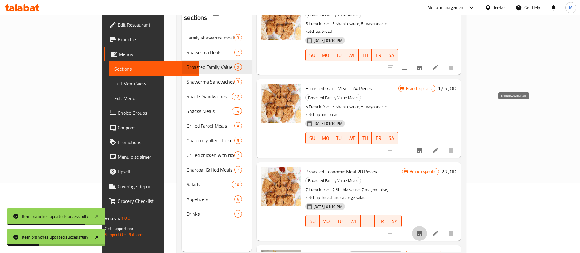
click at [422, 231] on icon "Branch-specific-item" at bounding box center [418, 233] width 5 height 5
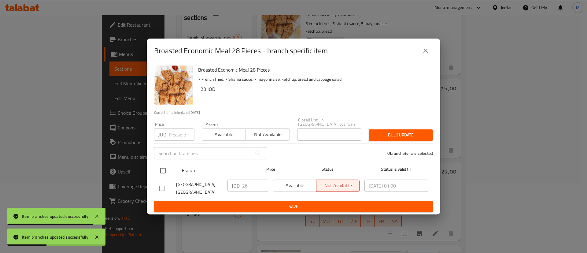
click at [162, 164] on input "checkbox" at bounding box center [162, 170] width 13 height 13
checkbox input "true"
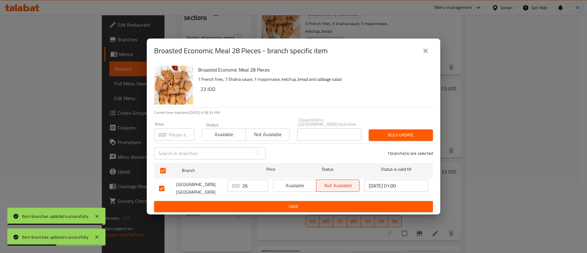
click at [295, 181] on span "Available" at bounding box center [295, 185] width 38 height 9
click at [299, 203] on span "Save" at bounding box center [293, 207] width 269 height 8
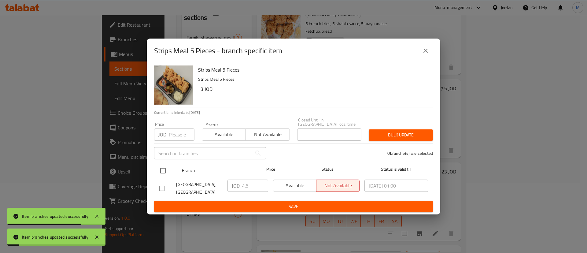
click at [163, 169] on input "checkbox" at bounding box center [162, 170] width 13 height 13
checkbox input "true"
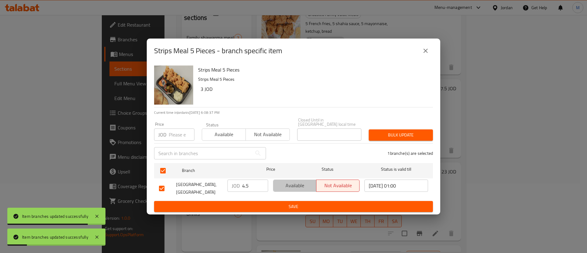
click at [295, 185] on span "Available" at bounding box center [295, 185] width 38 height 9
click at [302, 203] on span "Save" at bounding box center [293, 207] width 269 height 8
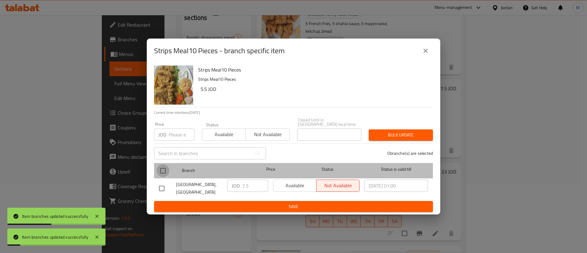
click at [167, 170] on input "checkbox" at bounding box center [162, 170] width 13 height 13
checkbox input "true"
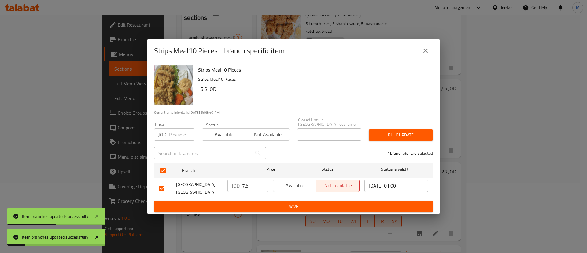
click at [287, 183] on span "Available" at bounding box center [295, 185] width 38 height 9
click at [292, 204] on span "Save" at bounding box center [293, 207] width 269 height 8
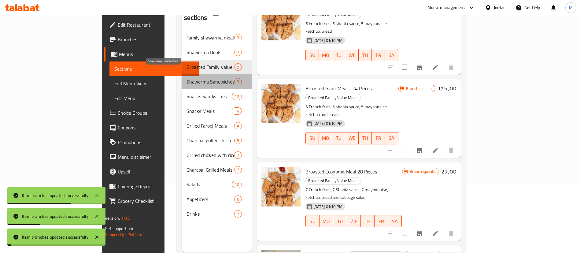
click at [186, 78] on span "Shawerma Sandwiches" at bounding box center [209, 81] width 47 height 7
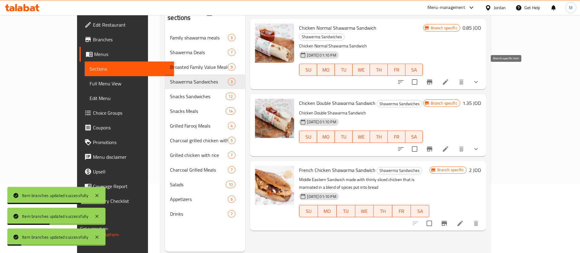
click at [433, 78] on icon "Branch-specific-item" at bounding box center [429, 81] width 7 height 7
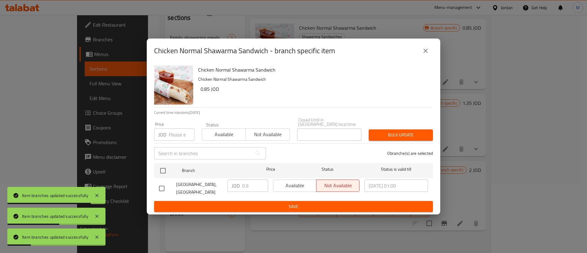
drag, startPoint x: 152, startPoint y: 168, endPoint x: 162, endPoint y: 169, distance: 10.5
click at [152, 168] on div "Chicken Normal Shawarma Sandwich Chicken Normal Shawarma Sandwich 0.85 JOD Curr…" at bounding box center [293, 139] width 293 height 152
click at [162, 169] on input "checkbox" at bounding box center [162, 170] width 13 height 13
checkbox input "true"
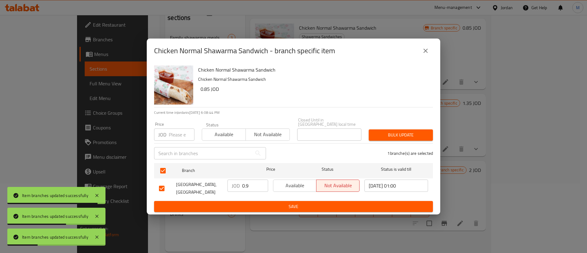
click at [290, 188] on button "Available" at bounding box center [294, 185] width 43 height 12
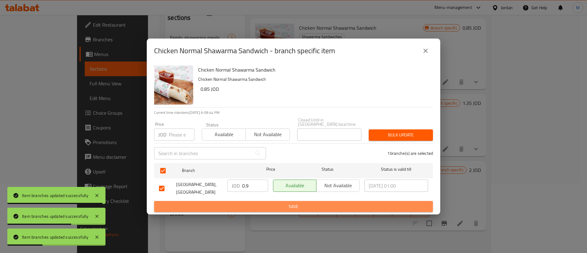
click at [293, 203] on span "Save" at bounding box center [293, 207] width 269 height 8
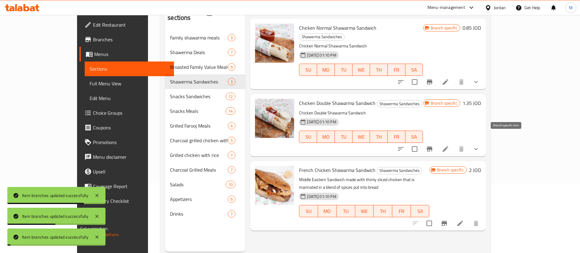
click at [433, 145] on icon "Branch-specific-item" at bounding box center [429, 148] width 7 height 7
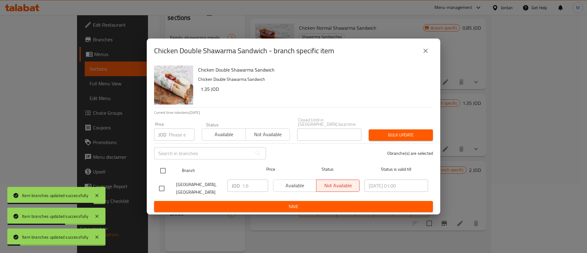
click at [158, 169] on input "checkbox" at bounding box center [162, 170] width 13 height 13
checkbox input "true"
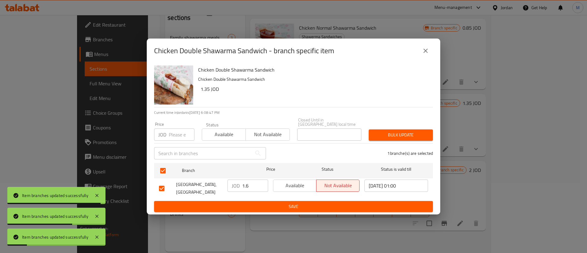
click at [282, 187] on span "Available" at bounding box center [295, 185] width 38 height 9
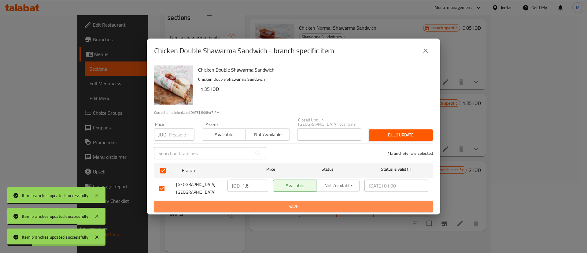
drag, startPoint x: 296, startPoint y: 206, endPoint x: 302, endPoint y: 205, distance: 5.3
click at [297, 206] on span "Save" at bounding box center [293, 207] width 269 height 8
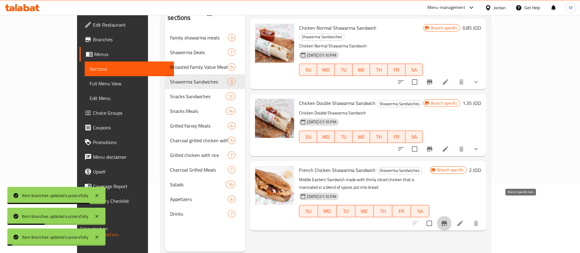
click at [451, 216] on button "Branch-specific-item" at bounding box center [444, 223] width 15 height 15
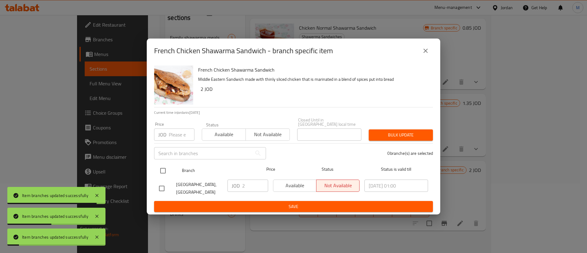
click at [164, 170] on input "checkbox" at bounding box center [162, 170] width 13 height 13
checkbox input "true"
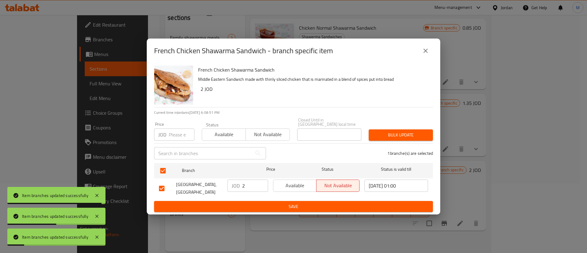
click at [291, 191] on div "Available Not available" at bounding box center [315, 188] width 91 height 23
click at [292, 187] on span "Available" at bounding box center [295, 185] width 38 height 9
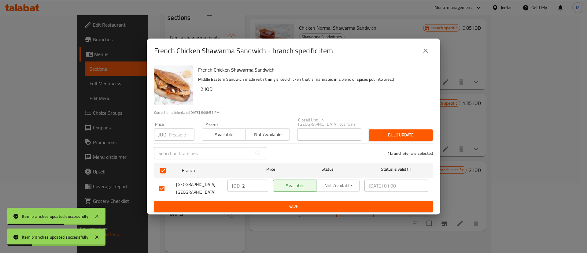
click at [292, 203] on span "Save" at bounding box center [293, 207] width 269 height 8
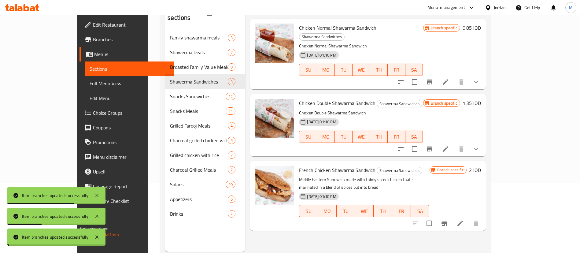
click at [170, 93] on span "Snacks Sandwiches" at bounding box center [198, 96] width 56 height 7
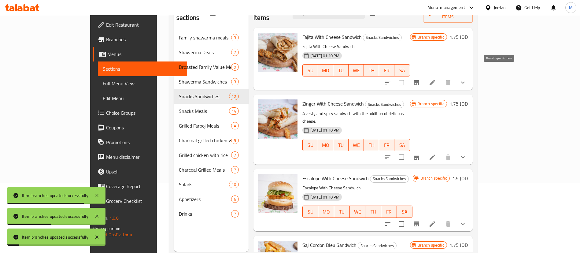
click at [420, 79] on icon "Branch-specific-item" at bounding box center [415, 82] width 7 height 7
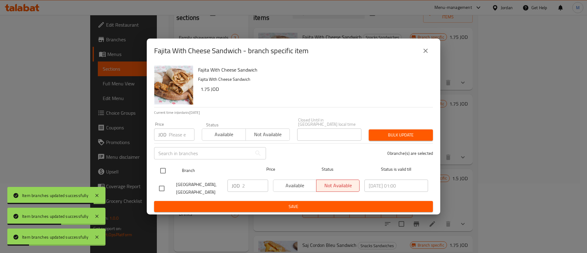
click at [162, 167] on input "checkbox" at bounding box center [162, 170] width 13 height 13
checkbox input "true"
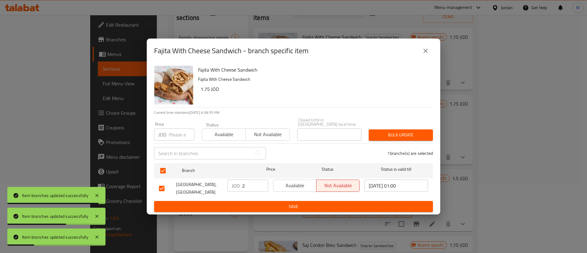
click at [292, 190] on div "Available Not available" at bounding box center [315, 188] width 91 height 23
click at [296, 187] on span "Available" at bounding box center [295, 185] width 38 height 9
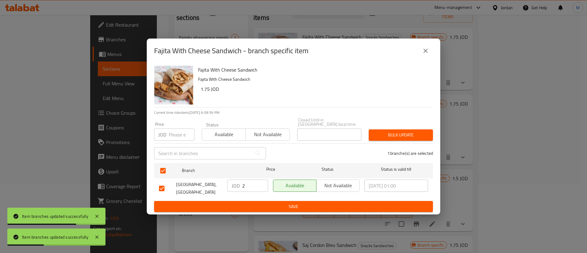
click at [299, 203] on span "Save" at bounding box center [293, 207] width 269 height 8
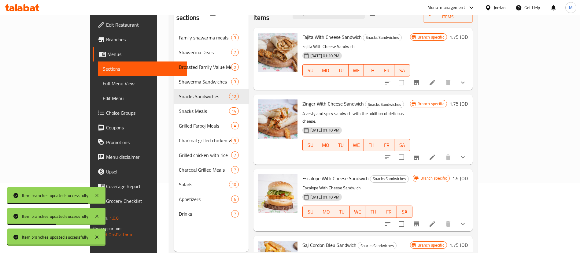
click at [419, 155] on icon "Branch-specific-item" at bounding box center [415, 157] width 5 height 5
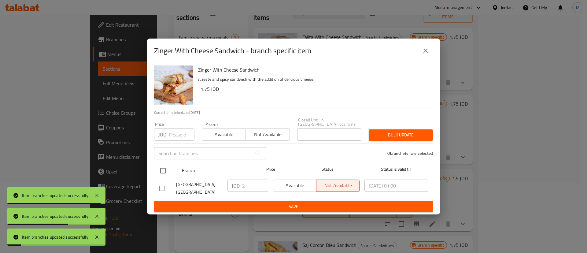
click at [168, 167] on input "checkbox" at bounding box center [162, 170] width 13 height 13
checkbox input "true"
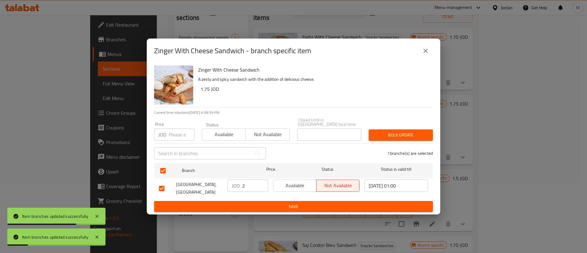
click at [277, 181] on span "Available" at bounding box center [295, 185] width 38 height 9
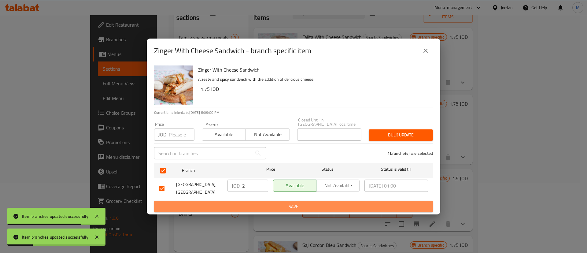
click at [288, 203] on span "Save" at bounding box center [293, 207] width 269 height 8
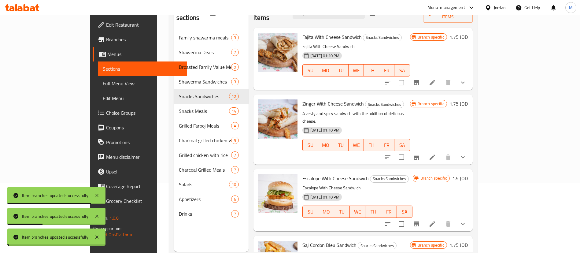
click at [420, 220] on icon "Branch-specific-item" at bounding box center [415, 223] width 7 height 7
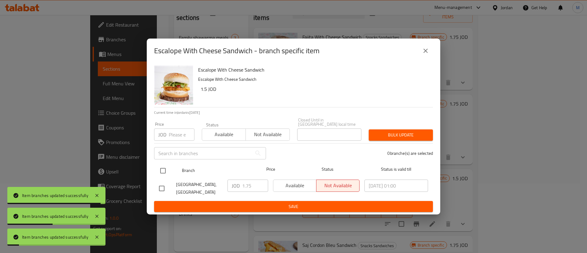
click at [161, 169] on input "checkbox" at bounding box center [162, 170] width 13 height 13
checkbox input "true"
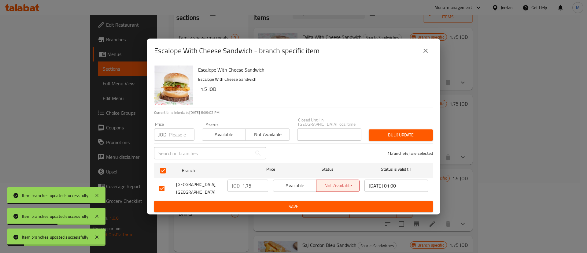
click at [273, 187] on button "Available" at bounding box center [294, 185] width 43 height 12
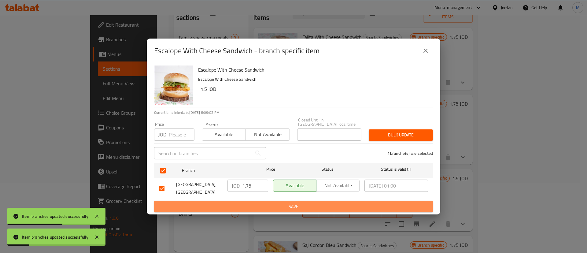
click at [292, 205] on span "Save" at bounding box center [293, 207] width 269 height 8
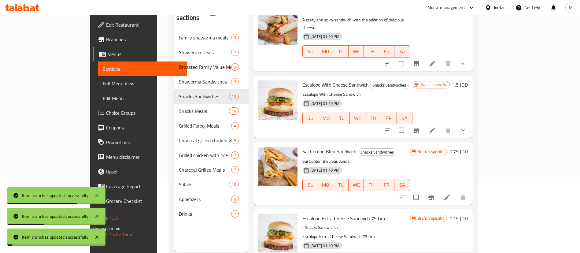
scroll to position [98, 0]
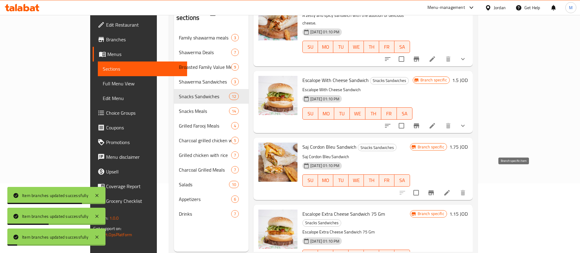
click at [438, 185] on button "Branch-specific-item" at bounding box center [430, 192] width 15 height 15
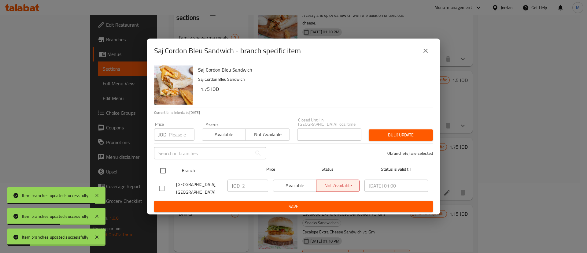
click at [164, 165] on input "checkbox" at bounding box center [162, 170] width 13 height 13
checkbox input "true"
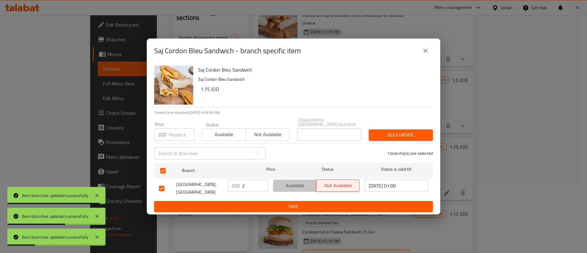
click at [285, 186] on span "Available" at bounding box center [295, 185] width 38 height 9
click at [291, 203] on span "Save" at bounding box center [293, 207] width 269 height 8
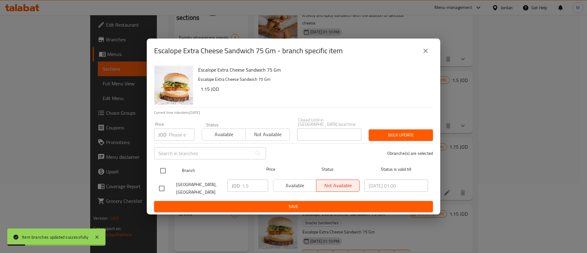
click at [160, 164] on input "checkbox" at bounding box center [162, 170] width 13 height 13
checkbox input "true"
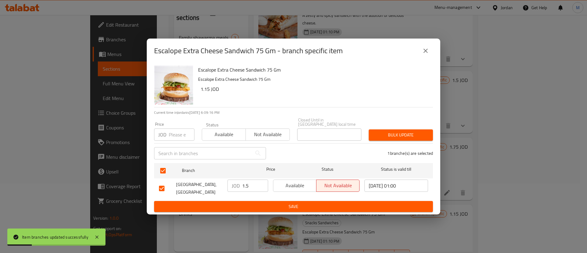
click at [294, 188] on button "Available" at bounding box center [294, 185] width 43 height 12
click at [298, 203] on span "Save" at bounding box center [293, 207] width 269 height 8
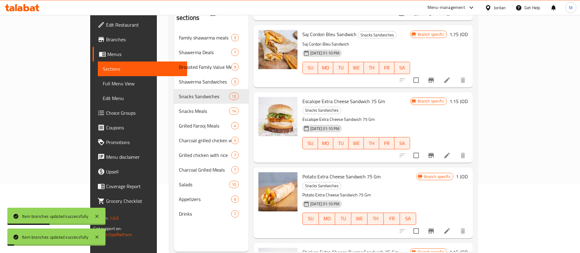
scroll to position [211, 0]
click at [434, 227] on icon "Branch-specific-item" at bounding box center [430, 230] width 7 height 7
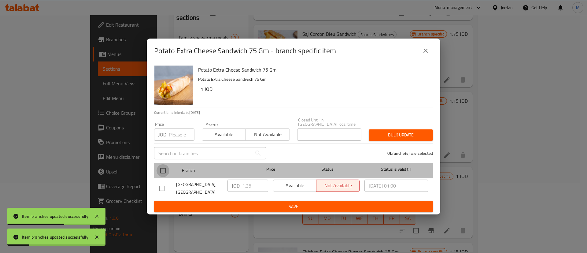
click at [159, 164] on input "checkbox" at bounding box center [162, 170] width 13 height 13
checkbox input "true"
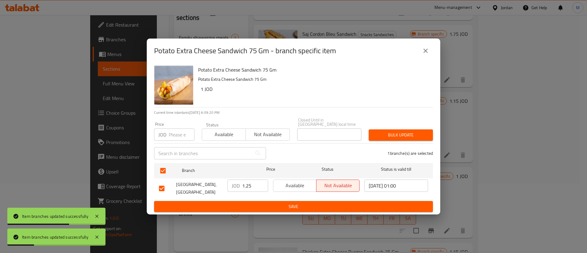
click at [297, 185] on span "Available" at bounding box center [295, 185] width 38 height 9
click at [309, 201] on button "Save" at bounding box center [293, 206] width 279 height 11
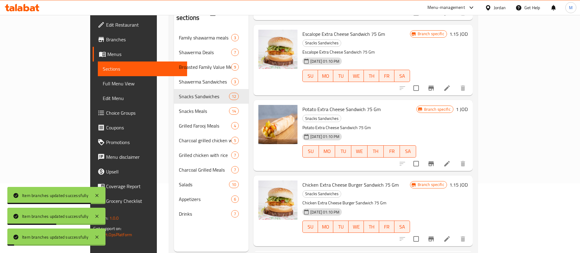
scroll to position [282, 0]
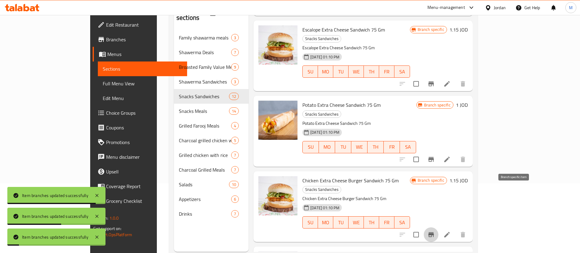
click at [434, 231] on icon "Branch-specific-item" at bounding box center [430, 234] width 7 height 7
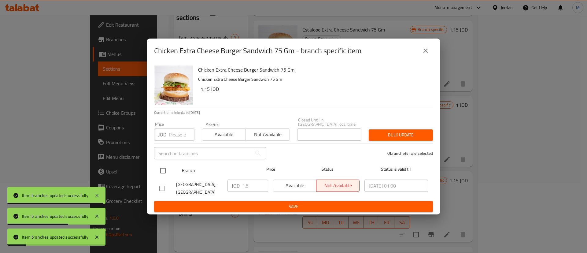
click at [161, 166] on input "checkbox" at bounding box center [162, 170] width 13 height 13
checkbox input "true"
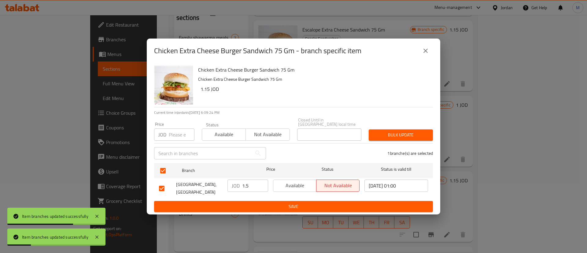
click at [292, 187] on span "Available" at bounding box center [295, 185] width 38 height 9
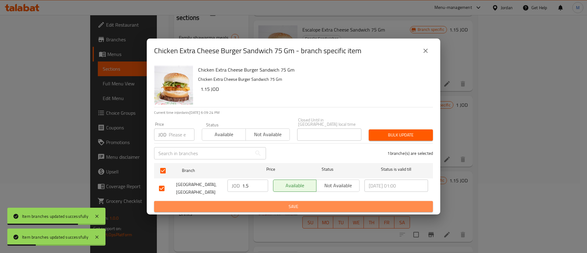
click at [298, 203] on span "Save" at bounding box center [293, 207] width 269 height 8
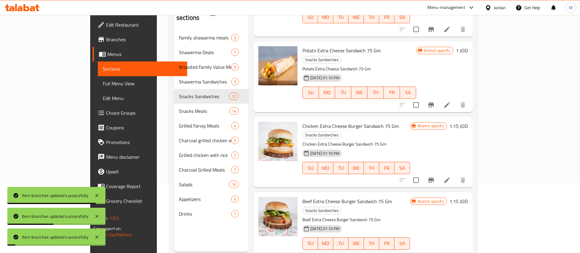
scroll to position [340, 0]
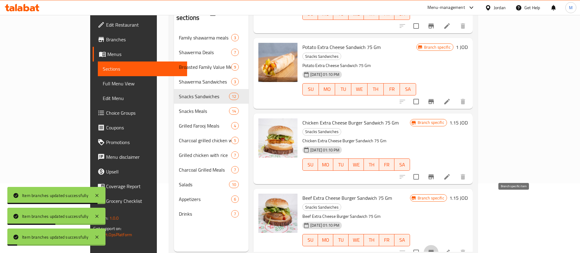
click at [438, 245] on button "Branch-specific-item" at bounding box center [430, 252] width 15 height 15
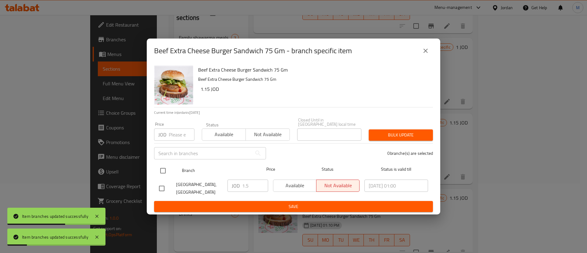
click at [165, 164] on input "checkbox" at bounding box center [162, 170] width 13 height 13
checkbox input "true"
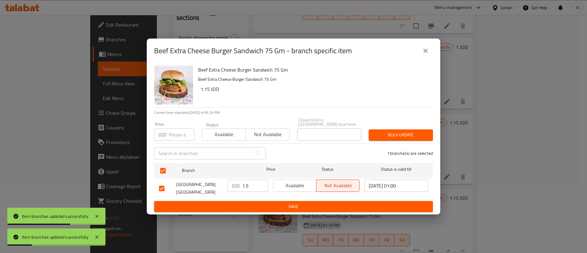
click at [300, 182] on span "Available" at bounding box center [295, 185] width 38 height 9
click at [304, 201] on button "Save" at bounding box center [293, 206] width 279 height 11
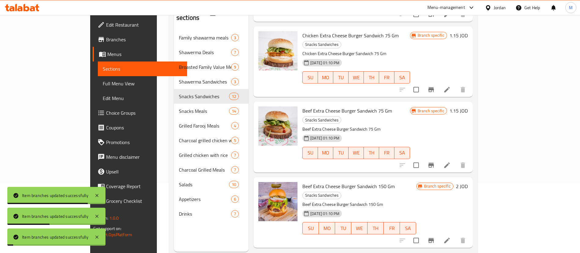
scroll to position [428, 0]
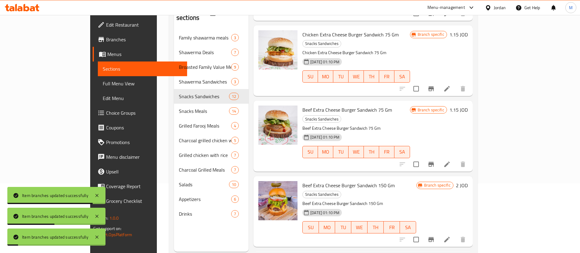
click at [434, 237] on icon "Branch-specific-item" at bounding box center [430, 239] width 5 height 5
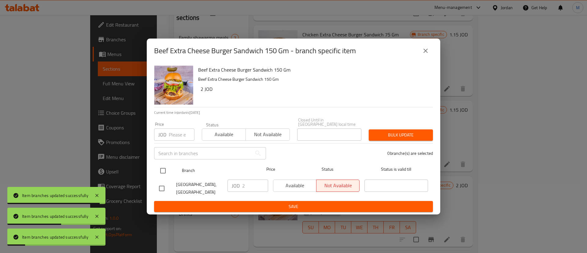
click at [159, 173] on input "checkbox" at bounding box center [162, 170] width 13 height 13
checkbox input "true"
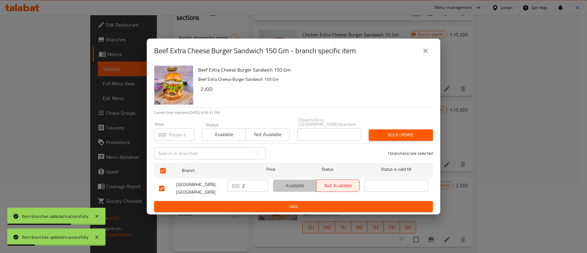
click at [288, 181] on span "Available" at bounding box center [295, 185] width 38 height 9
click at [294, 201] on button "Save" at bounding box center [293, 206] width 279 height 11
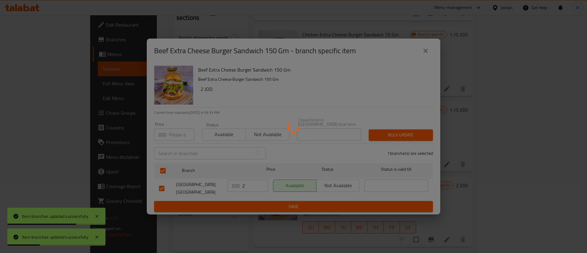
click at [295, 198] on div at bounding box center [293, 126] width 587 height 253
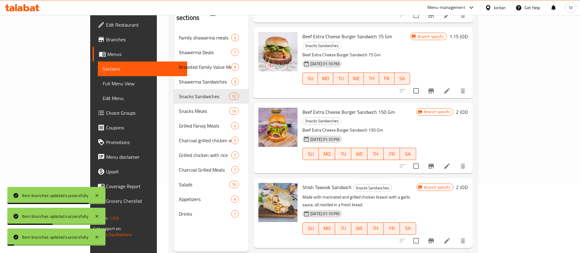
scroll to position [514, 0]
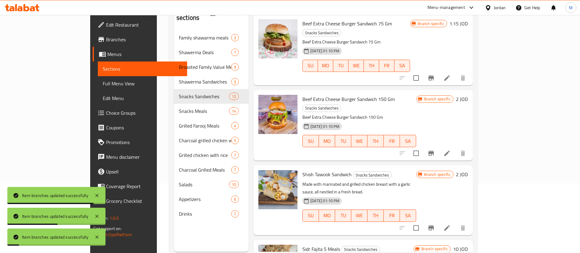
click at [434, 225] on icon "Branch-specific-item" at bounding box center [430, 227] width 5 height 5
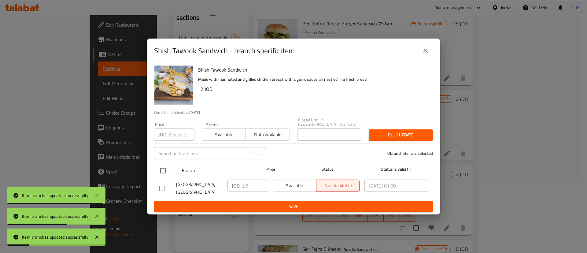
drag, startPoint x: 163, startPoint y: 168, endPoint x: 169, endPoint y: 168, distance: 6.1
click at [162, 168] on input "checkbox" at bounding box center [162, 170] width 13 height 13
checkbox input "true"
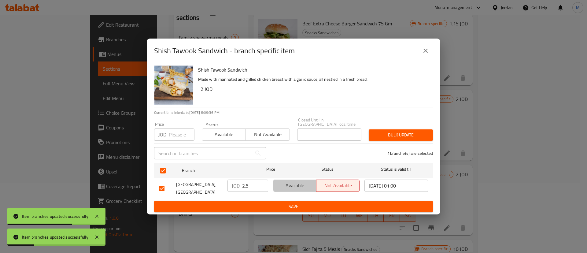
click at [284, 181] on span "Available" at bounding box center [295, 185] width 38 height 9
click at [296, 205] on span "Save" at bounding box center [293, 207] width 269 height 8
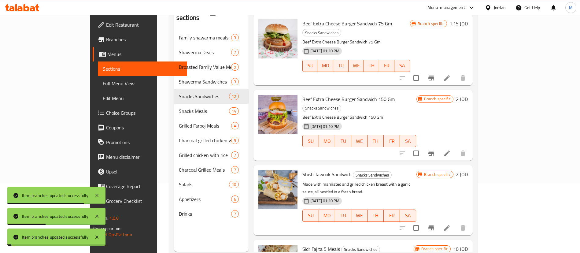
scroll to position [563, 0]
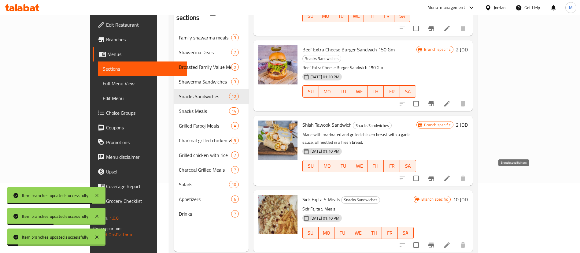
click at [434, 241] on icon "Branch-specific-item" at bounding box center [430, 244] width 7 height 7
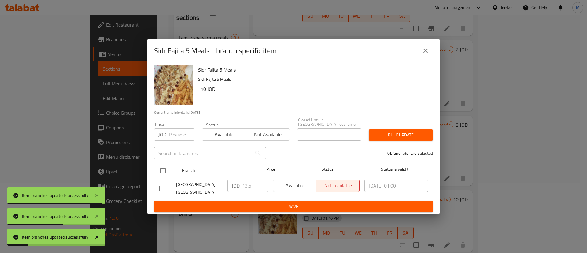
click at [164, 169] on input "checkbox" at bounding box center [162, 170] width 13 height 13
checkbox input "true"
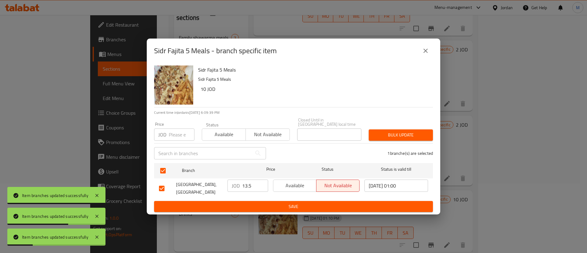
click at [292, 189] on button "Available" at bounding box center [294, 185] width 43 height 12
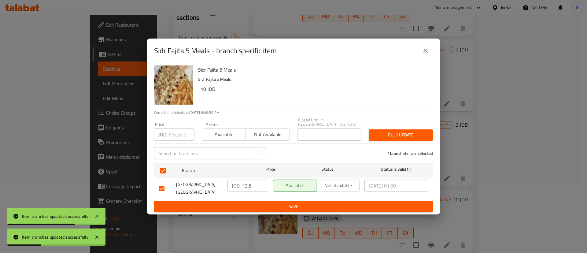
click at [297, 203] on span "Save" at bounding box center [293, 207] width 269 height 8
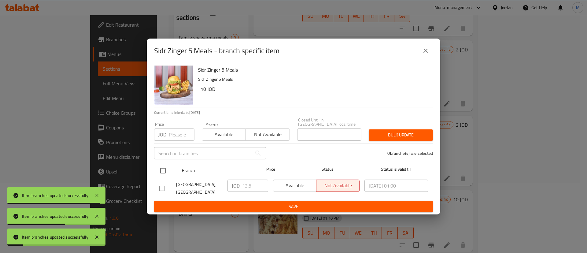
drag, startPoint x: 160, startPoint y: 169, endPoint x: 232, endPoint y: 185, distance: 73.5
click at [160, 168] on input "checkbox" at bounding box center [162, 170] width 13 height 13
checkbox input "true"
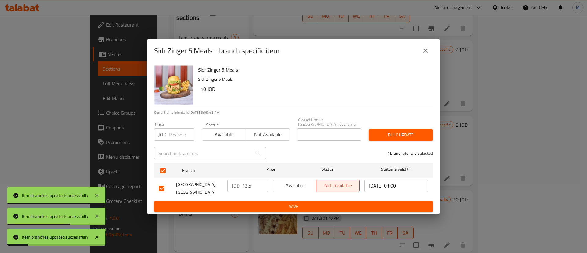
click at [292, 184] on span "Available" at bounding box center [295, 185] width 38 height 9
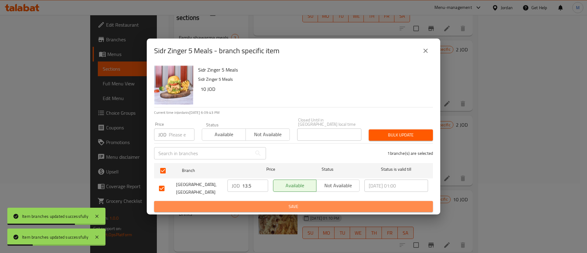
click at [290, 204] on span "Save" at bounding box center [293, 207] width 269 height 8
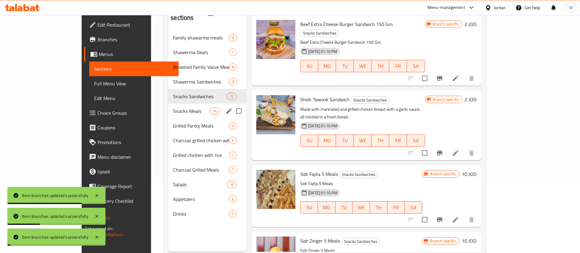
click at [173, 107] on span "Snacks Meals" at bounding box center [191, 110] width 37 height 7
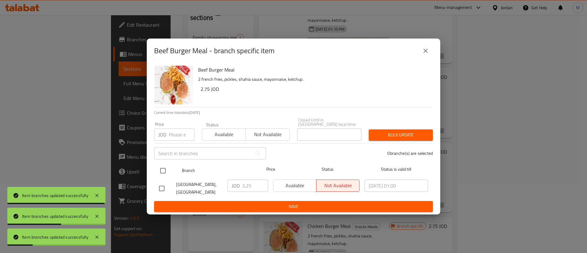
click at [165, 167] on input "checkbox" at bounding box center [162, 170] width 13 height 13
checkbox input "true"
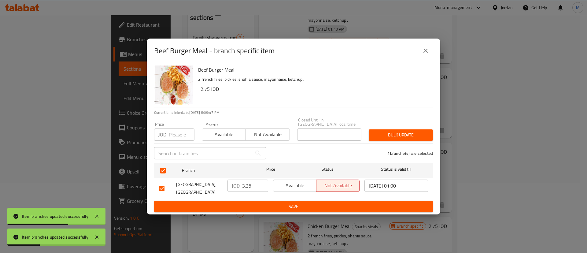
click at [287, 187] on span "Available" at bounding box center [295, 185] width 38 height 9
click at [306, 201] on button "Save" at bounding box center [293, 206] width 279 height 11
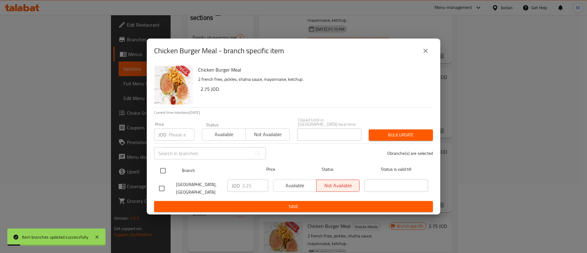
click at [160, 165] on input "checkbox" at bounding box center [162, 170] width 13 height 13
checkbox input "true"
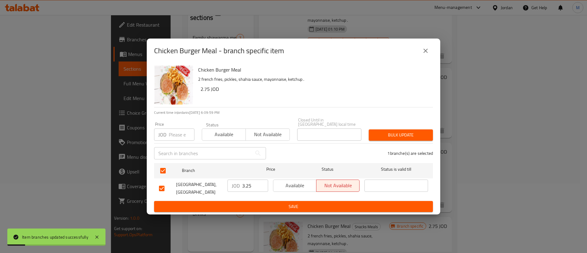
drag, startPoint x: 308, startPoint y: 186, endPoint x: 310, endPoint y: 191, distance: 5.8
click at [308, 185] on span "Available" at bounding box center [295, 185] width 38 height 9
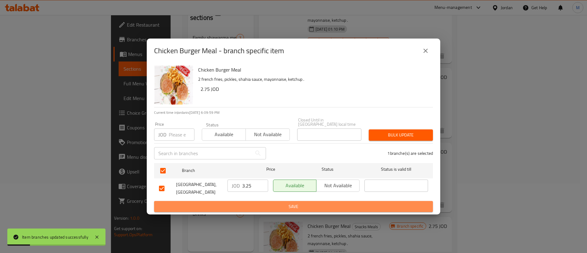
click at [311, 203] on span "Save" at bounding box center [293, 207] width 269 height 8
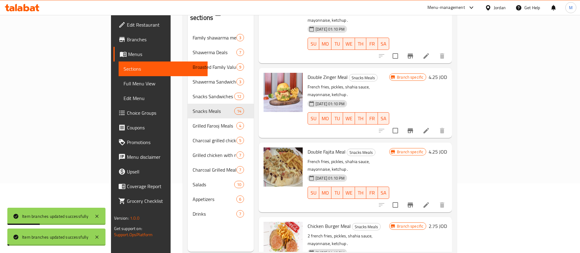
click at [413, 202] on icon "Branch-specific-item" at bounding box center [409, 204] width 5 height 5
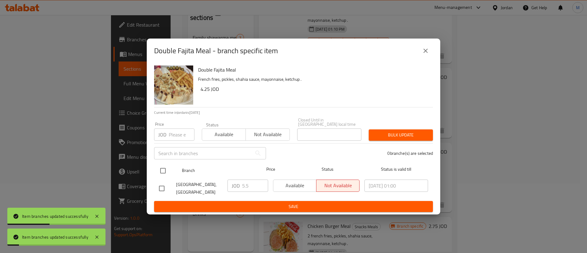
click at [160, 167] on input "checkbox" at bounding box center [162, 170] width 13 height 13
checkbox input "true"
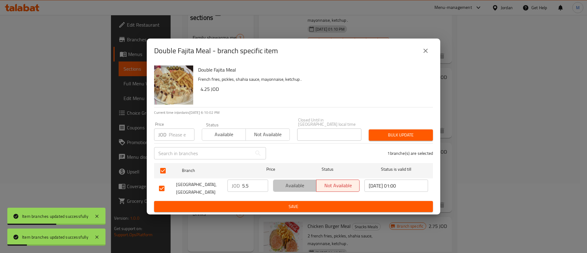
click at [282, 184] on span "Available" at bounding box center [295, 185] width 38 height 9
click at [295, 203] on span "Save" at bounding box center [293, 207] width 269 height 8
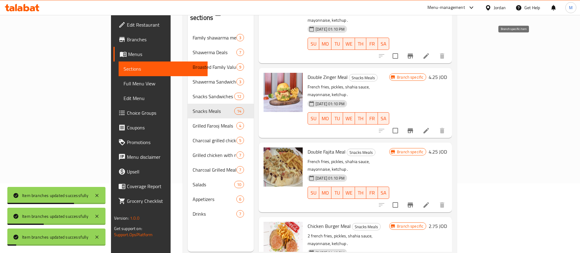
click at [414, 127] on icon "Branch-specific-item" at bounding box center [409, 130] width 7 height 7
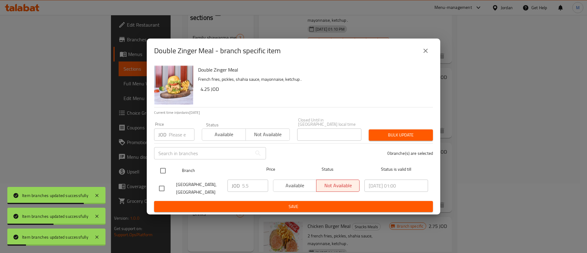
click at [161, 168] on input "checkbox" at bounding box center [162, 170] width 13 height 13
checkbox input "true"
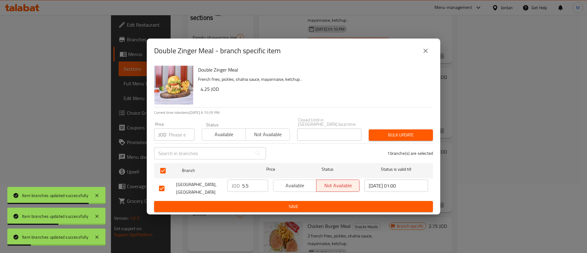
click at [289, 186] on span "Available" at bounding box center [295, 185] width 38 height 9
click at [305, 207] on span "Save" at bounding box center [293, 207] width 269 height 8
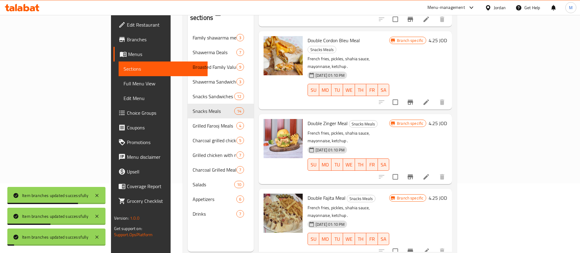
scroll to position [513, 0]
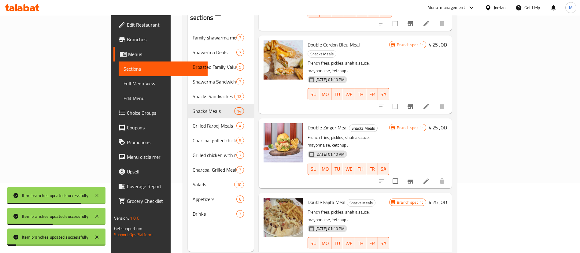
click at [414, 177] on icon "Branch-specific-item" at bounding box center [409, 180] width 7 height 7
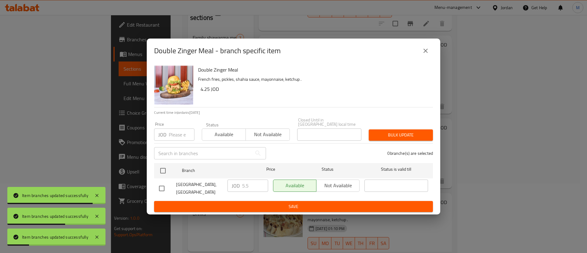
click at [521, 83] on div "Double Zinger Meal - branch specific item Double Zinger Meal French fries, pick…" at bounding box center [293, 126] width 587 height 253
click at [427, 52] on icon "close" at bounding box center [425, 51] width 4 height 4
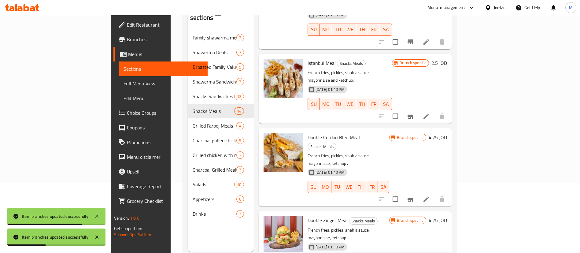
scroll to position [420, 0]
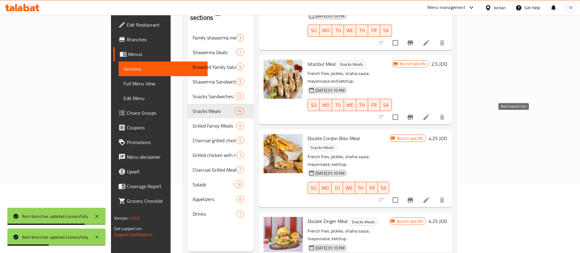
click at [414, 196] on icon "Branch-specific-item" at bounding box center [409, 199] width 7 height 7
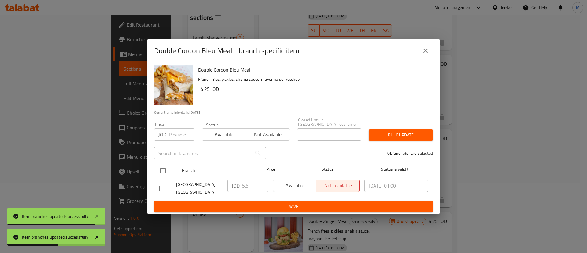
click at [167, 167] on input "checkbox" at bounding box center [162, 170] width 13 height 13
checkbox input "true"
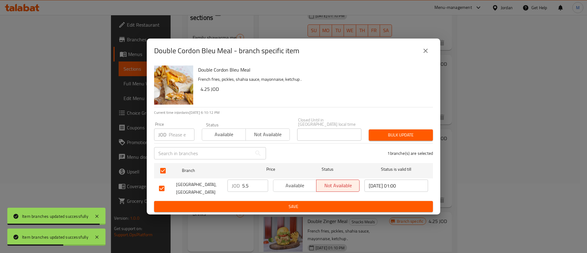
click at [299, 188] on button "Available" at bounding box center [294, 185] width 43 height 12
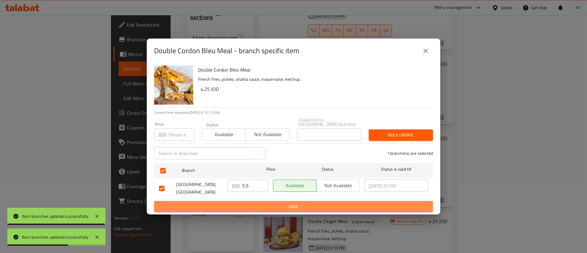
click at [299, 203] on span "Save" at bounding box center [293, 207] width 269 height 8
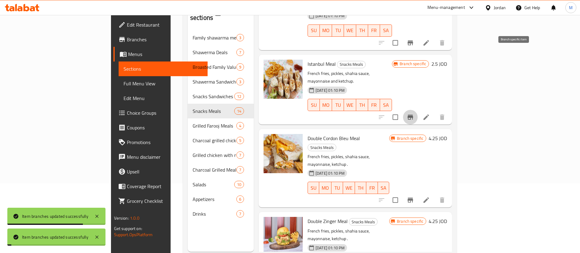
click at [413, 115] on icon "Branch-specific-item" at bounding box center [409, 117] width 5 height 5
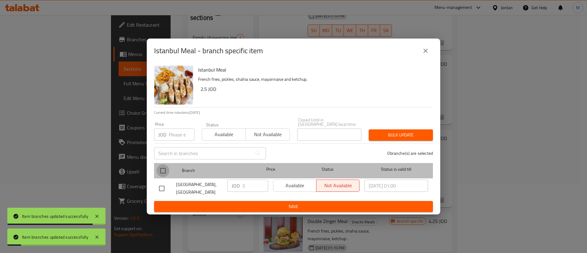
click at [158, 168] on input "checkbox" at bounding box center [162, 170] width 13 height 13
checkbox input "true"
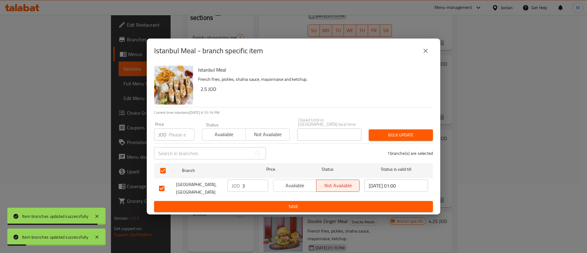
click at [295, 181] on span "Available" at bounding box center [295, 185] width 38 height 9
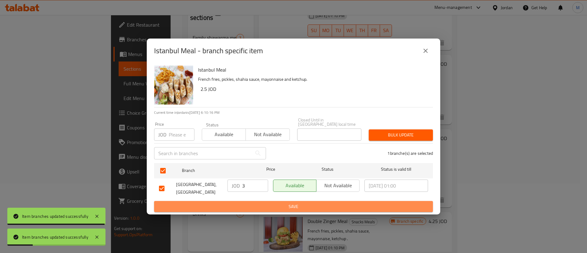
click at [290, 205] on span "Save" at bounding box center [293, 207] width 269 height 8
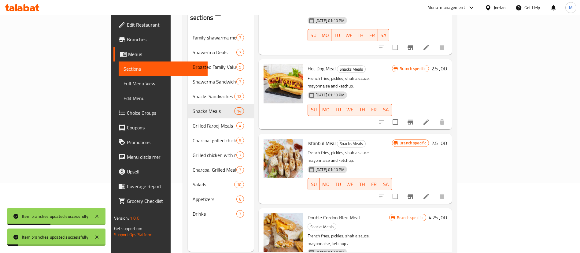
scroll to position [340, 0]
click at [414, 193] on icon "Branch-specific-item" at bounding box center [409, 196] width 7 height 7
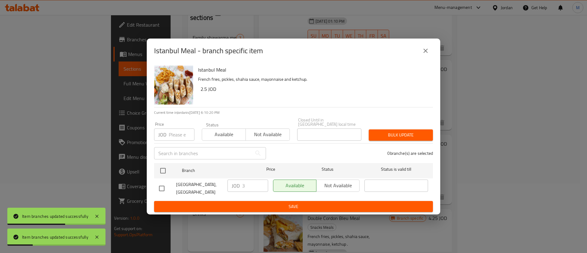
click at [424, 52] on icon "close" at bounding box center [425, 51] width 4 height 4
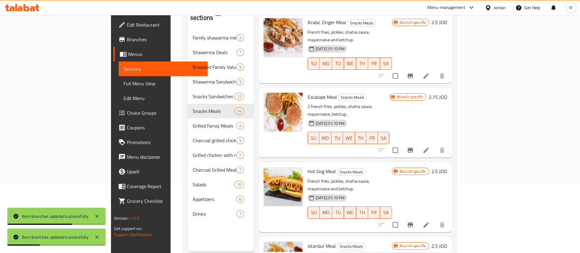
scroll to position [234, 0]
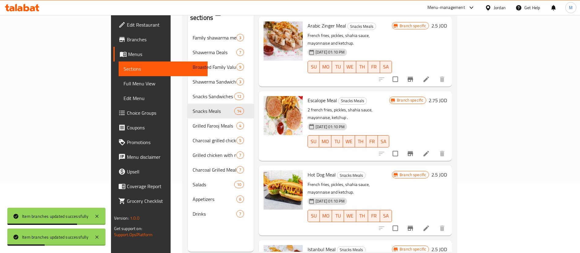
click at [413, 225] on icon "Branch-specific-item" at bounding box center [409, 227] width 5 height 5
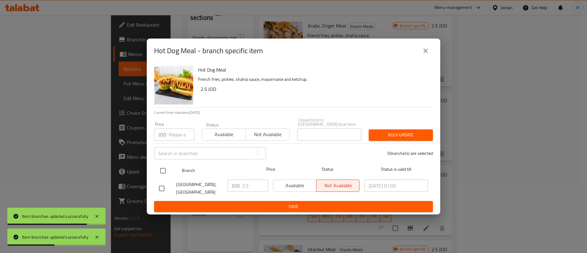
click at [157, 168] on input "checkbox" at bounding box center [162, 170] width 13 height 13
checkbox input "true"
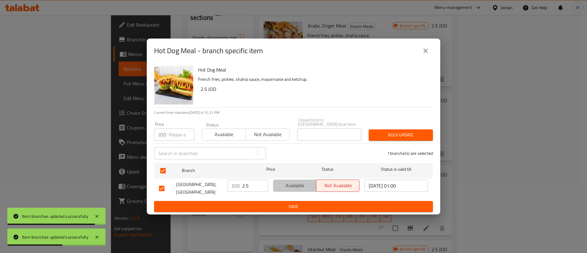
click at [288, 185] on span "Available" at bounding box center [295, 185] width 38 height 9
click at [299, 203] on span "Save" at bounding box center [293, 207] width 269 height 8
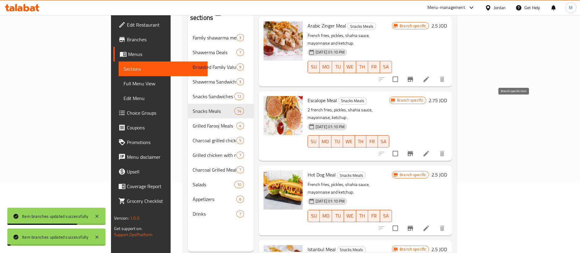
click at [414, 150] on icon "Branch-specific-item" at bounding box center [409, 153] width 7 height 7
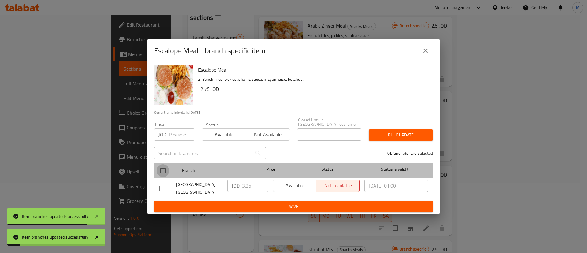
click at [162, 169] on input "checkbox" at bounding box center [162, 170] width 13 height 13
checkbox input "true"
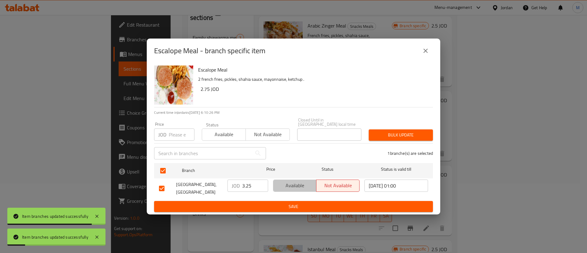
click at [302, 188] on button "Available" at bounding box center [294, 185] width 43 height 12
drag, startPoint x: 303, startPoint y: 202, endPoint x: 317, endPoint y: 202, distance: 14.7
click at [303, 203] on span "Save" at bounding box center [293, 207] width 269 height 8
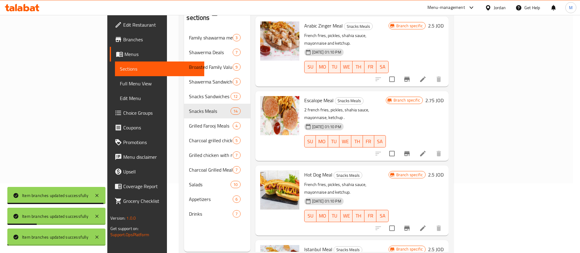
click at [410, 75] on icon "Branch-specific-item" at bounding box center [406, 78] width 7 height 7
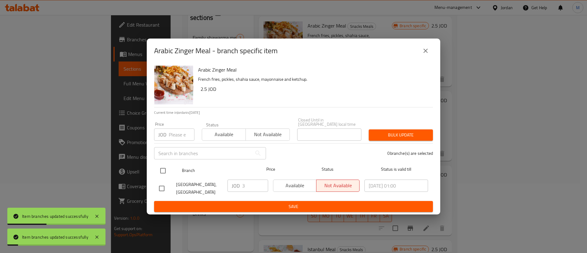
click at [162, 164] on input "checkbox" at bounding box center [162, 170] width 13 height 13
checkbox input "true"
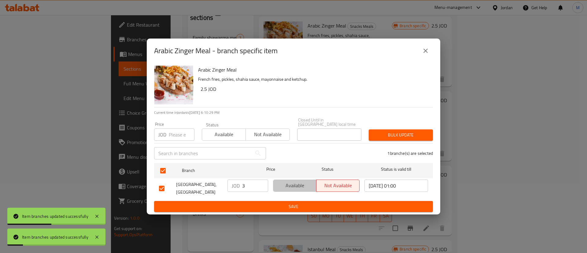
drag, startPoint x: 287, startPoint y: 187, endPoint x: 294, endPoint y: 203, distance: 18.1
click at [288, 186] on span "Available" at bounding box center [295, 185] width 38 height 9
click at [296, 209] on button "Save" at bounding box center [293, 206] width 279 height 11
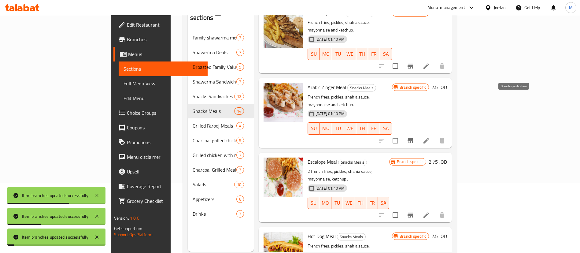
scroll to position [172, 0]
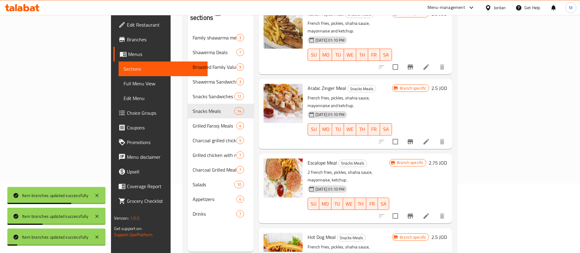
click at [413, 139] on icon "Branch-specific-item" at bounding box center [409, 141] width 5 height 5
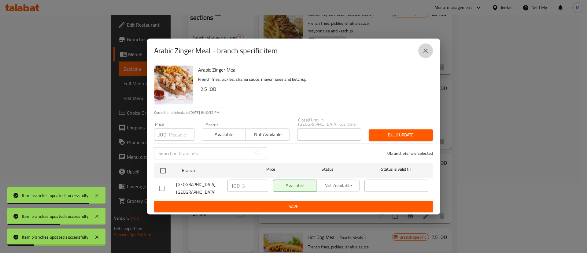
click at [429, 54] on icon "close" at bounding box center [425, 50] width 7 height 7
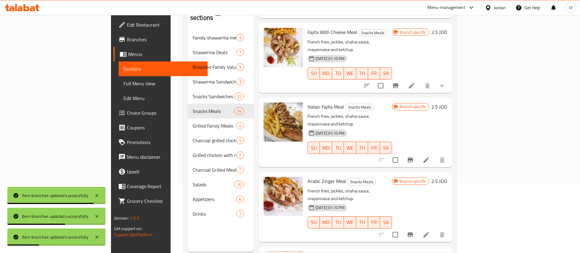
scroll to position [78, 0]
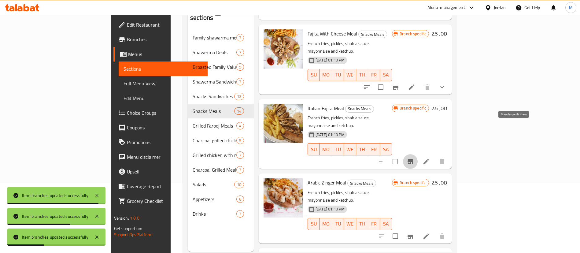
click at [414, 158] on icon "Branch-specific-item" at bounding box center [409, 161] width 7 height 7
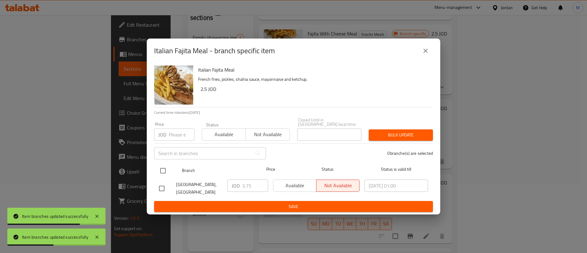
click at [164, 167] on input "checkbox" at bounding box center [162, 170] width 13 height 13
checkbox input "true"
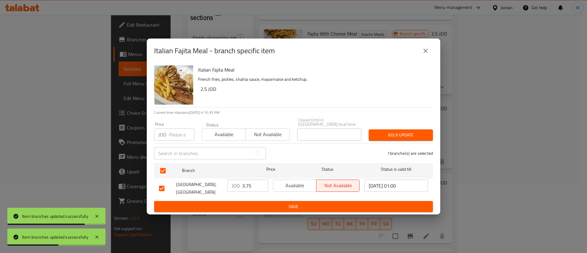
click at [293, 177] on div "Available Not available" at bounding box center [315, 188] width 91 height 23
drag, startPoint x: 294, startPoint y: 181, endPoint x: 306, endPoint y: 203, distance: 24.4
click at [294, 182] on span "Available" at bounding box center [295, 185] width 38 height 9
click at [308, 205] on span "Save" at bounding box center [293, 207] width 269 height 8
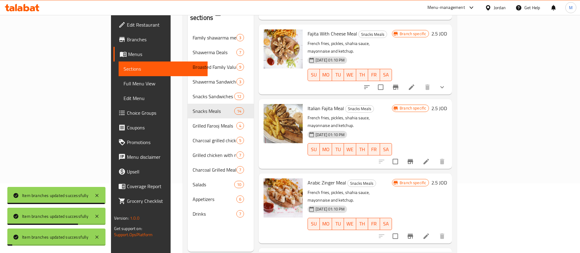
click at [399, 83] on icon "Branch-specific-item" at bounding box center [395, 86] width 7 height 7
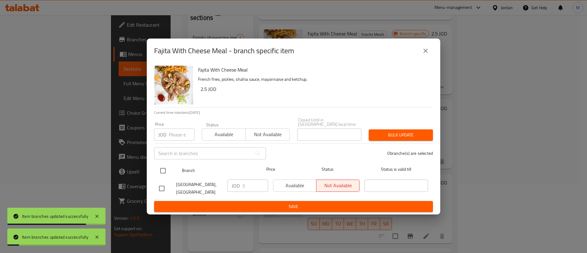
click at [163, 168] on input "checkbox" at bounding box center [162, 170] width 13 height 13
checkbox input "true"
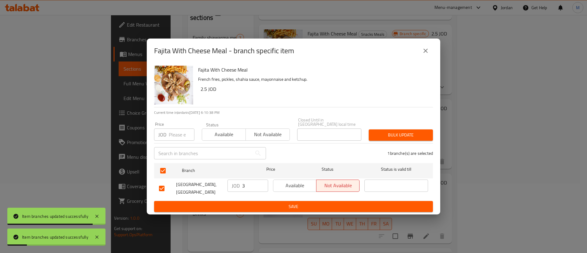
click at [288, 186] on span "Available" at bounding box center [295, 185] width 38 height 9
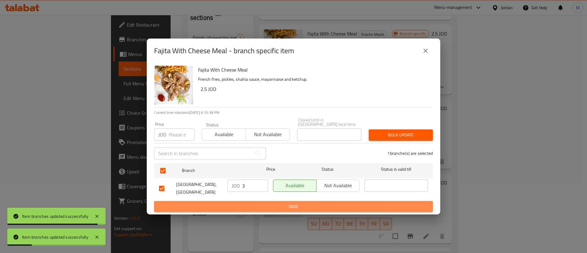
click at [289, 204] on span "Save" at bounding box center [293, 207] width 269 height 8
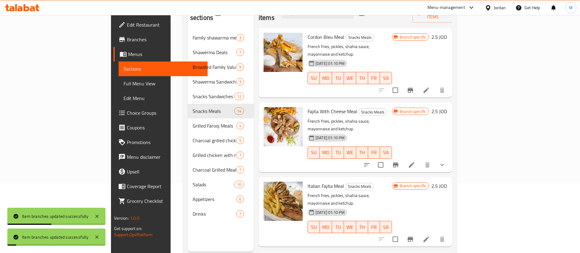
scroll to position [0, 0]
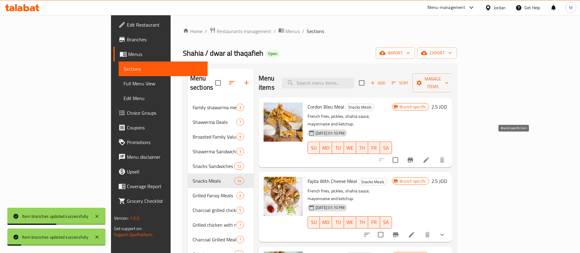
click at [414, 156] on icon "Branch-specific-item" at bounding box center [409, 159] width 7 height 7
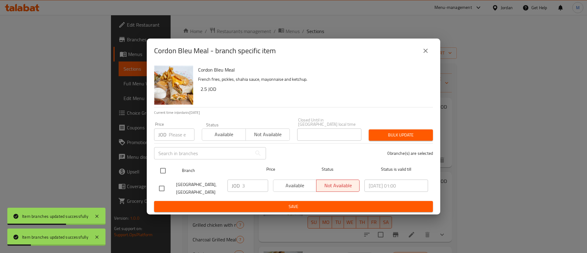
click at [163, 169] on input "checkbox" at bounding box center [162, 170] width 13 height 13
checkbox input "true"
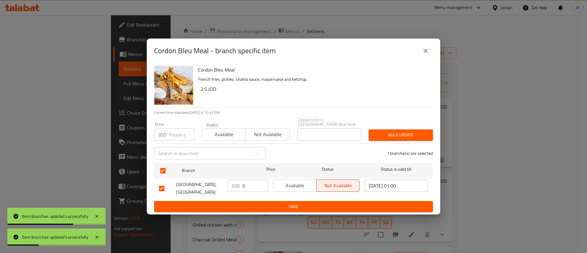
click at [286, 185] on span "Available" at bounding box center [295, 185] width 38 height 9
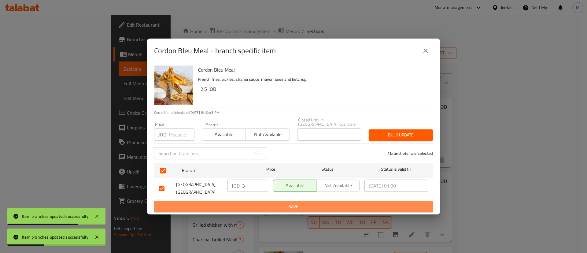
click at [284, 203] on span "Save" at bounding box center [293, 207] width 269 height 8
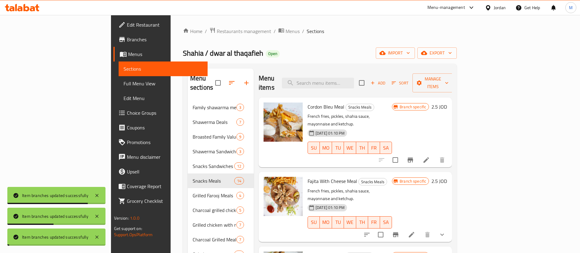
click at [192, 192] on span "Grilled Farooj Meals" at bounding box center [214, 195] width 44 height 7
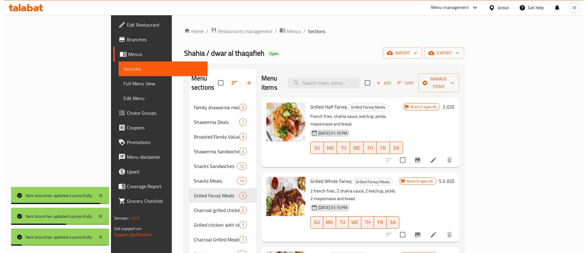
scroll to position [30, 0]
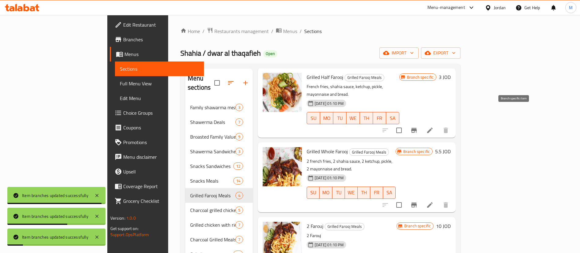
click at [417, 126] on icon "Branch-specific-item" at bounding box center [413, 129] width 7 height 7
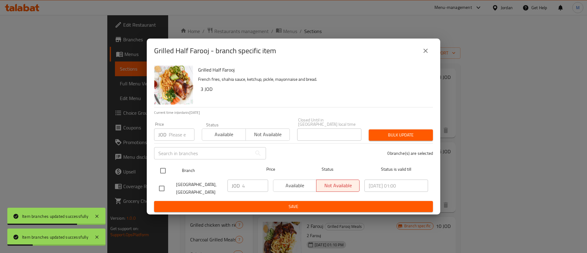
drag, startPoint x: 164, startPoint y: 169, endPoint x: 269, endPoint y: 184, distance: 105.2
click at [165, 169] on input "checkbox" at bounding box center [162, 170] width 13 height 13
checkbox input "true"
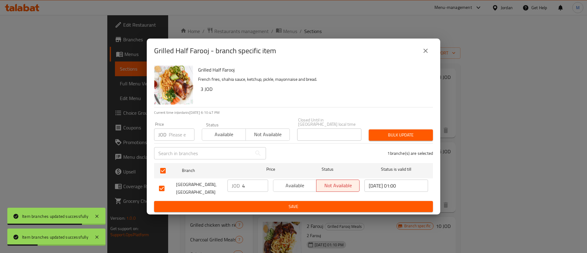
click at [289, 183] on span "Available" at bounding box center [295, 185] width 38 height 9
click at [297, 203] on span "Save" at bounding box center [293, 207] width 269 height 8
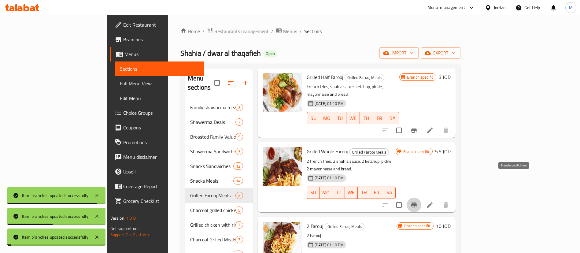
click at [416, 202] on icon "Branch-specific-item" at bounding box center [413, 204] width 5 height 5
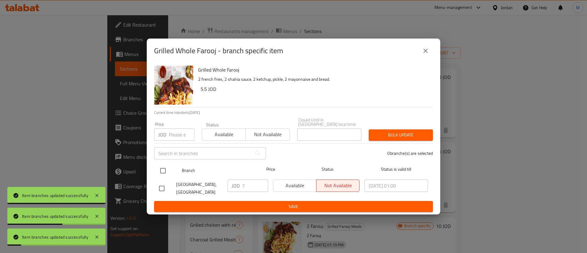
click at [165, 167] on input "checkbox" at bounding box center [162, 170] width 13 height 13
checkbox input "true"
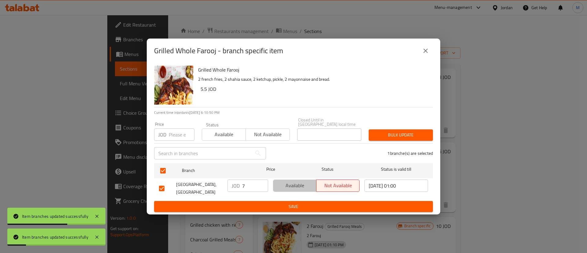
click at [295, 183] on span "Available" at bounding box center [295, 185] width 38 height 9
click at [296, 198] on ul "Branch Price Status Status is valid till Shahia Restaurant, [GEOGRAPHIC_DATA] J…" at bounding box center [293, 180] width 279 height 40
click at [296, 201] on button "Save" at bounding box center [293, 206] width 279 height 11
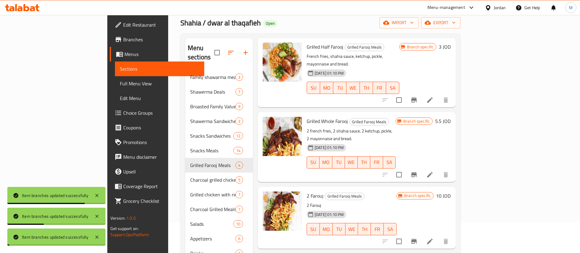
scroll to position [86, 0]
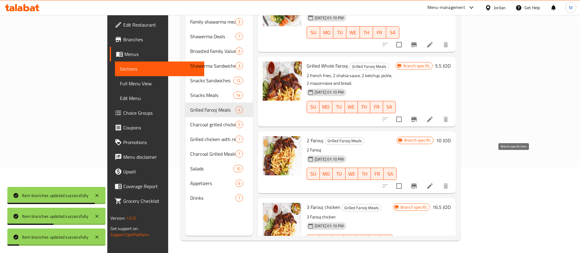
click at [417, 182] on icon "Branch-specific-item" at bounding box center [413, 185] width 7 height 7
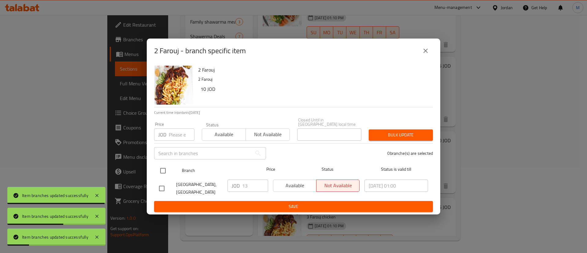
click at [167, 168] on input "checkbox" at bounding box center [162, 170] width 13 height 13
checkbox input "true"
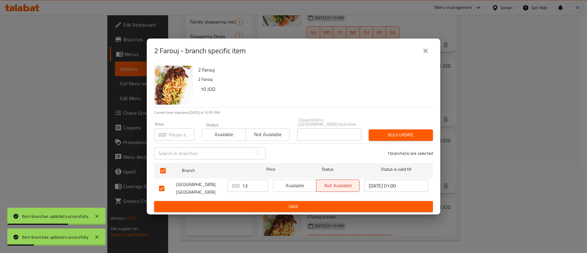
click at [291, 181] on span "Available" at bounding box center [295, 185] width 38 height 9
click at [300, 203] on span "Save" at bounding box center [293, 207] width 269 height 8
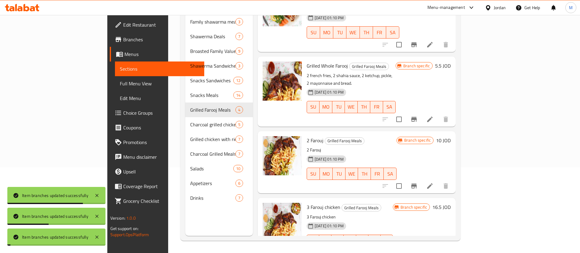
click at [417, 249] on icon "Branch-specific-item" at bounding box center [413, 252] width 7 height 7
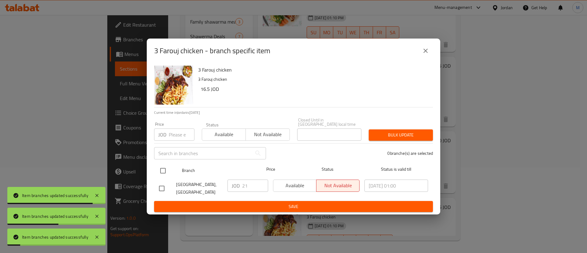
click at [159, 170] on input "checkbox" at bounding box center [162, 170] width 13 height 13
checkbox input "true"
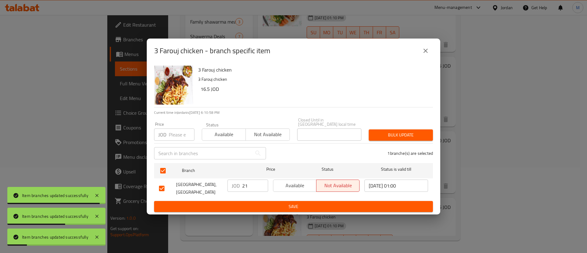
click at [284, 187] on span "Available" at bounding box center [295, 185] width 38 height 9
click at [285, 203] on span "Save" at bounding box center [293, 207] width 269 height 8
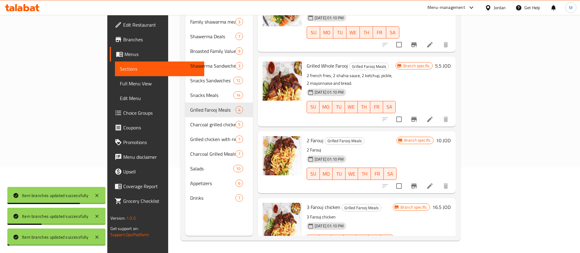
click at [190, 121] on span "Charcoal grilled chicken with rice" at bounding box center [212, 124] width 45 height 7
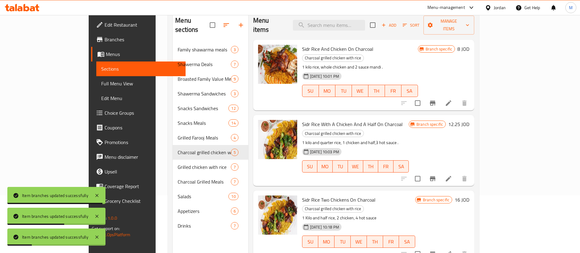
scroll to position [57, 0]
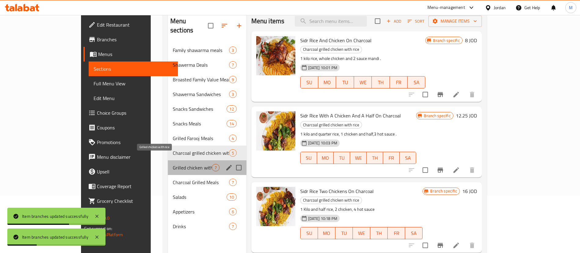
click at [173, 164] on span "Grilled chicken with rice" at bounding box center [192, 167] width 39 height 7
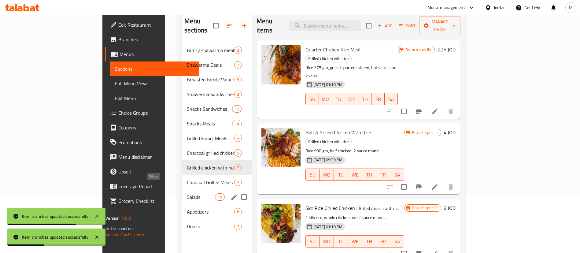
click at [187, 193] on span "Salads" at bounding box center [201, 196] width 28 height 7
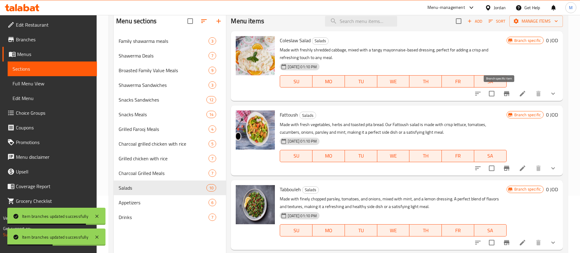
click at [503, 94] on icon "Branch-specific-item" at bounding box center [506, 93] width 7 height 7
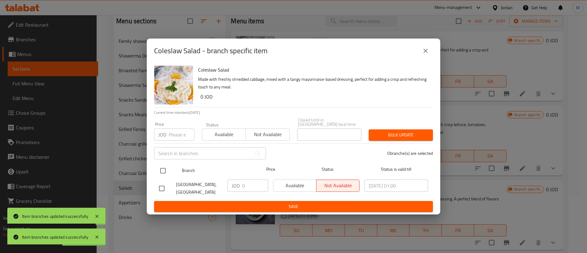
click at [168, 164] on input "checkbox" at bounding box center [162, 170] width 13 height 13
checkbox input "true"
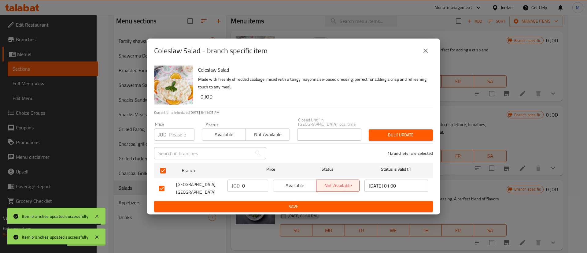
click at [308, 184] on span "Available" at bounding box center [295, 185] width 38 height 9
click at [302, 204] on span "Save" at bounding box center [293, 207] width 269 height 8
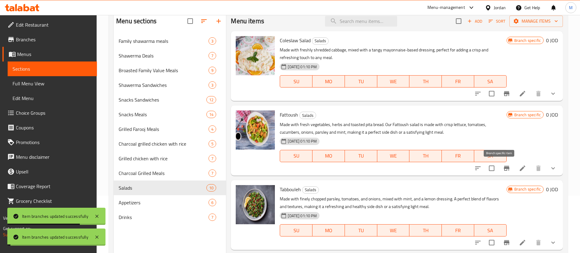
click at [504, 168] on icon "Branch-specific-item" at bounding box center [506, 168] width 5 height 5
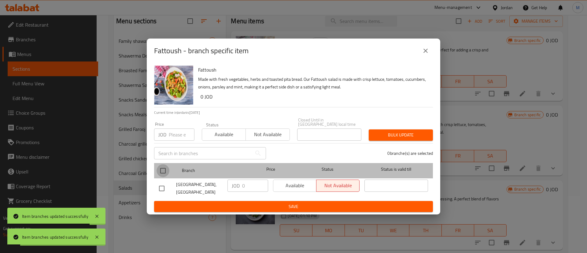
click at [163, 168] on input "checkbox" at bounding box center [162, 170] width 13 height 13
checkbox input "true"
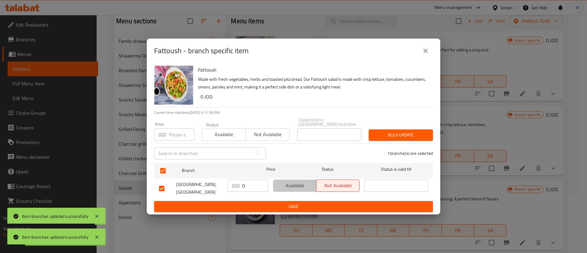
click at [292, 189] on button "Available" at bounding box center [294, 185] width 43 height 12
click at [293, 203] on span "Save" at bounding box center [293, 207] width 269 height 8
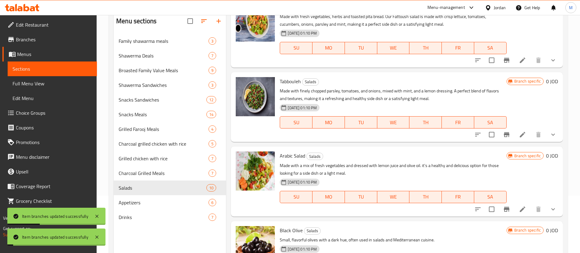
scroll to position [110, 0]
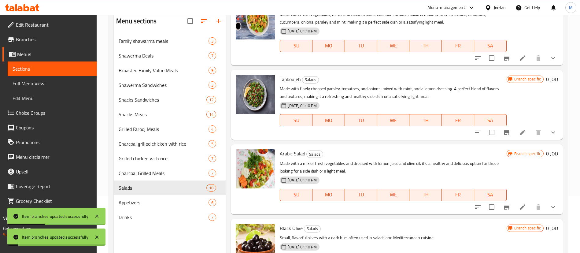
click at [503, 134] on icon "Branch-specific-item" at bounding box center [506, 132] width 7 height 7
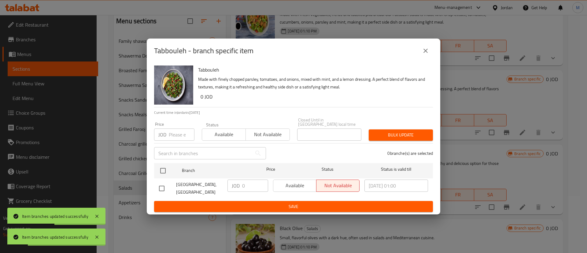
click at [164, 169] on input "checkbox" at bounding box center [162, 170] width 13 height 13
checkbox input "true"
click at [294, 181] on span "Available" at bounding box center [295, 185] width 38 height 9
click at [293, 203] on span "Save" at bounding box center [293, 207] width 269 height 8
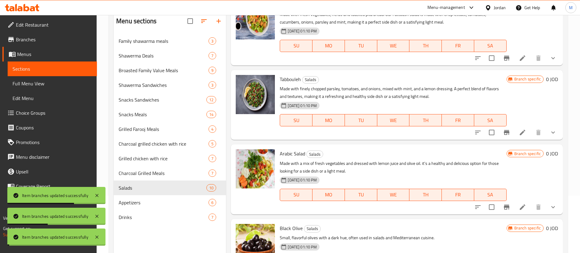
click at [504, 207] on icon "Branch-specific-item" at bounding box center [506, 206] width 5 height 5
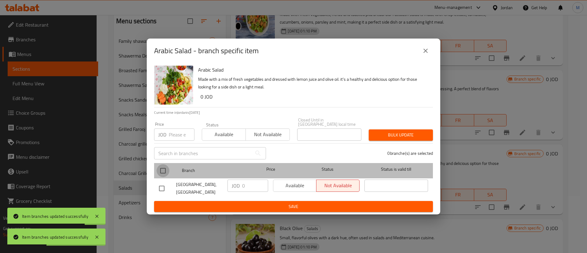
click at [163, 166] on input "checkbox" at bounding box center [162, 170] width 13 height 13
checkbox input "true"
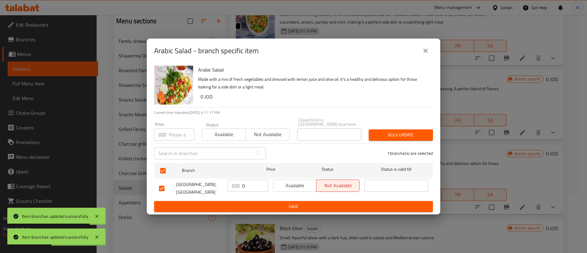
click at [285, 184] on span "Available" at bounding box center [295, 185] width 38 height 9
click at [295, 209] on button "Save" at bounding box center [293, 206] width 279 height 11
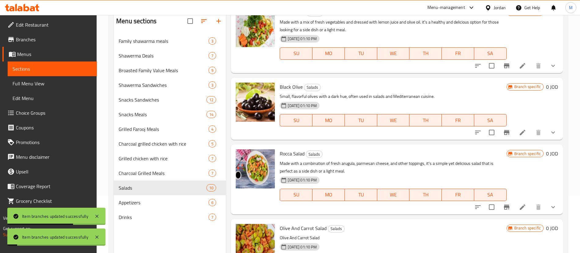
scroll to position [258, 0]
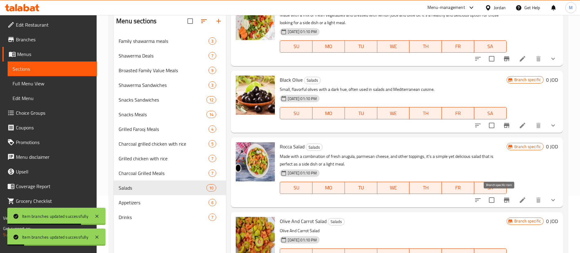
click at [503, 201] on icon "Branch-specific-item" at bounding box center [506, 199] width 7 height 7
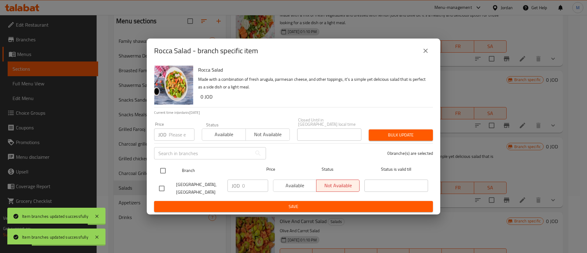
click at [162, 168] on input "checkbox" at bounding box center [162, 170] width 13 height 13
checkbox input "true"
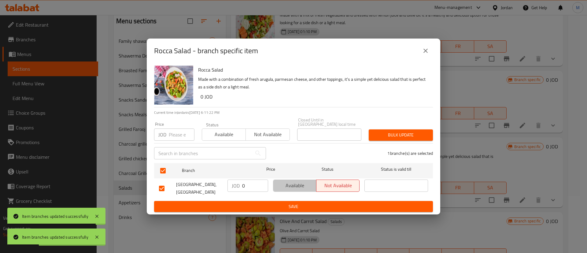
click at [299, 181] on span "Available" at bounding box center [295, 185] width 38 height 9
click at [304, 203] on span "Save" at bounding box center [293, 207] width 269 height 8
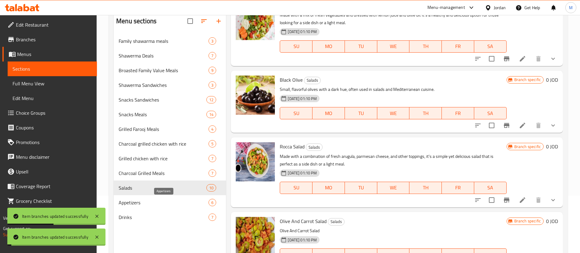
click at [155, 203] on span "Appetizers" at bounding box center [164, 202] width 90 height 7
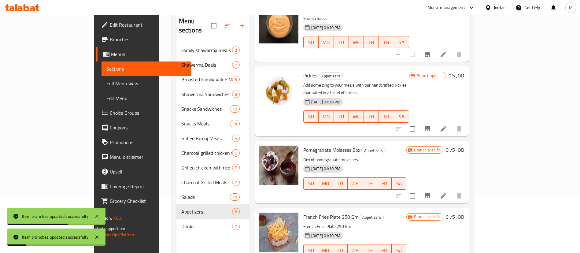
scroll to position [107, 0]
click at [430, 126] on icon "Branch-specific-item" at bounding box center [426, 128] width 5 height 5
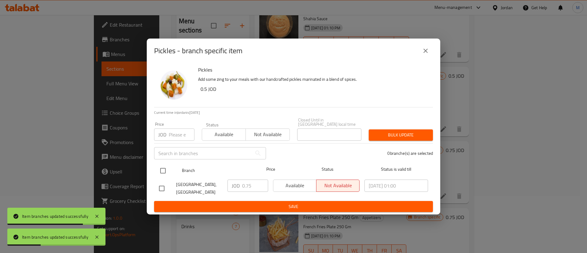
click at [163, 169] on input "checkbox" at bounding box center [162, 170] width 13 height 13
checkbox input "true"
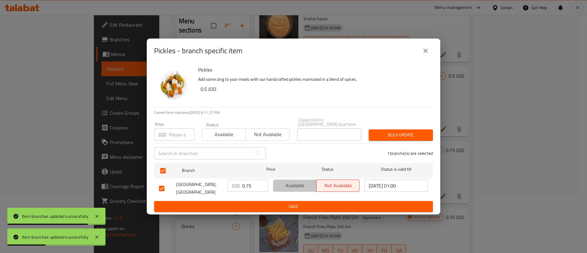
click at [289, 181] on span "Available" at bounding box center [295, 185] width 38 height 9
click at [292, 198] on ul "Branch Price Status Status is valid till Shahia Restaurant, Al Worod JOD 0.75 ​…" at bounding box center [293, 180] width 279 height 40
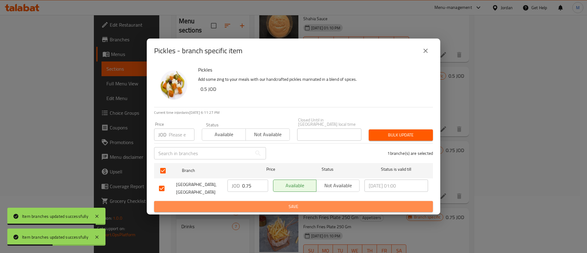
click at [296, 203] on span "Save" at bounding box center [293, 207] width 269 height 8
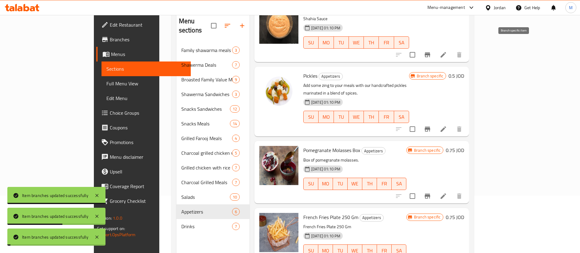
click at [431, 51] on icon "Branch-specific-item" at bounding box center [426, 54] width 7 height 7
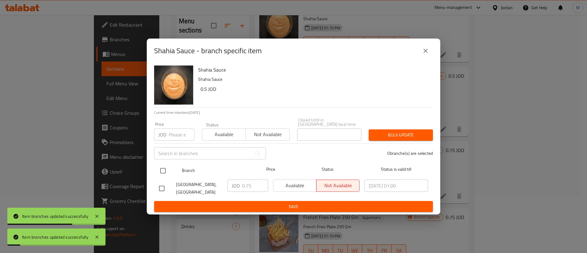
click at [164, 166] on input "checkbox" at bounding box center [162, 170] width 13 height 13
checkbox input "true"
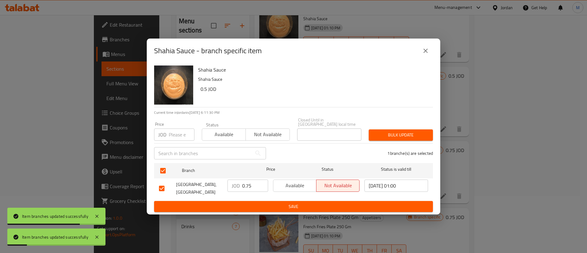
click at [292, 181] on span "Available" at bounding box center [295, 185] width 38 height 9
click at [299, 203] on span "Save" at bounding box center [293, 207] width 269 height 8
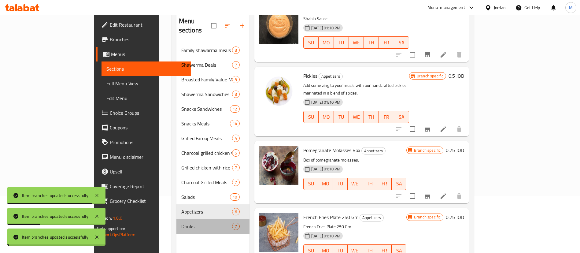
click at [181, 222] on span "Drinks" at bounding box center [206, 225] width 51 height 7
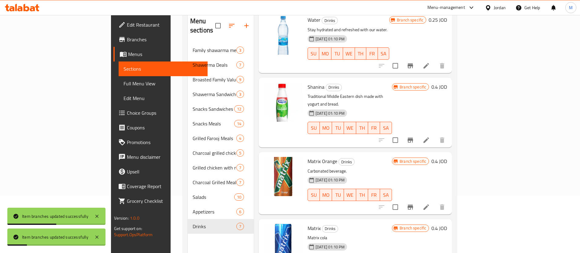
scroll to position [86, 0]
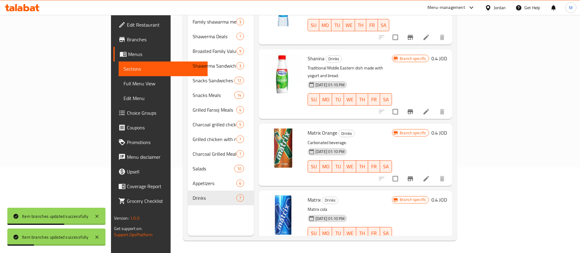
click at [414, 241] on icon "Branch-specific-item" at bounding box center [409, 244] width 7 height 7
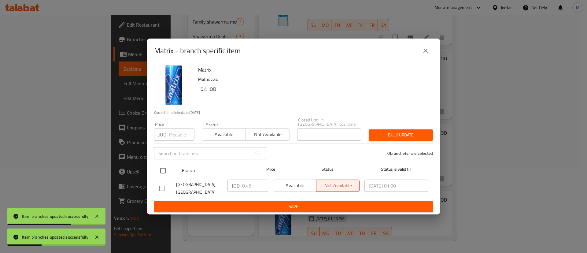
drag, startPoint x: 167, startPoint y: 168, endPoint x: 193, endPoint y: 169, distance: 26.3
click at [167, 168] on input "checkbox" at bounding box center [162, 170] width 13 height 13
checkbox input "true"
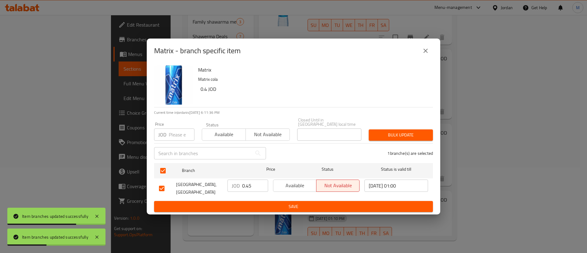
click at [304, 185] on span "Available" at bounding box center [295, 185] width 38 height 9
click at [304, 203] on span "Save" at bounding box center [293, 207] width 269 height 8
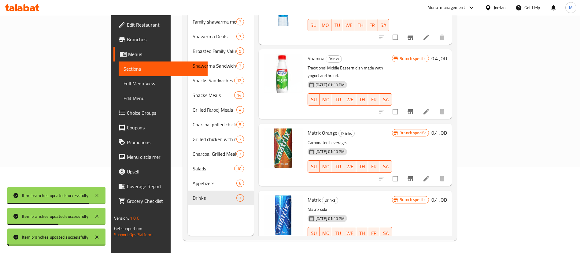
click at [413, 176] on icon "Branch-specific-item" at bounding box center [409, 178] width 5 height 5
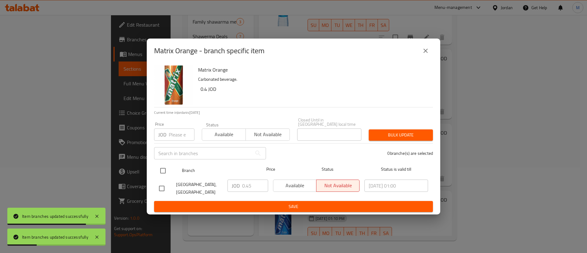
click at [165, 171] on input "checkbox" at bounding box center [162, 170] width 13 height 13
checkbox input "true"
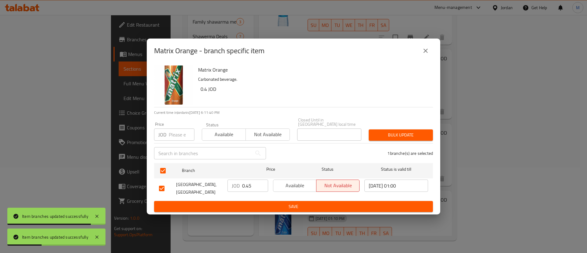
click at [291, 184] on span "Available" at bounding box center [295, 185] width 38 height 9
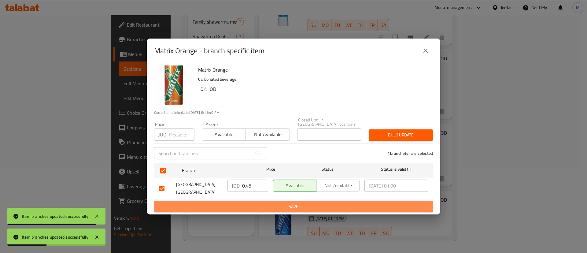
click at [295, 201] on button "Save" at bounding box center [293, 206] width 279 height 11
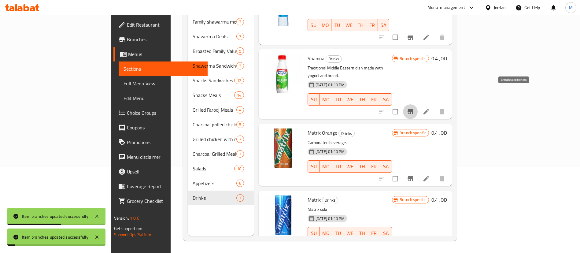
click at [414, 108] on icon "Branch-specific-item" at bounding box center [409, 111] width 7 height 7
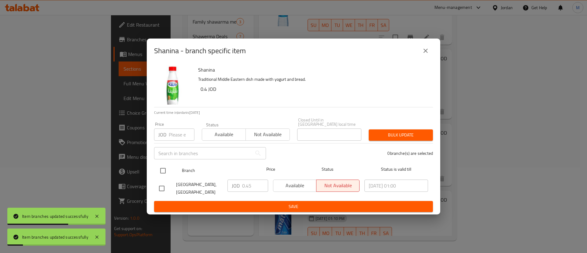
click at [159, 164] on input "checkbox" at bounding box center [162, 170] width 13 height 13
checkbox input "true"
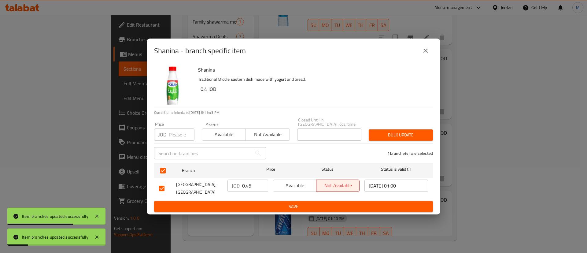
click at [275, 183] on button "Available" at bounding box center [294, 185] width 43 height 12
click at [283, 205] on span "Save" at bounding box center [293, 207] width 269 height 8
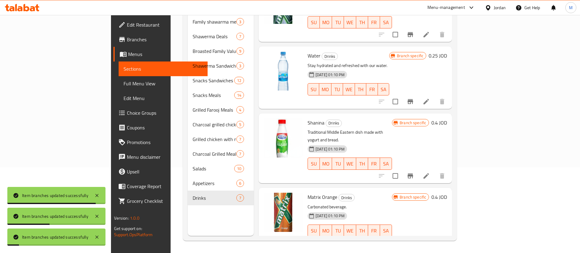
scroll to position [121, 0]
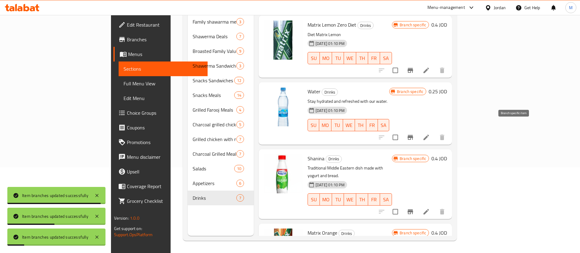
click at [414, 134] on icon "Branch-specific-item" at bounding box center [409, 137] width 7 height 7
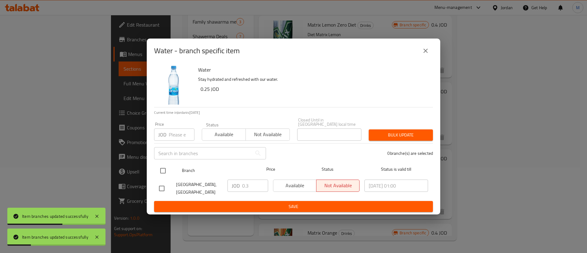
click at [159, 170] on input "checkbox" at bounding box center [162, 170] width 13 height 13
checkbox input "true"
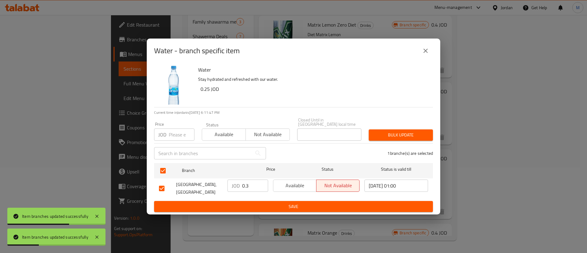
click at [298, 183] on span "Available" at bounding box center [295, 185] width 38 height 9
click at [304, 203] on span "Save" at bounding box center [293, 207] width 269 height 8
